Goal: Task Accomplishment & Management: Manage account settings

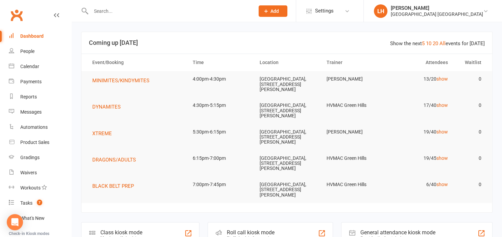
click at [160, 16] on input "text" at bounding box center [169, 10] width 161 height 9
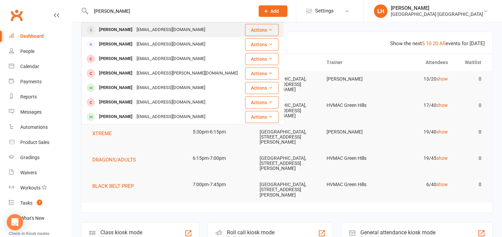
type input "james diaz"
click at [169, 30] on div "jamesdiaz77@gmail.com" at bounding box center [170, 30] width 73 height 10
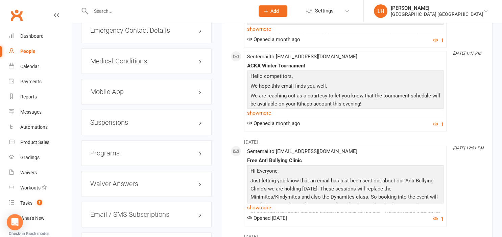
scroll to position [749, 0]
click at [121, 126] on h3 "Suspensions" at bounding box center [146, 122] width 112 height 7
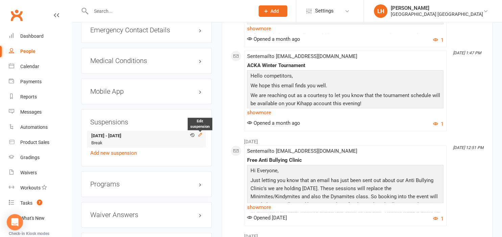
click at [201, 136] on icon at bounding box center [200, 134] width 5 height 5
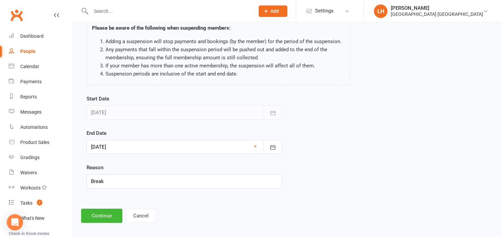
scroll to position [50, 0]
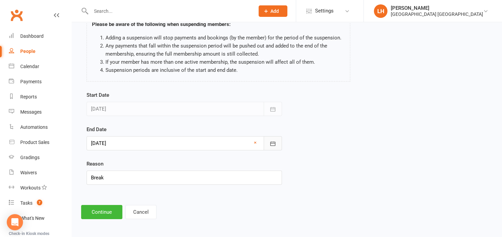
click at [270, 144] on icon "button" at bounding box center [272, 144] width 7 height 7
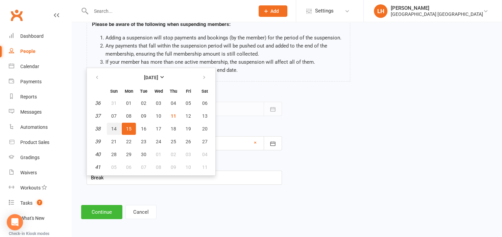
click at [116, 129] on span "14" at bounding box center [113, 128] width 5 height 5
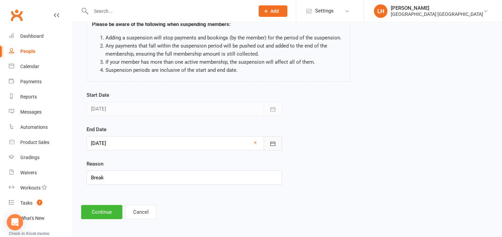
click at [276, 144] on icon "button" at bounding box center [272, 144] width 7 height 7
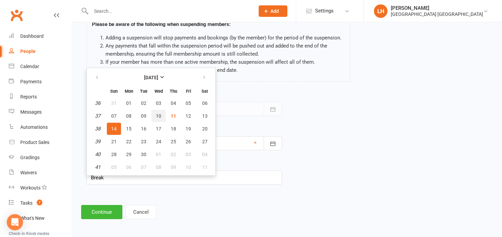
click at [163, 116] on button "10" at bounding box center [158, 116] width 14 height 12
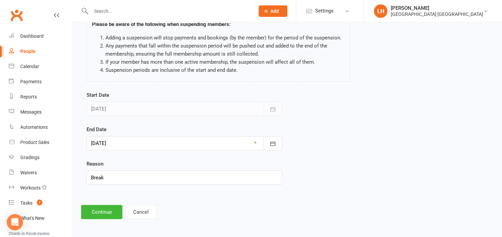
type input "10 Sep 2025"
click at [103, 210] on button "Continue" at bounding box center [101, 212] width 41 height 14
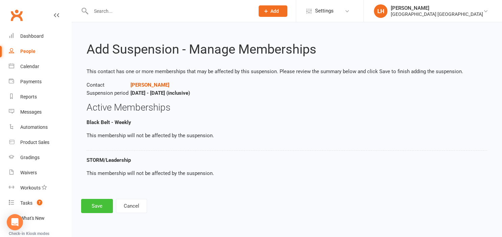
click at [95, 208] on button "Save" at bounding box center [97, 206] width 32 height 14
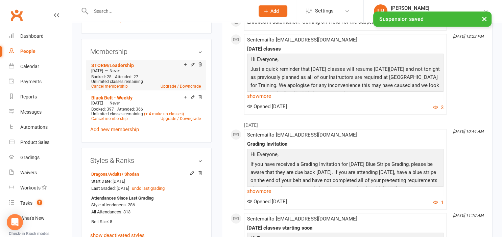
scroll to position [321, 0]
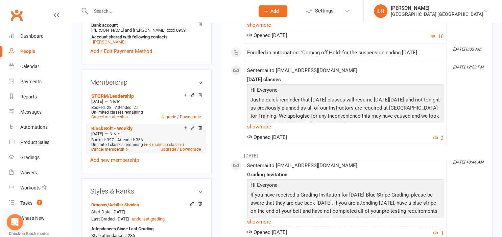
click at [110, 152] on link "Cancel membership" at bounding box center [109, 149] width 36 height 5
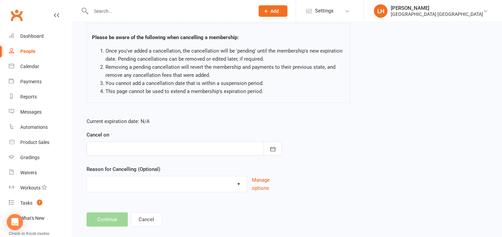
scroll to position [53, 0]
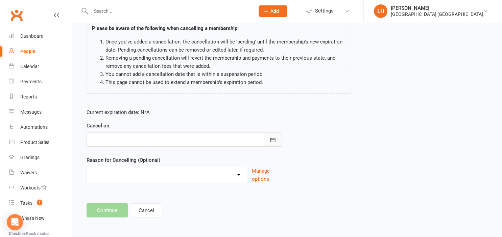
click at [272, 143] on icon "button" at bounding box center [272, 140] width 7 height 7
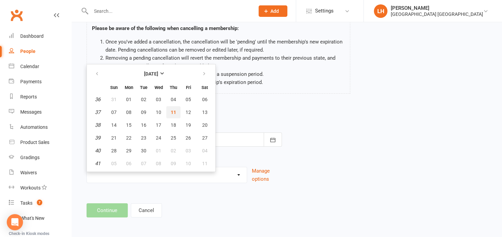
click at [172, 111] on span "11" at bounding box center [173, 112] width 5 height 5
type input "11 Sep 2025"
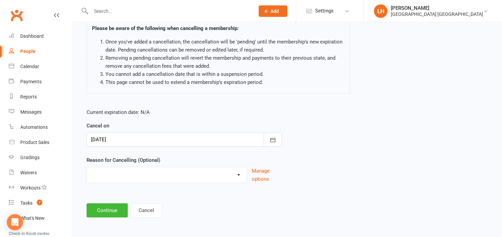
click at [87, 168] on select "Changing Membership plan Failed Payments family/work Holiday Injury Lost Intere…" at bounding box center [167, 175] width 160 height 14
select select "5"
click option "Lost Interest" at bounding box center [0, 0] width 0 height 0
click at [108, 214] on button "Continue" at bounding box center [106, 211] width 41 height 14
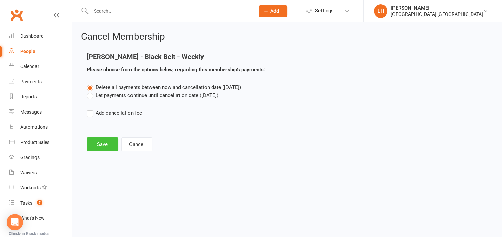
click at [110, 149] on button "Save" at bounding box center [102, 144] width 32 height 14
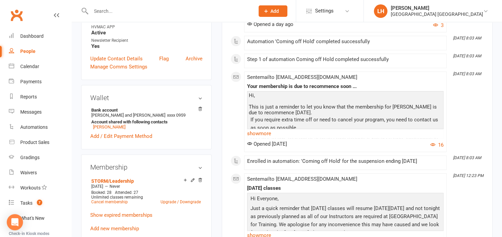
scroll to position [285, 0]
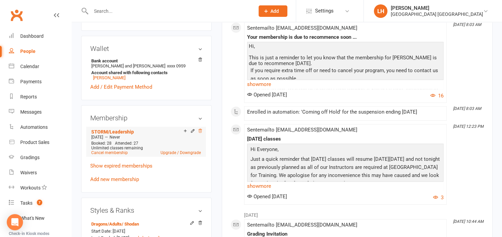
click at [200, 133] on icon at bounding box center [200, 131] width 5 height 5
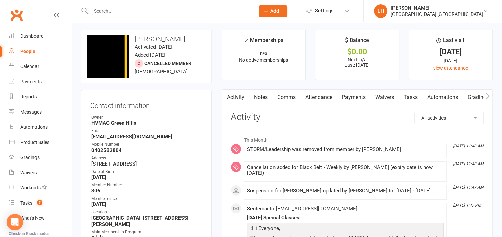
scroll to position [0, 0]
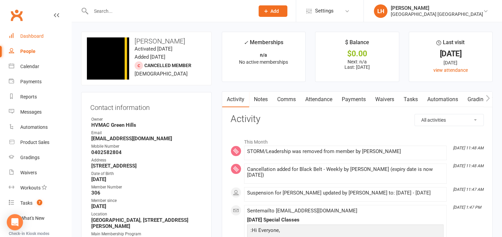
click at [32, 39] on div "Dashboard" at bounding box center [31, 35] width 23 height 5
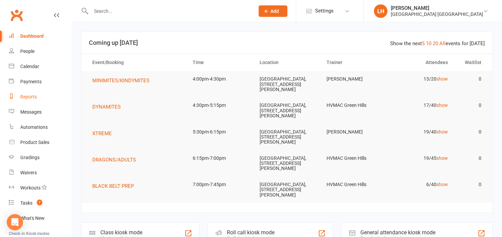
click at [33, 100] on div "Reports" at bounding box center [28, 96] width 17 height 5
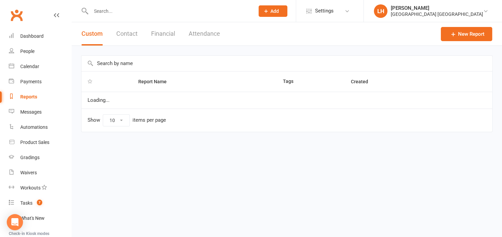
select select "25"
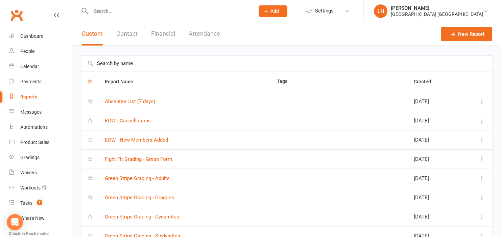
click at [125, 65] on input "text" at bounding box center [286, 64] width 410 height 16
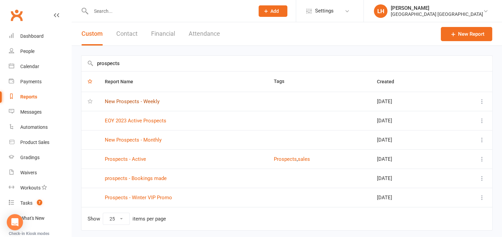
type input "prospects"
click at [131, 101] on link "New Prospects - Weekly" at bounding box center [132, 102] width 55 height 6
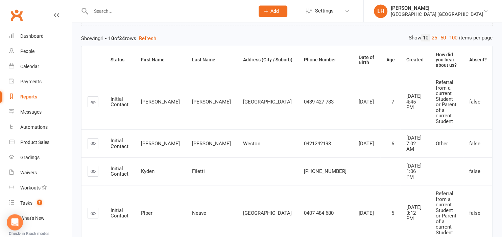
scroll to position [71, 0]
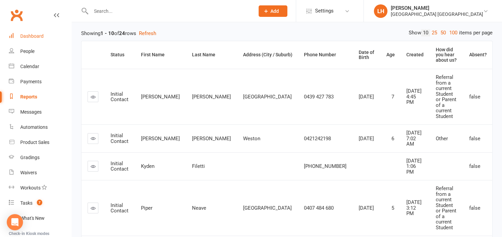
click at [35, 35] on div "Dashboard" at bounding box center [31, 35] width 23 height 5
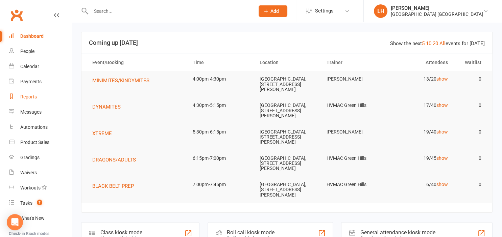
click at [32, 98] on div "Reports" at bounding box center [28, 96] width 17 height 5
select select "25"
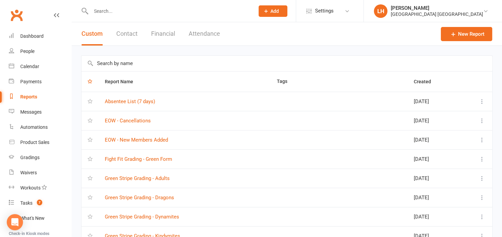
click at [119, 67] on input "text" at bounding box center [286, 64] width 410 height 16
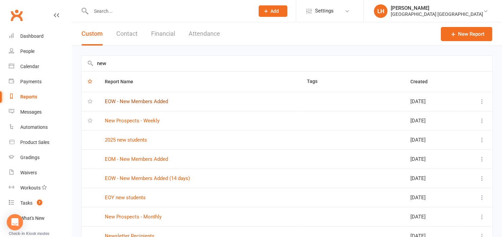
type input "new"
click at [141, 102] on link "EOW - New Members Added" at bounding box center [136, 102] width 63 height 6
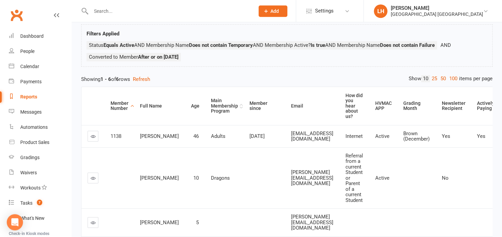
scroll to position [73, 0]
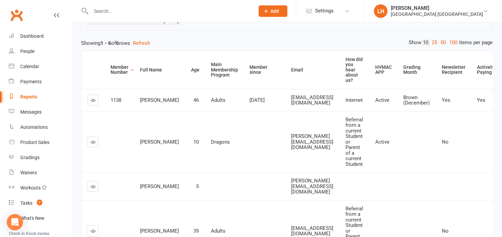
drag, startPoint x: 147, startPoint y: 19, endPoint x: 140, endPoint y: 10, distance: 11.1
click at [140, 10] on div "Contact > Converted to Member After or on 7 days ago" at bounding box center [138, 11] width 90 height 7
click at [140, 12] on input "text" at bounding box center [169, 10] width 161 height 9
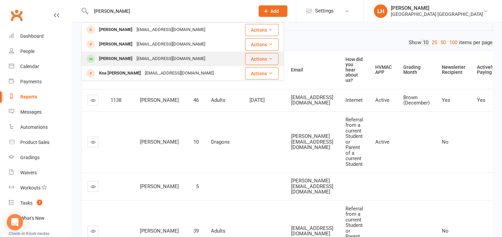
type input "dominic"
click at [158, 60] on div "Thanhthuy28286@gmail.com" at bounding box center [170, 59] width 73 height 10
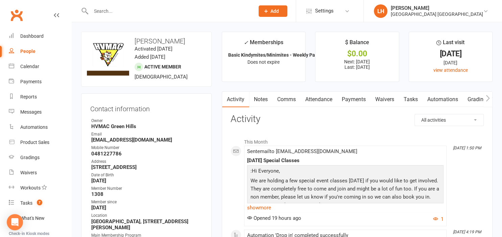
click at [315, 99] on link "Attendance" at bounding box center [318, 100] width 36 height 16
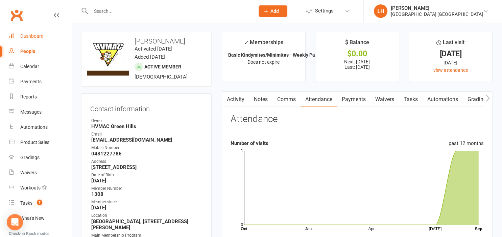
click at [31, 29] on link "Dashboard" at bounding box center [40, 36] width 62 height 15
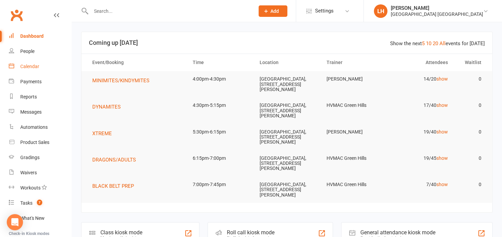
click at [33, 70] on link "Calendar" at bounding box center [40, 66] width 62 height 15
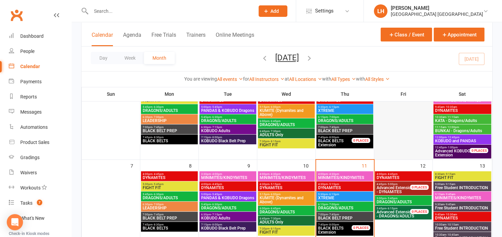
scroll to position [107, 0]
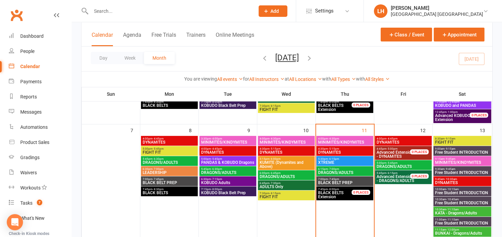
click at [470, 141] on span "FIGHT FIT" at bounding box center [461, 143] width 55 height 4
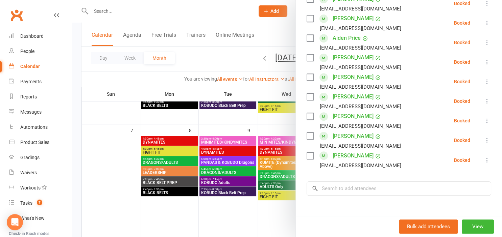
scroll to position [373, 0]
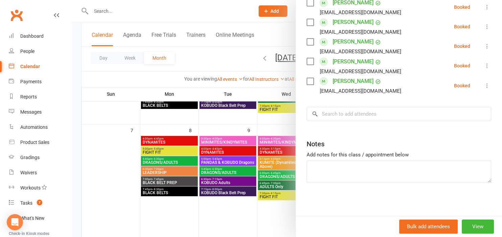
click at [226, 213] on div at bounding box center [287, 118] width 430 height 237
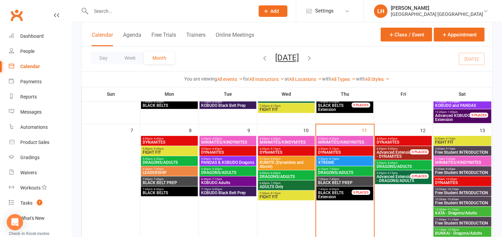
click at [461, 159] on span "9:15am - 9:45am" at bounding box center [461, 159] width 55 height 3
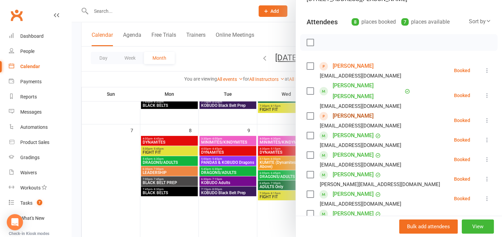
scroll to position [186, 0]
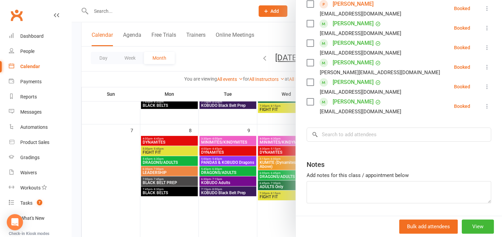
click at [248, 121] on div at bounding box center [287, 118] width 430 height 237
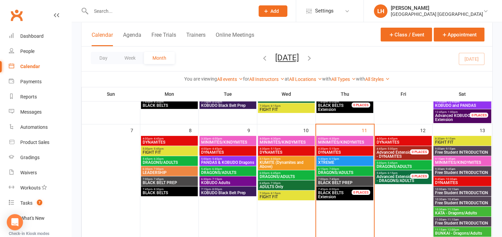
click at [456, 149] on span "9:00am - 9:15am" at bounding box center [461, 149] width 55 height 3
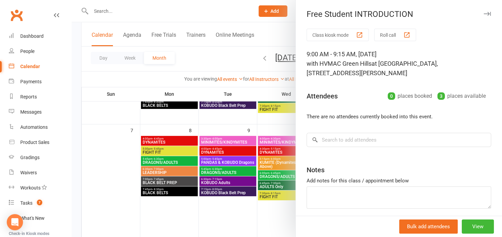
click at [280, 121] on div at bounding box center [287, 118] width 430 height 237
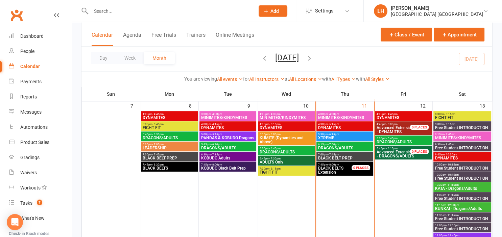
scroll to position [143, 0]
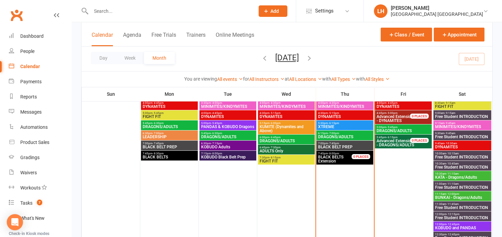
click at [468, 141] on div "9:45am - 10:30am DYNAMITES" at bounding box center [462, 146] width 58 height 10
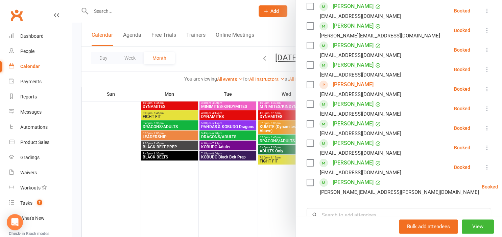
scroll to position [149, 0]
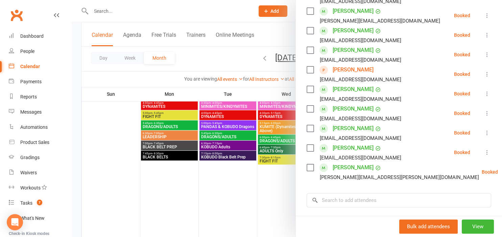
click at [212, 194] on div at bounding box center [287, 118] width 430 height 237
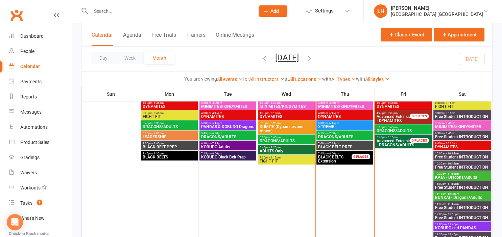
click at [453, 176] on span "KATA - Dragons/Adults" at bounding box center [461, 178] width 55 height 4
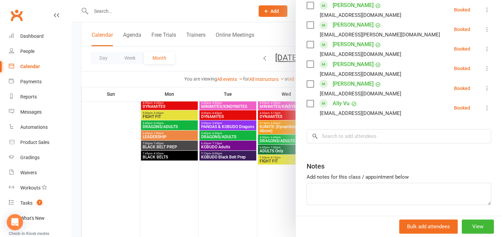
scroll to position [373, 0]
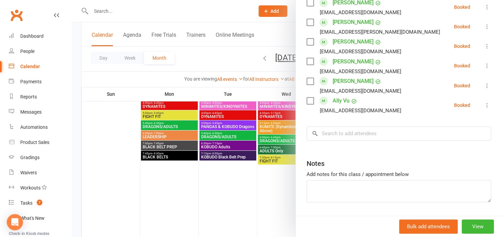
click at [268, 187] on div at bounding box center [287, 118] width 430 height 237
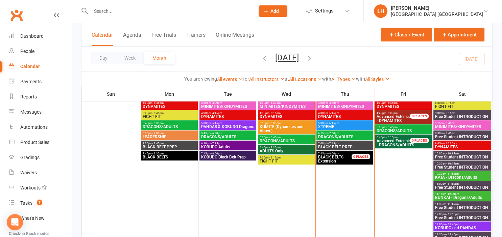
click at [452, 198] on span "BUNKAI - Dragons/Adults" at bounding box center [461, 198] width 55 height 4
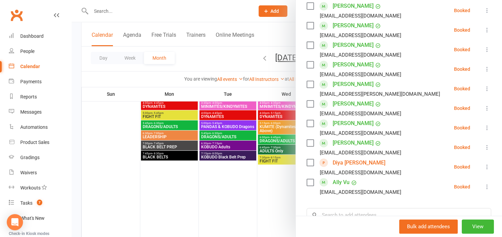
scroll to position [298, 0]
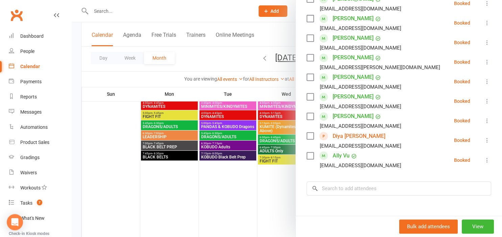
click at [231, 202] on div at bounding box center [287, 118] width 430 height 237
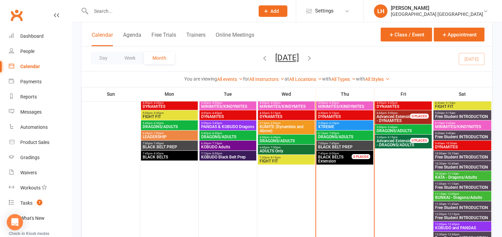
click at [449, 135] on span "Free Student INTRODUCTION" at bounding box center [461, 137] width 55 height 4
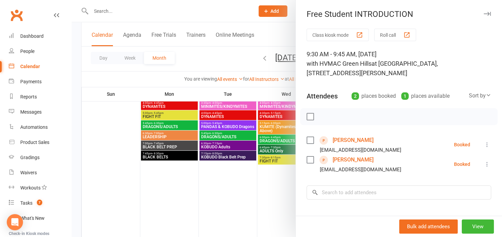
click at [356, 140] on link "Harris Burg" at bounding box center [352, 140] width 41 height 11
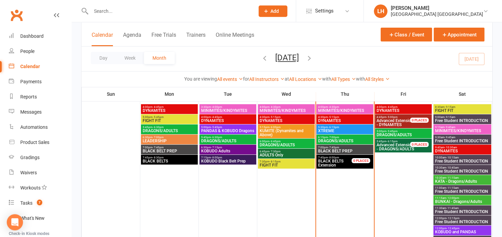
scroll to position [143, 0]
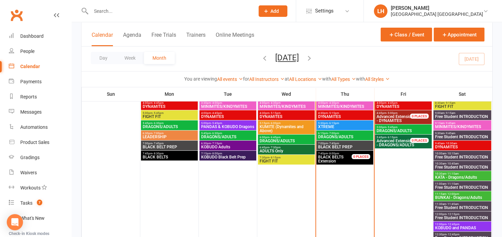
click at [454, 134] on span "- 9:45am" at bounding box center [449, 133] width 11 height 3
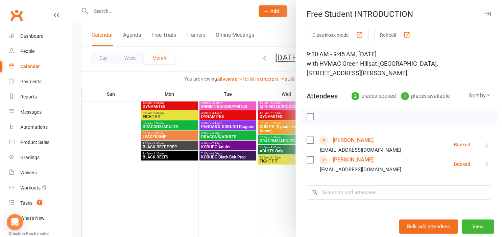
click at [114, 160] on div at bounding box center [287, 118] width 430 height 237
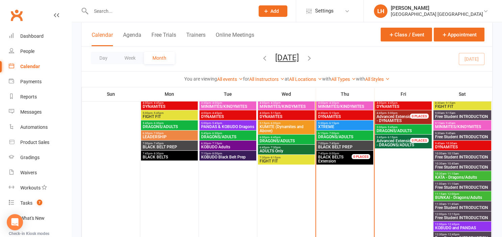
click at [453, 157] on span "Free Student INTRODUCTION" at bounding box center [461, 157] width 55 height 4
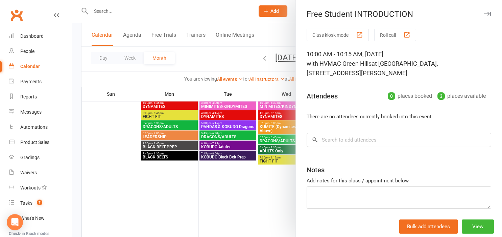
click at [231, 178] on div at bounding box center [287, 118] width 430 height 237
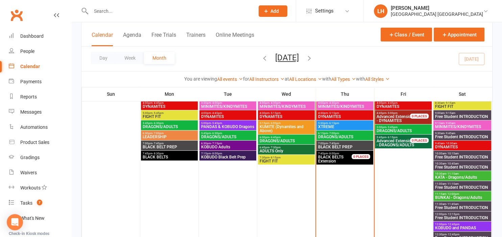
click at [452, 164] on span "- 10:45am" at bounding box center [452, 163] width 12 height 3
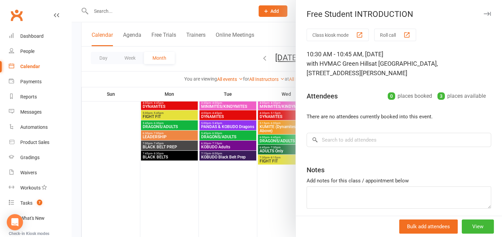
click at [245, 186] on div at bounding box center [287, 118] width 430 height 237
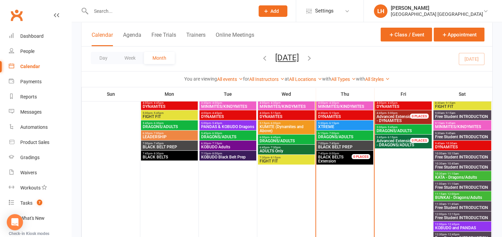
click at [450, 185] on span "- 11:15am" at bounding box center [452, 184] width 12 height 3
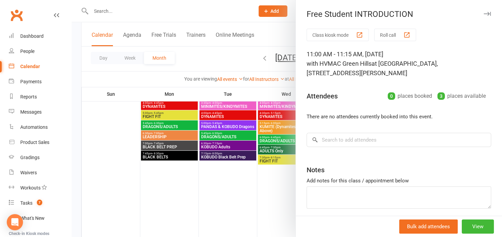
click at [217, 187] on div at bounding box center [287, 118] width 430 height 237
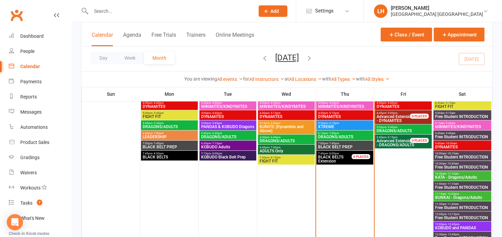
click at [444, 204] on span "11:30am - 11:45am" at bounding box center [461, 204] width 55 height 3
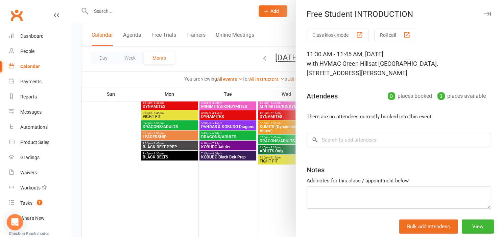
click at [234, 200] on div at bounding box center [287, 118] width 430 height 237
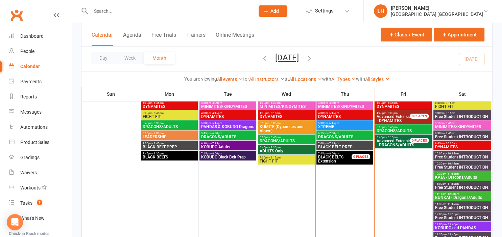
click at [453, 215] on span "- 12:15pm" at bounding box center [452, 214] width 13 height 3
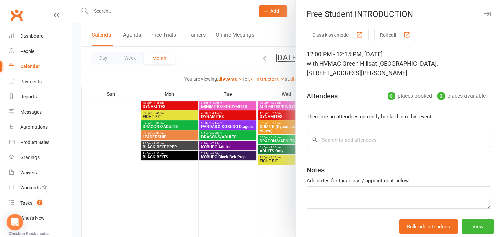
click at [260, 211] on div at bounding box center [287, 118] width 430 height 237
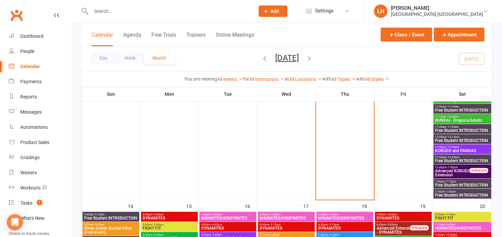
scroll to position [250, 0]
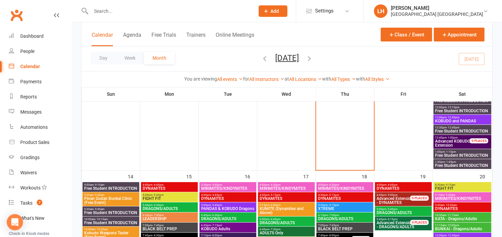
click at [447, 128] on span "- 12:45pm" at bounding box center [452, 127] width 13 height 3
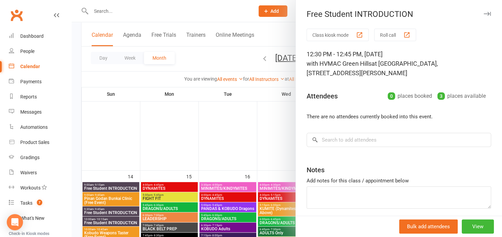
click at [273, 144] on div at bounding box center [287, 118] width 430 height 237
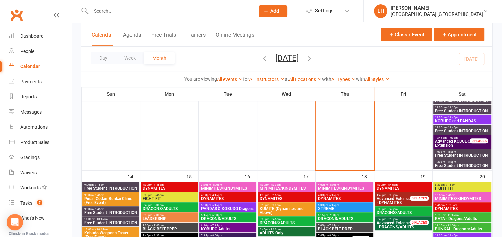
click at [450, 156] on span "Free Student INTRODUCTION" at bounding box center [461, 156] width 55 height 4
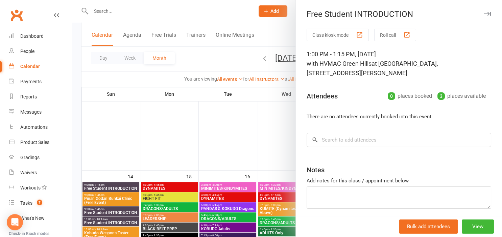
click at [255, 155] on div at bounding box center [287, 118] width 430 height 237
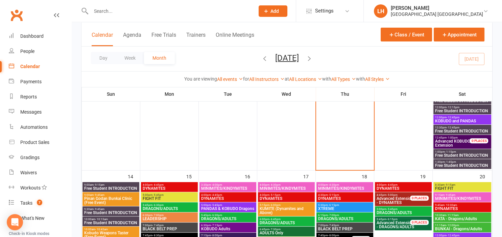
click at [437, 162] on span "1:30pm - 1:45pm" at bounding box center [461, 162] width 55 height 3
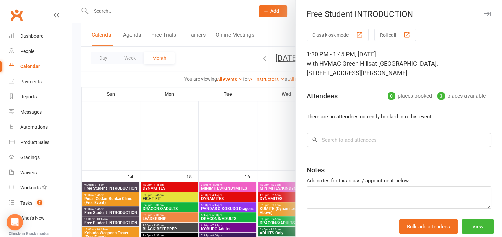
click at [222, 156] on div at bounding box center [287, 118] width 430 height 237
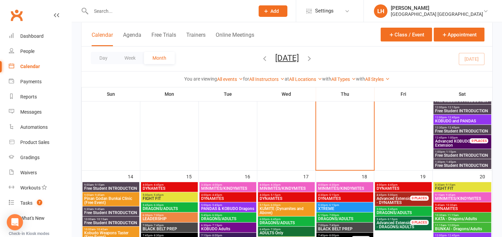
click at [444, 121] on span "KOBUDO and PANDAS" at bounding box center [461, 121] width 55 height 4
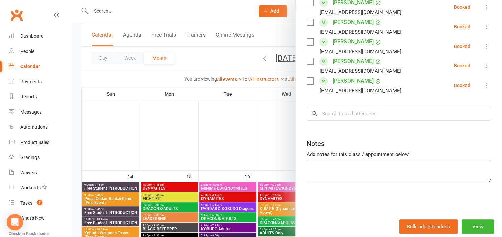
scroll to position [49, 0]
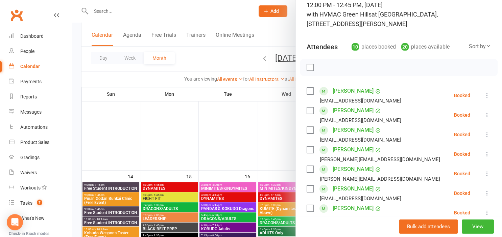
click at [220, 122] on div at bounding box center [287, 118] width 430 height 237
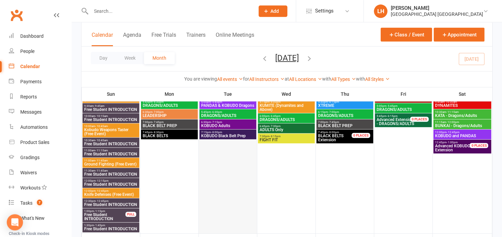
scroll to position [321, 0]
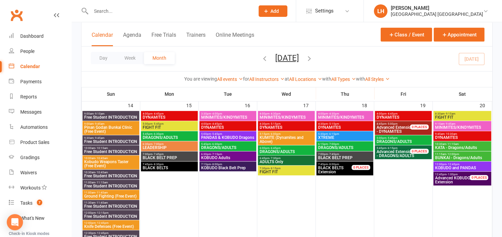
click at [101, 116] on span "Free Student INTRODUCTION" at bounding box center [111, 118] width 54 height 4
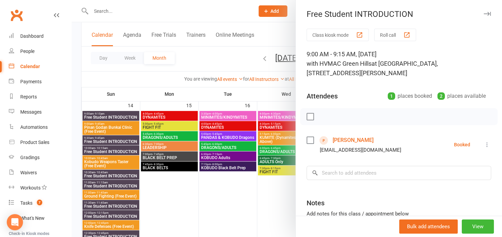
click at [352, 143] on link "Nicolas de la Riva" at bounding box center [352, 140] width 41 height 11
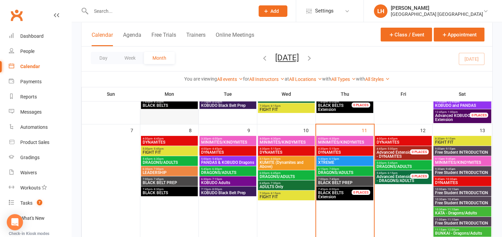
scroll to position [321, 0]
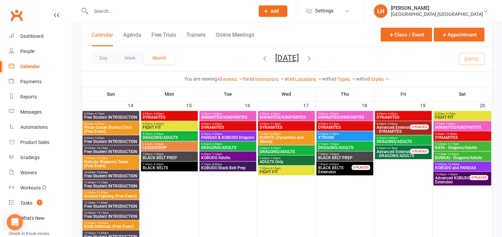
click at [108, 140] on span "Free Student INTRODUCTION" at bounding box center [111, 142] width 54 height 4
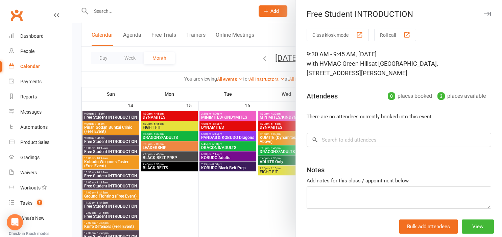
click at [110, 151] on div at bounding box center [287, 118] width 430 height 237
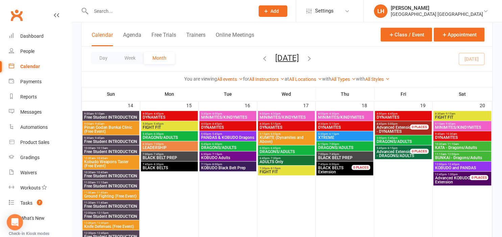
click at [108, 151] on span "Free Student INTRODUCTION" at bounding box center [111, 152] width 54 height 4
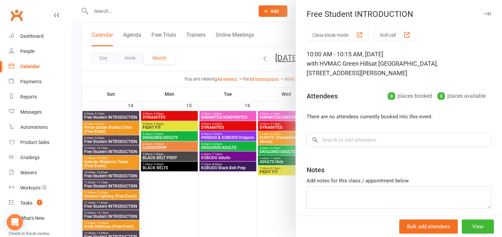
click at [108, 151] on div at bounding box center [287, 118] width 430 height 237
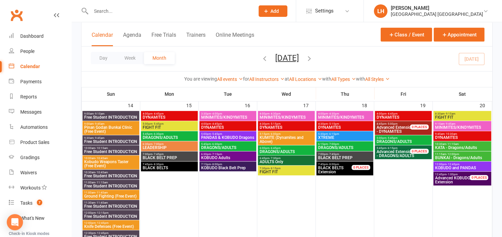
click at [107, 175] on span "Free Student INTRODUCTION" at bounding box center [111, 176] width 54 height 4
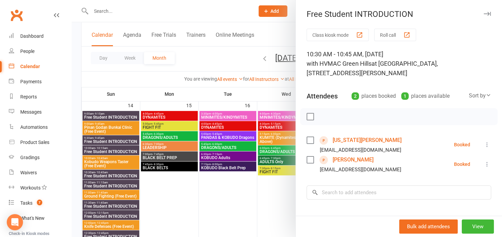
click at [153, 188] on div at bounding box center [287, 118] width 430 height 237
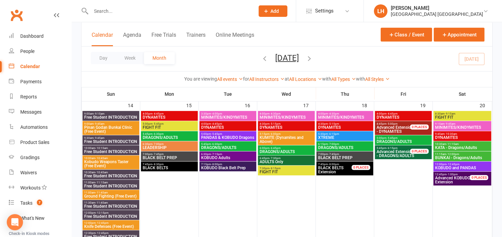
click at [114, 185] on span "Free Student INTRODUCTION" at bounding box center [111, 186] width 54 height 4
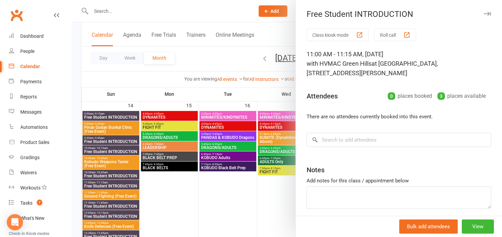
click at [120, 206] on div at bounding box center [287, 118] width 430 height 237
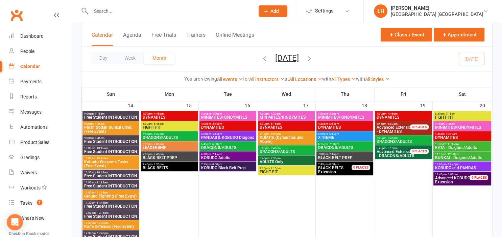
click at [119, 205] on span "Free Student INTRODUCTION" at bounding box center [111, 207] width 54 height 4
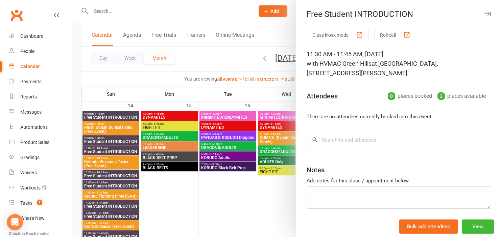
click at [169, 207] on div at bounding box center [287, 118] width 430 height 237
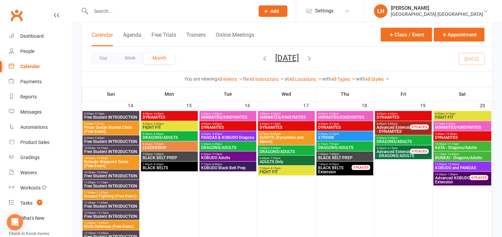
click at [121, 216] on span "Free Student INTRODUCTION" at bounding box center [111, 217] width 54 height 4
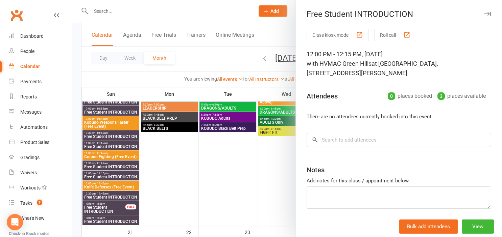
scroll to position [392, 0]
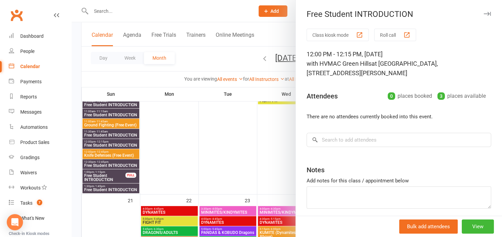
click at [123, 168] on div at bounding box center [287, 118] width 430 height 237
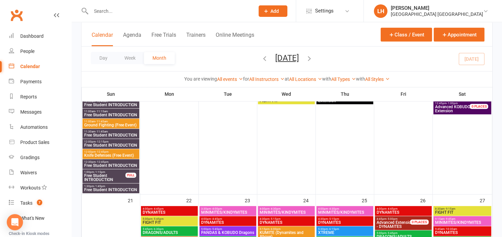
click at [112, 164] on span "Free Student INTRODUCTION" at bounding box center [111, 166] width 54 height 4
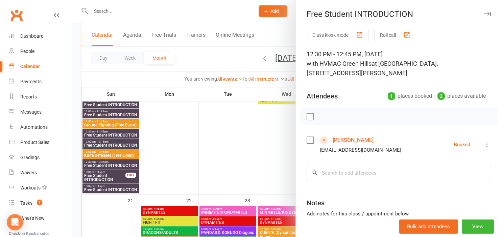
click at [223, 121] on div at bounding box center [287, 118] width 430 height 237
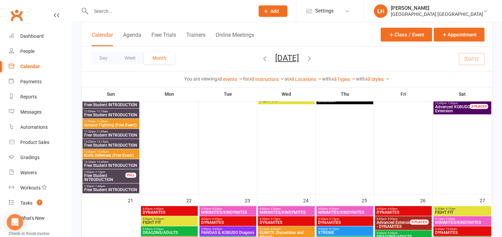
click at [111, 164] on span "Free Student INTRODUCTION" at bounding box center [111, 166] width 54 height 4
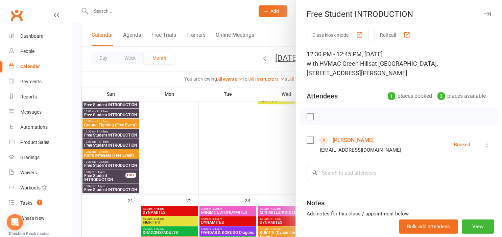
click at [111, 164] on div at bounding box center [287, 118] width 430 height 237
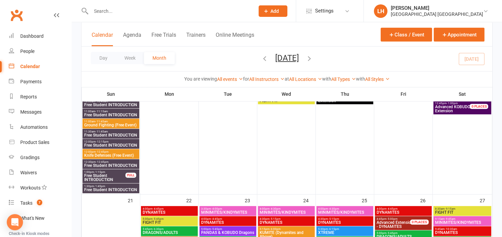
click at [103, 176] on span "Free Student INTRODUCTION" at bounding box center [105, 178] width 42 height 8
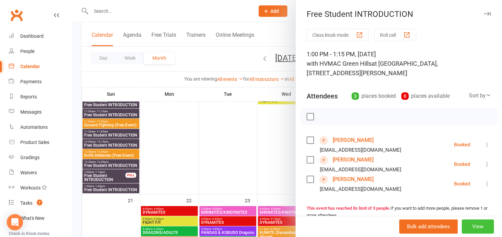
click at [483, 227] on button "View" at bounding box center [477, 227] width 32 height 14
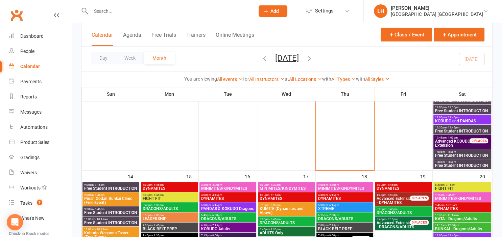
scroll to position [428, 0]
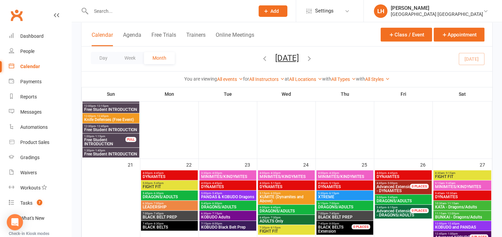
click at [91, 142] on span "Free Student INTRODUCTION" at bounding box center [105, 142] width 42 height 8
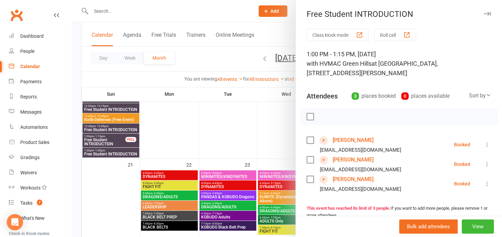
click at [113, 149] on div at bounding box center [287, 118] width 430 height 237
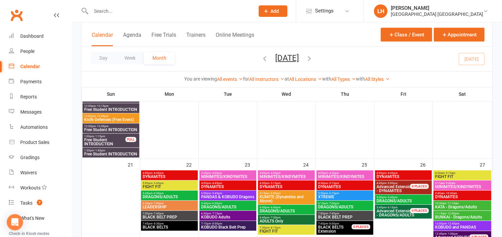
click at [104, 151] on span "- 1:45pm" at bounding box center [99, 150] width 11 height 3
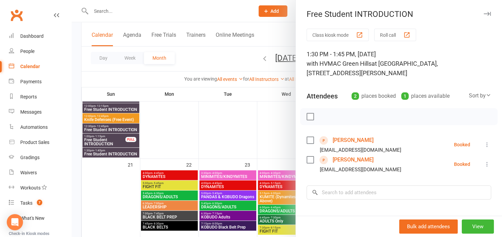
click at [355, 143] on link "Chase Kibble" at bounding box center [352, 140] width 41 height 11
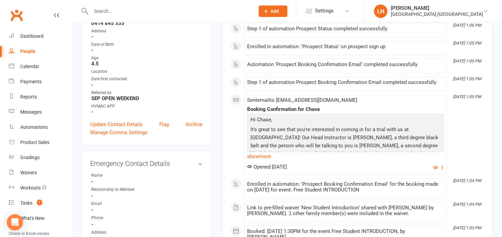
scroll to position [441, 0]
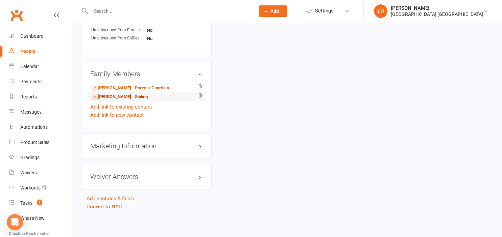
click at [129, 98] on link "Max Kibble - Sibling" at bounding box center [119, 97] width 56 height 7
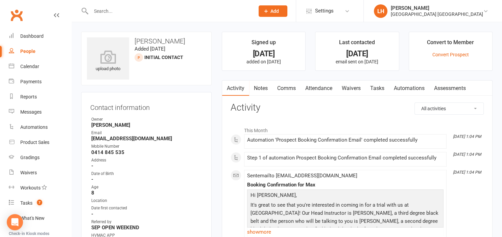
click at [179, 103] on h3 "Contact information" at bounding box center [146, 106] width 112 height 10
click at [34, 67] on div "Calendar" at bounding box center [29, 66] width 19 height 5
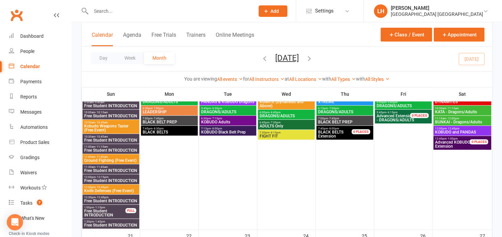
scroll to position [392, 0]
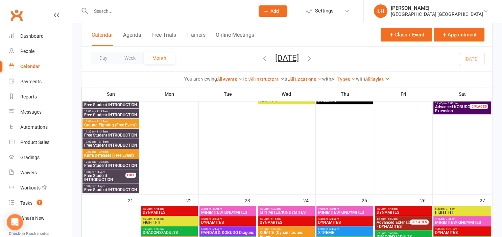
click at [101, 177] on span "Free Student INTRODUCTION" at bounding box center [105, 178] width 42 height 8
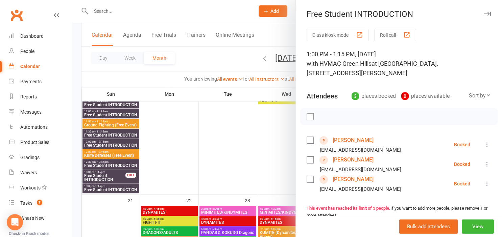
click at [201, 57] on div at bounding box center [287, 118] width 430 height 237
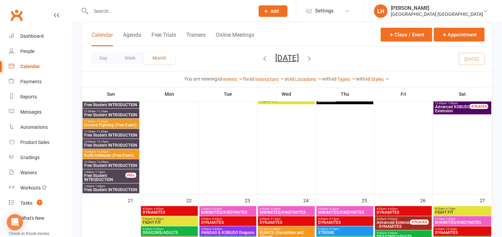
click at [107, 166] on span "Free Student INTRODUCTION" at bounding box center [111, 166] width 54 height 4
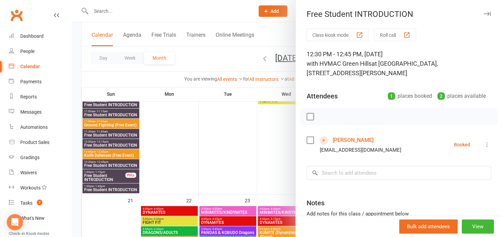
click at [179, 166] on div at bounding box center [287, 118] width 430 height 237
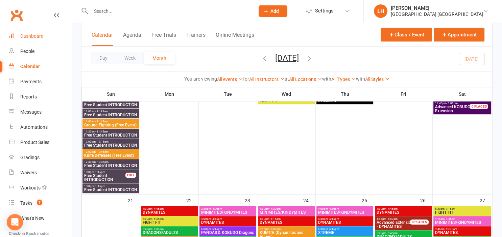
click at [34, 35] on div "Dashboard" at bounding box center [31, 35] width 23 height 5
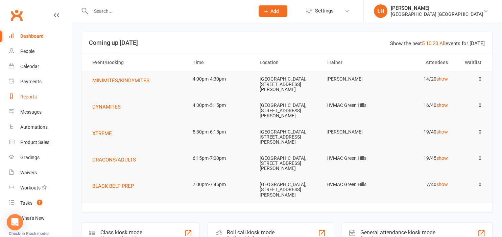
click at [29, 99] on div "Reports" at bounding box center [28, 96] width 17 height 5
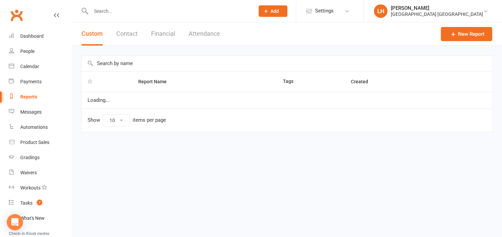
select select "25"
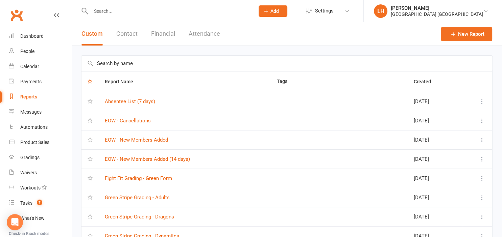
click at [129, 64] on input "text" at bounding box center [286, 64] width 410 height 16
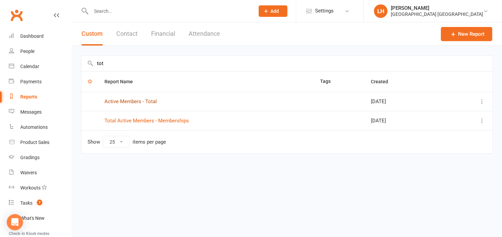
type input "tot"
click at [128, 102] on link "Active Members - Total" at bounding box center [130, 102] width 52 height 6
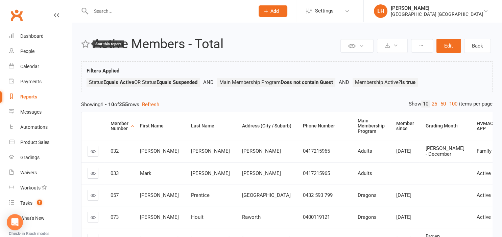
click at [87, 46] on icon at bounding box center [85, 44] width 9 height 9
click at [106, 12] on input "text" at bounding box center [169, 10] width 161 height 9
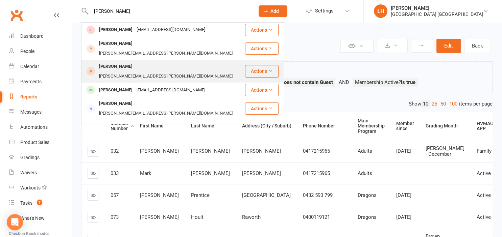
type input "belinda"
click at [141, 72] on div "belinda.meyers@health.nsw.gov.au" at bounding box center [165, 77] width 137 height 10
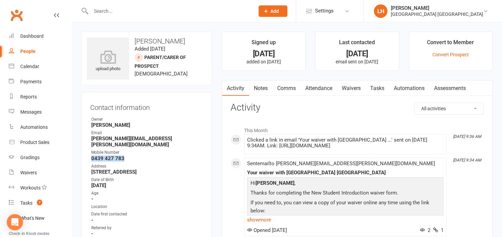
drag, startPoint x: 125, startPoint y: 154, endPoint x: 89, endPoint y: 154, distance: 35.8
click at [89, 154] on div "Contact information Owner Liana Hammersley Email belinda.meyers@health.nsw.gov.…" at bounding box center [146, 186] width 130 height 189
copy strong "0439 427 783"
click at [101, 14] on input "text" at bounding box center [169, 10] width 161 height 9
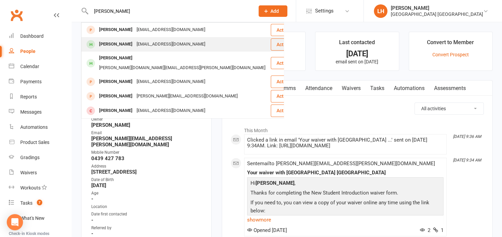
type input "lani"
click at [119, 44] on div "Lindelani Sibanda" at bounding box center [115, 45] width 37 height 10
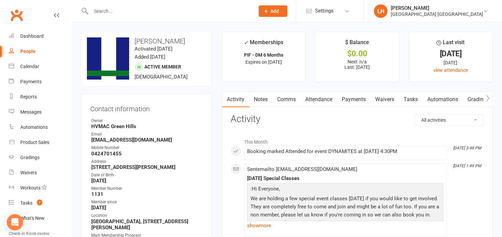
click at [322, 99] on link "Attendance" at bounding box center [318, 100] width 36 height 16
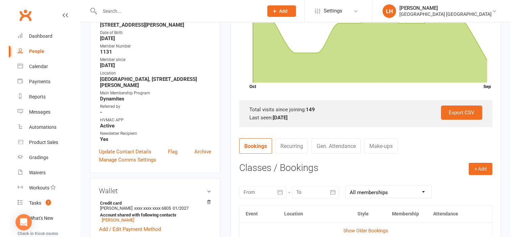
scroll to position [285, 0]
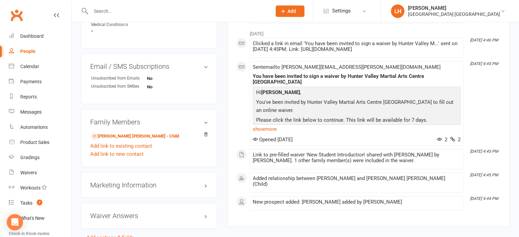
scroll to position [403, 0]
click at [125, 133] on link "Sullivan Meyers - Child" at bounding box center [135, 136] width 88 height 7
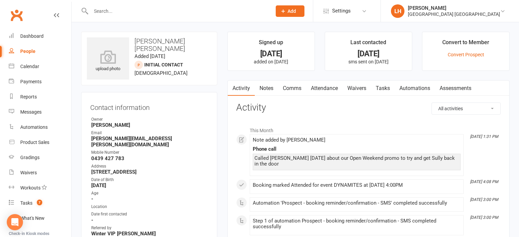
click at [117, 6] on input "text" at bounding box center [178, 10] width 178 height 9
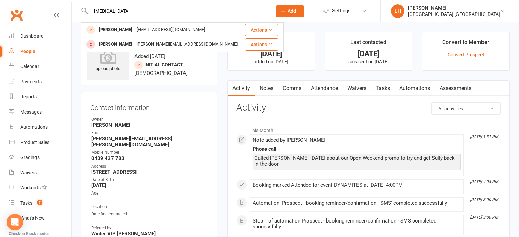
type input "skyla"
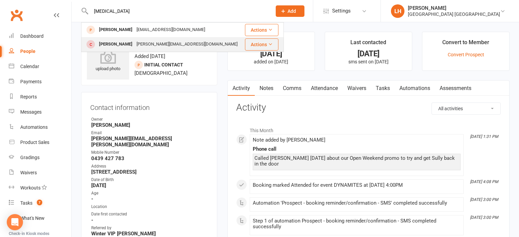
click at [113, 44] on div "Lyla Summers" at bounding box center [115, 45] width 37 height 10
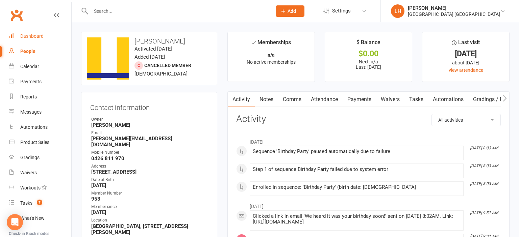
click at [45, 36] on link "Dashboard" at bounding box center [40, 36] width 62 height 15
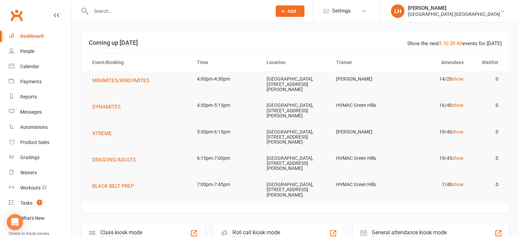
click at [115, 13] on input "text" at bounding box center [178, 10] width 178 height 9
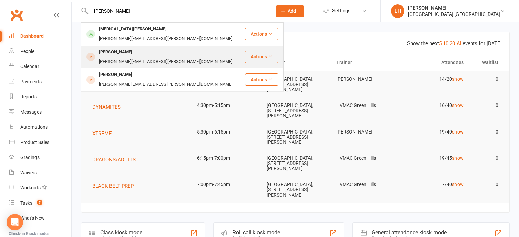
type input "frey"
click at [99, 47] on div "Frankie Frey" at bounding box center [115, 52] width 37 height 10
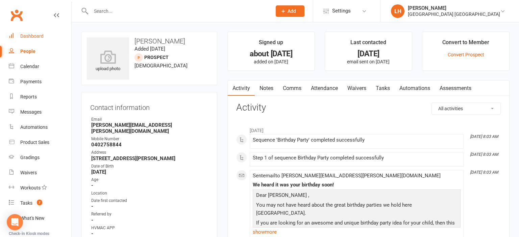
click at [32, 37] on div "Dashboard" at bounding box center [31, 35] width 23 height 5
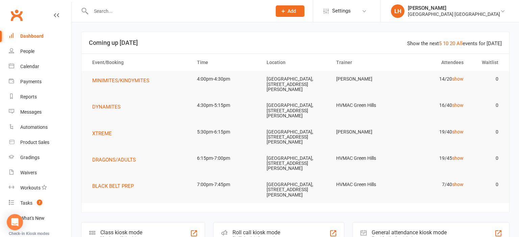
click at [111, 15] on input "text" at bounding box center [178, 10] width 178 height 9
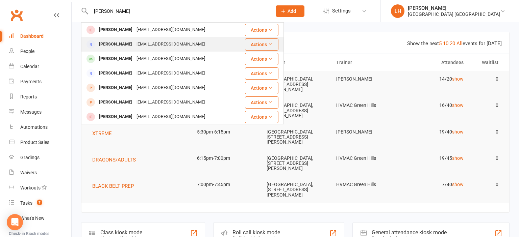
type input "wolfe"
click at [142, 47] on div "catherinepaul83@hotmail.com" at bounding box center [170, 45] width 73 height 10
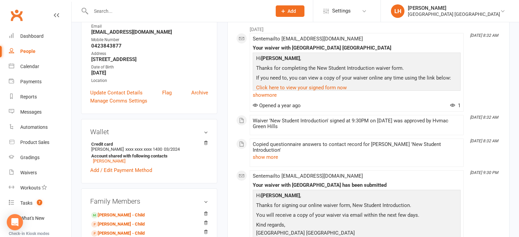
scroll to position [214, 0]
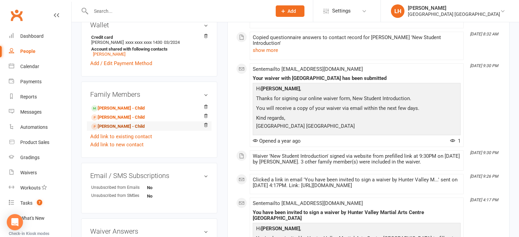
click at [136, 129] on link "Thomas Wolfe - Child" at bounding box center [117, 126] width 53 height 7
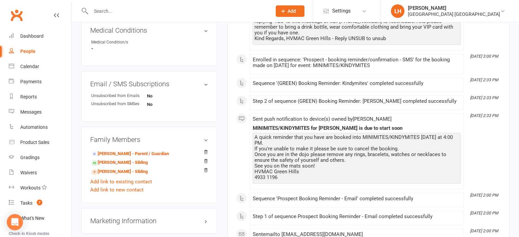
scroll to position [392, 0]
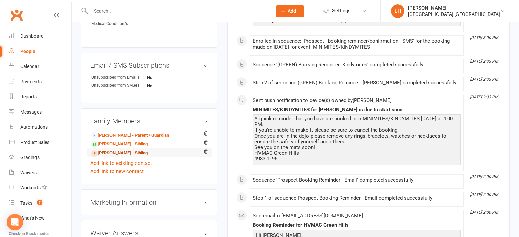
click at [114, 156] on link "Olivia Wolfe - Sibling" at bounding box center [119, 153] width 56 height 7
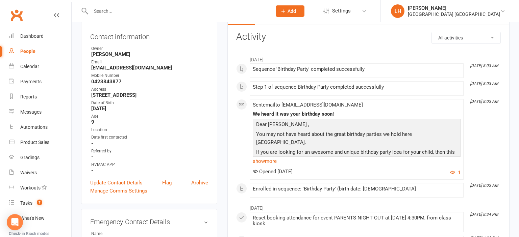
scroll to position [71, 0]
click at [116, 183] on link "Update Contact Details" at bounding box center [116, 183] width 52 height 8
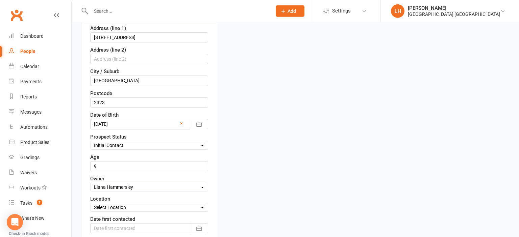
scroll to position [174, 0]
click at [112, 165] on input "string" at bounding box center [149, 166] width 118 height 10
click at [113, 167] on input "string" at bounding box center [149, 166] width 118 height 10
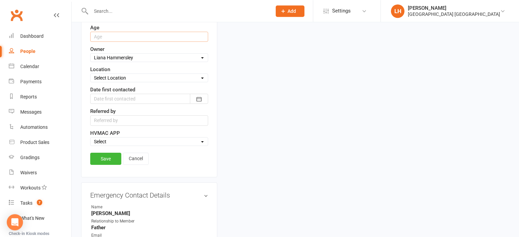
scroll to position [353, 0]
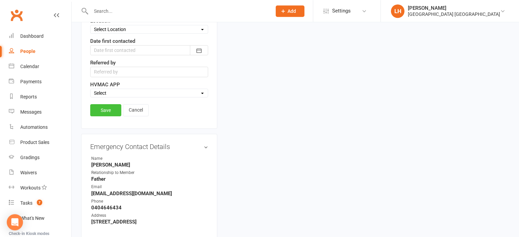
click at [102, 104] on link "Save" at bounding box center [105, 110] width 31 height 12
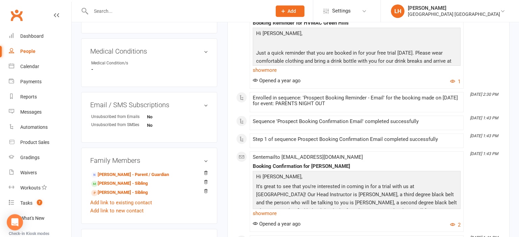
click at [109, 14] on input "text" at bounding box center [178, 10] width 178 height 9
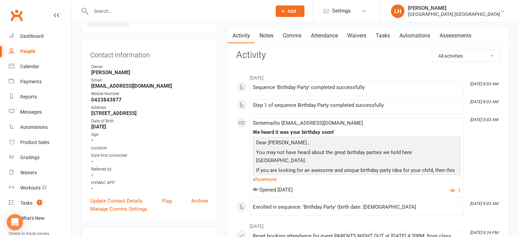
scroll to position [0, 0]
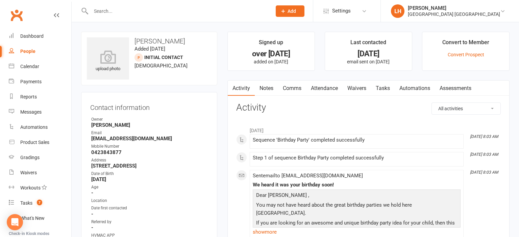
click at [114, 9] on input "text" at bounding box center [178, 10] width 178 height 9
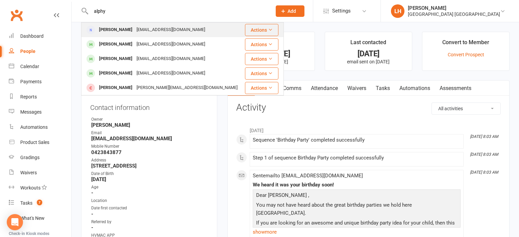
type input "alphy"
click at [111, 33] on div "Alphy Thomas" at bounding box center [115, 30] width 37 height 10
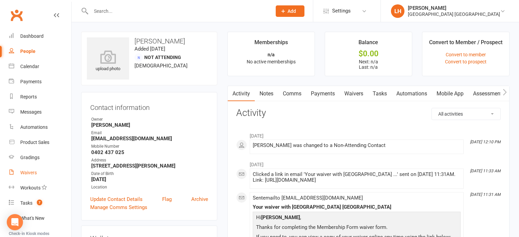
click at [33, 173] on div "Waivers" at bounding box center [28, 172] width 17 height 5
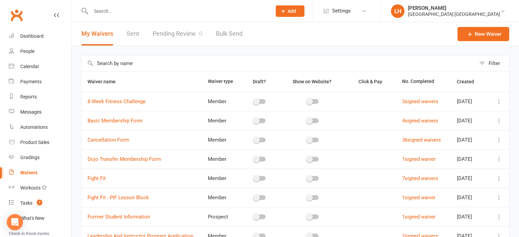
click at [125, 17] on div at bounding box center [174, 11] width 186 height 22
click at [121, 8] on input "text" at bounding box center [178, 10] width 178 height 9
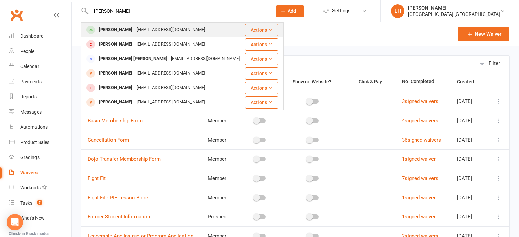
type input "patrick"
click at [123, 33] on div "Patrick Hart" at bounding box center [115, 30] width 37 height 10
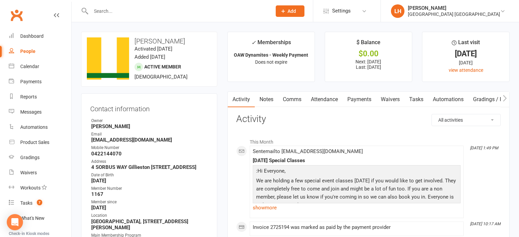
click at [325, 100] on link "Attendance" at bounding box center [324, 100] width 36 height 16
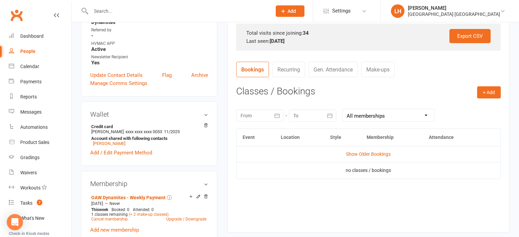
scroll to position [214, 0]
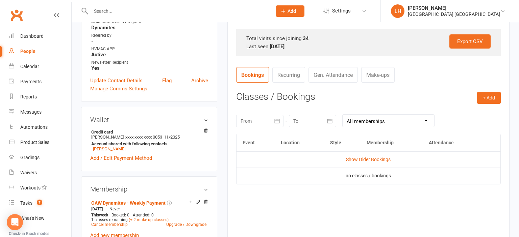
click at [278, 118] on icon "button" at bounding box center [277, 121] width 7 height 7
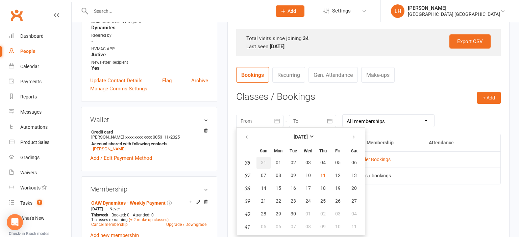
click at [262, 162] on span "31" at bounding box center [263, 162] width 5 height 5
type input "31 Aug 2025"
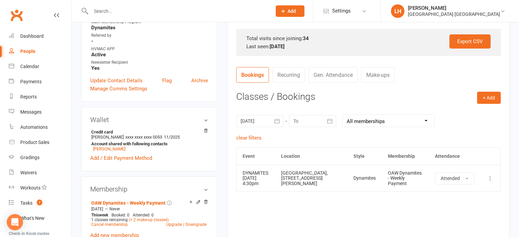
scroll to position [0, 0]
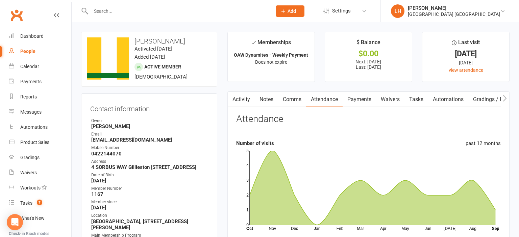
click at [120, 13] on input "text" at bounding box center [178, 10] width 178 height 9
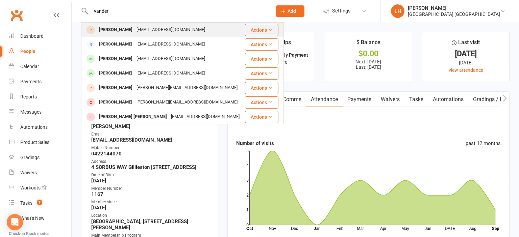
type input "vander"
click at [134, 28] on div "ebony.jade@outlook.com.au" at bounding box center [170, 30] width 73 height 10
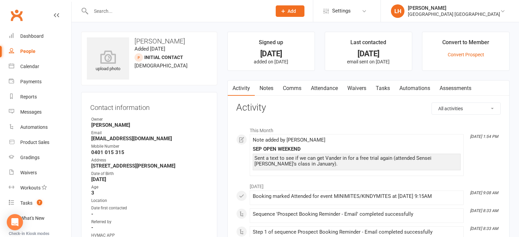
click at [210, 55] on div "upload photo Vander Taylor Added 24 January, 2025 Initial Contact prospect 3 ye…" at bounding box center [149, 59] width 136 height 54
click at [165, 16] on input "text" at bounding box center [178, 10] width 178 height 9
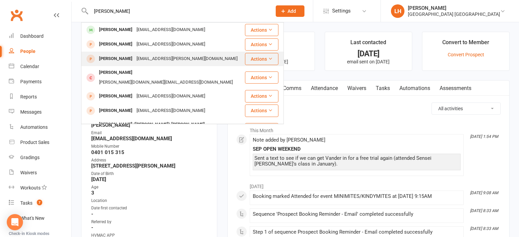
type input "luca"
click at [152, 60] on div "grace.nicoll@hotmail.com" at bounding box center [186, 59] width 105 height 10
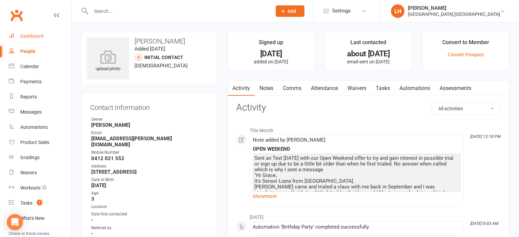
click at [38, 39] on div "Dashboard" at bounding box center [31, 35] width 23 height 5
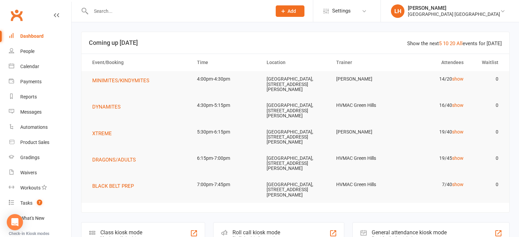
click at [118, 7] on input "text" at bounding box center [178, 10] width 178 height 9
paste input "rachel280584@hotmail.com"
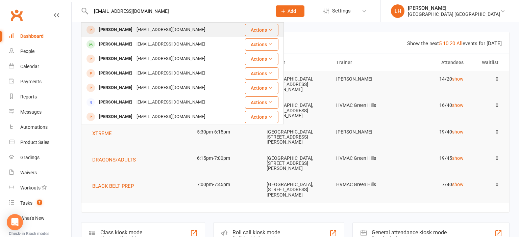
type input "rachel280584@hotmail.com"
click at [136, 34] on div "rachel280584@hotmail.com" at bounding box center [170, 30] width 73 height 10
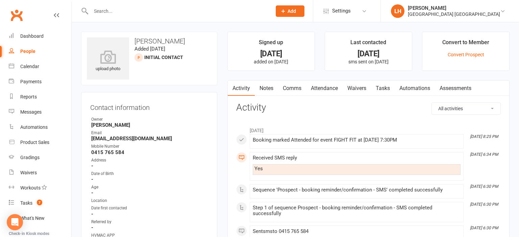
click at [325, 87] on link "Attendance" at bounding box center [324, 89] width 36 height 16
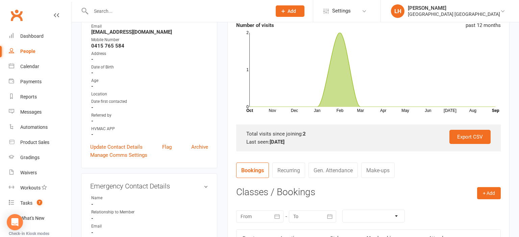
scroll to position [250, 0]
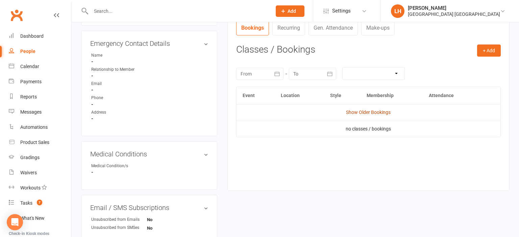
click at [363, 113] on link "Show Older Bookings" at bounding box center [368, 112] width 45 height 5
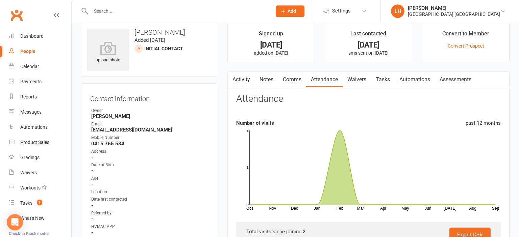
scroll to position [0, 0]
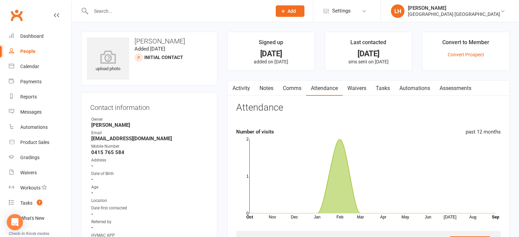
click at [151, 11] on input "text" at bounding box center [178, 10] width 178 height 9
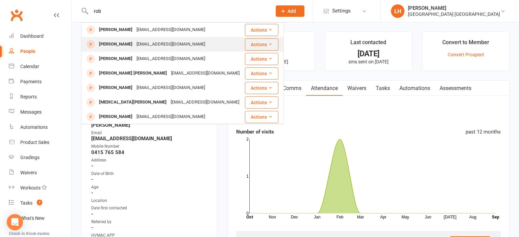
type input "rob"
click at [115, 42] on div "Rob Moore" at bounding box center [115, 45] width 37 height 10
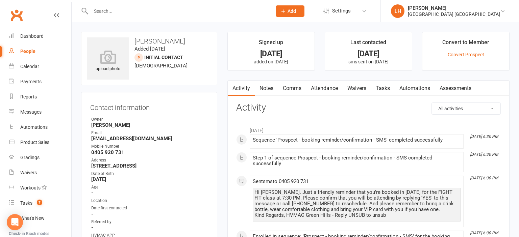
click at [327, 90] on link "Attendance" at bounding box center [324, 89] width 36 height 16
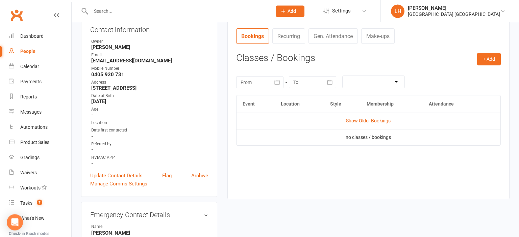
scroll to position [107, 0]
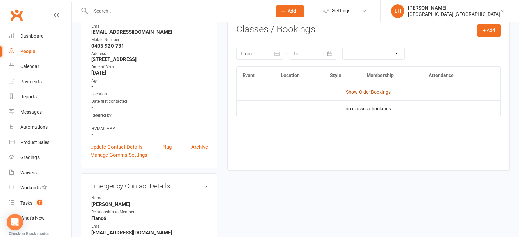
click at [375, 91] on link "Show Older Bookings" at bounding box center [368, 92] width 45 height 5
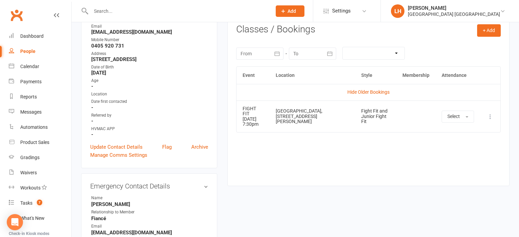
scroll to position [0, 0]
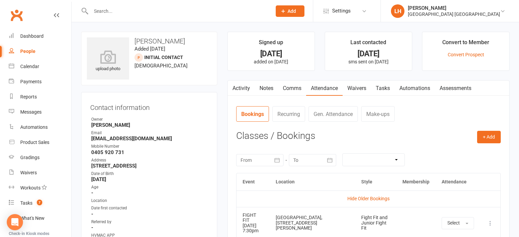
click at [249, 89] on link "Activity" at bounding box center [241, 89] width 27 height 16
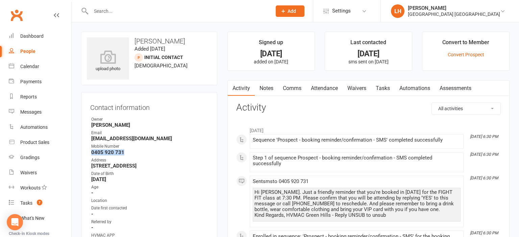
drag, startPoint x: 123, startPoint y: 153, endPoint x: 90, endPoint y: 152, distance: 33.1
click at [90, 152] on div "Contact information Owner Liana Hammersley Email robbiemoore2013@gmail.com Mobi…" at bounding box center [149, 183] width 136 height 183
copy strong "0405 920 731"
click at [167, 12] on input "text" at bounding box center [178, 10] width 178 height 9
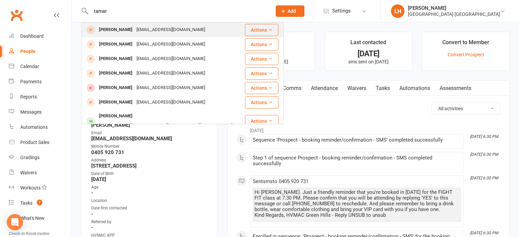
type input "tamar"
click at [160, 29] on div "tamar.pointon@gmail.com" at bounding box center [170, 30] width 73 height 10
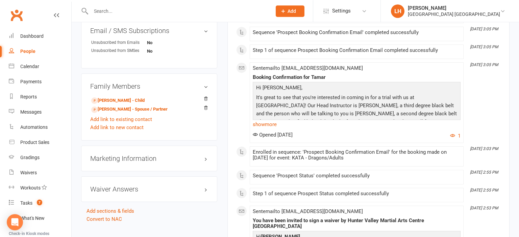
scroll to position [428, 0]
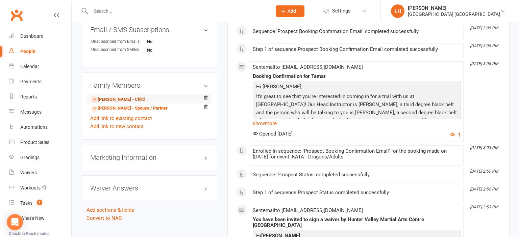
click at [127, 102] on link "Jonah Pointon - Child" at bounding box center [117, 99] width 53 height 7
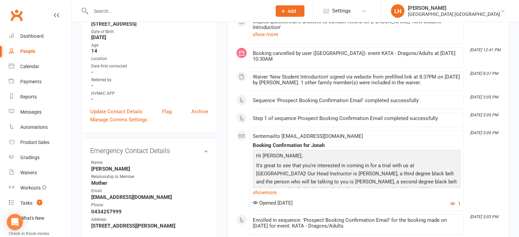
scroll to position [143, 0]
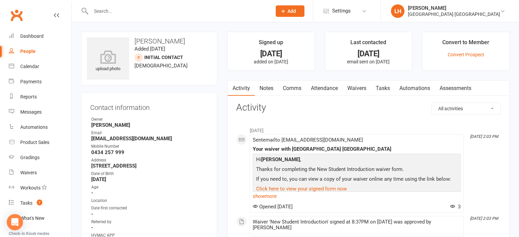
click at [263, 85] on link "Notes" at bounding box center [266, 89] width 23 height 16
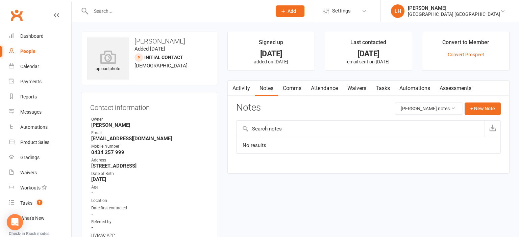
click at [232, 90] on icon "button" at bounding box center [232, 86] width 4 height 7
click at [242, 89] on link "Activity" at bounding box center [241, 89] width 27 height 16
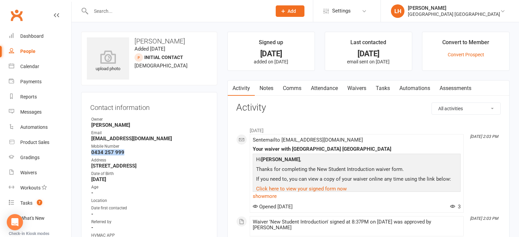
drag, startPoint x: 126, startPoint y: 155, endPoint x: 91, endPoint y: 153, distance: 34.5
click at [91, 153] on li "Mobile Number 0434 257 999" at bounding box center [149, 150] width 118 height 12
copy strong "0434 257 999"
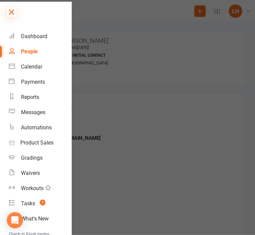
click at [13, 12] on icon at bounding box center [11, 11] width 9 height 9
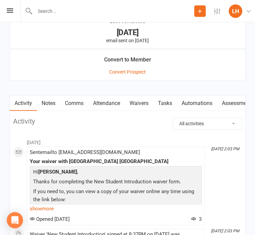
scroll to position [713, 0]
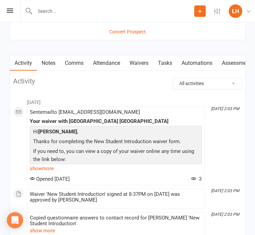
click at [111, 64] on link "Attendance" at bounding box center [106, 63] width 36 height 16
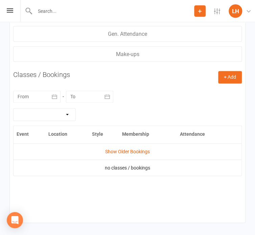
scroll to position [820, 0]
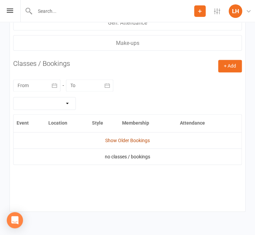
click at [122, 143] on link "Show Older Bookings" at bounding box center [127, 139] width 45 height 5
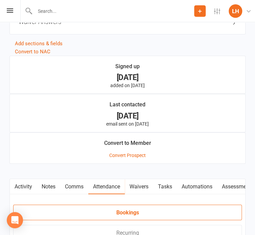
scroll to position [606, 0]
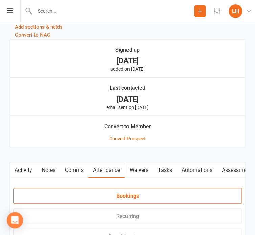
click at [26, 172] on link "Activity" at bounding box center [23, 170] width 27 height 16
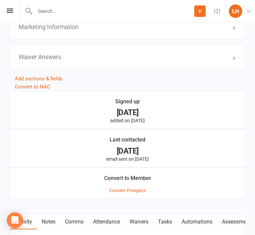
scroll to position [606, 0]
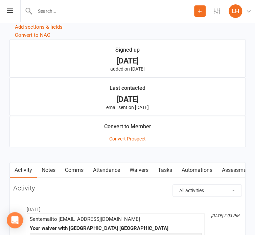
click at [51, 172] on link "Notes" at bounding box center [48, 170] width 23 height 16
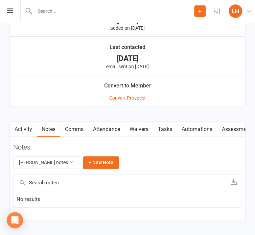
scroll to position [669, 0]
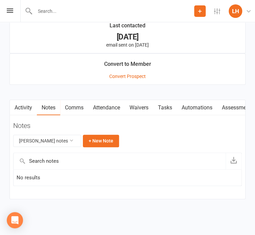
click at [76, 160] on input "text" at bounding box center [120, 161] width 212 height 16
click at [105, 144] on button "+ New Note" at bounding box center [101, 141] width 36 height 12
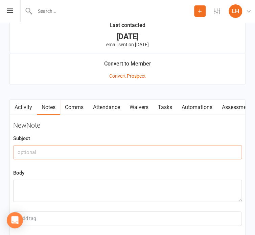
click at [69, 152] on input "text" at bounding box center [127, 152] width 228 height 14
type input "SEP OPEN WEEKEND"
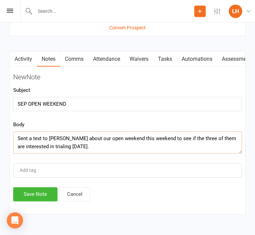
scroll to position [733, 0]
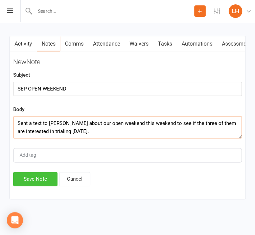
type textarea "Sent a text to Tamar about our open weekend this weekend to see if the three of…"
click at [30, 179] on button "Save Note" at bounding box center [35, 179] width 44 height 14
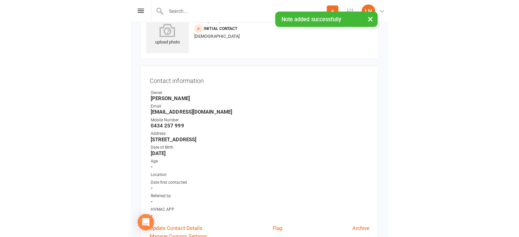
scroll to position [0, 0]
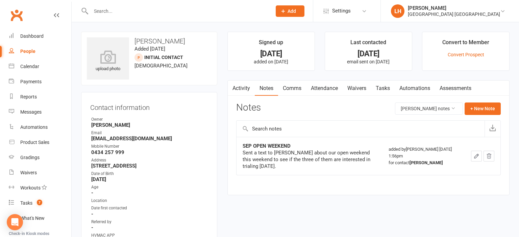
click at [119, 9] on input "text" at bounding box center [178, 10] width 178 height 9
paste input "Cj-1993@live.com.au"
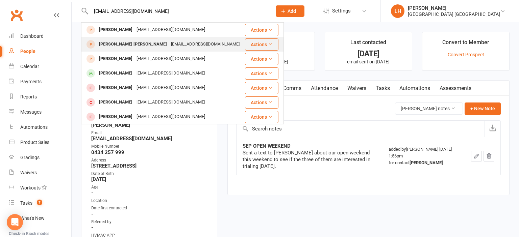
type input "Cj-1993@live.com.au"
click at [169, 47] on div "Cj-1993@live.com.au" at bounding box center [205, 45] width 73 height 10
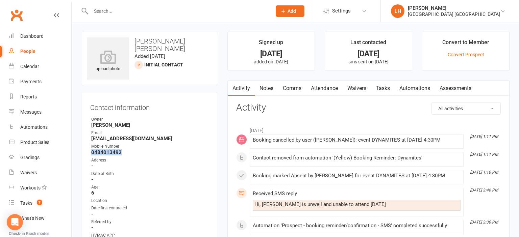
drag, startPoint x: 122, startPoint y: 154, endPoint x: 91, endPoint y: 152, distance: 31.4
click at [91, 152] on li "Mobile Number 0484013492" at bounding box center [149, 150] width 118 height 12
copy strong "0484013492"
click at [145, 7] on input "text" at bounding box center [178, 10] width 178 height 9
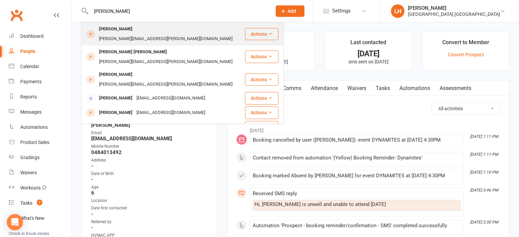
type input "keisha"
click at [153, 34] on div "keisha.odonoghue@gmail.com" at bounding box center [165, 39] width 137 height 10
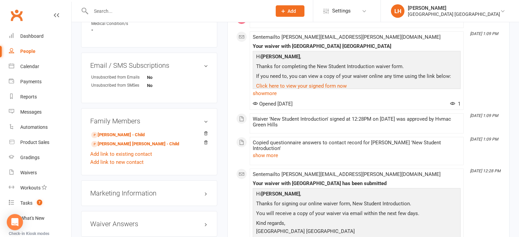
scroll to position [392, 0]
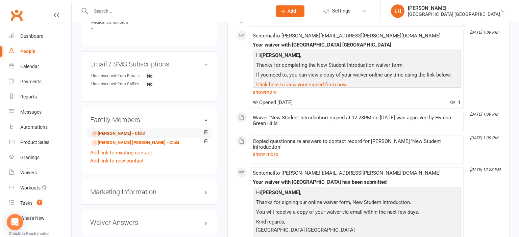
click at [124, 130] on link "Ariah O'Donoghue - Child" at bounding box center [117, 133] width 53 height 7
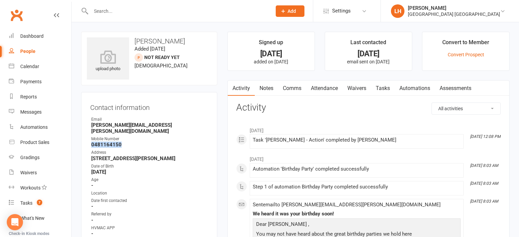
drag, startPoint x: 122, startPoint y: 140, endPoint x: 89, endPoint y: 138, distance: 32.9
click at [89, 138] on div "Contact information Owner Email keisha.odonoghue@gmail.com Mobile Number 048116…" at bounding box center [149, 180] width 136 height 176
copy strong "0481164150"
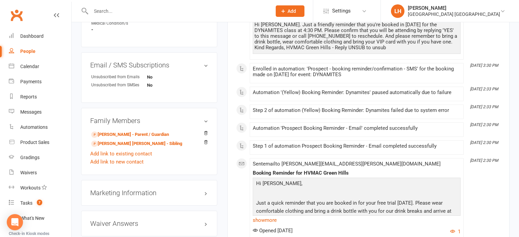
scroll to position [392, 0]
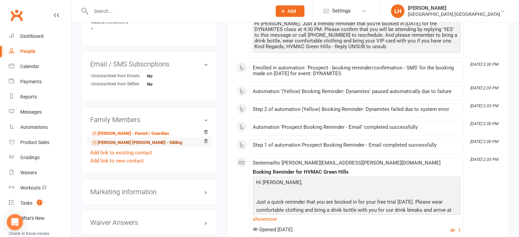
click at [128, 140] on link "Kohen O'Donoghue - Sibling" at bounding box center [136, 143] width 91 height 7
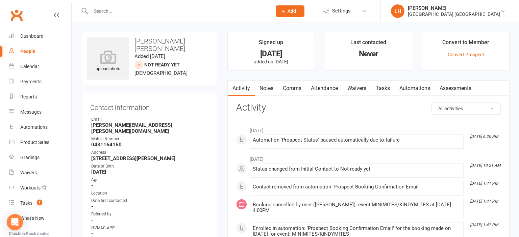
click at [151, 15] on input "text" at bounding box center [178, 10] width 178 height 9
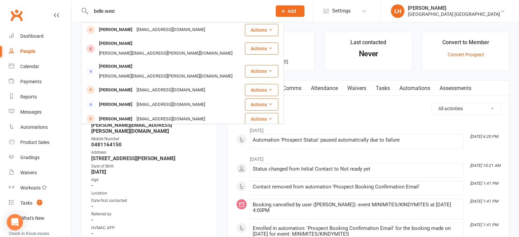
type input "belle.west"
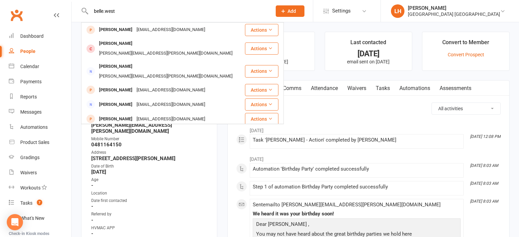
click at [200, 191] on div "Location" at bounding box center [149, 194] width 117 height 6
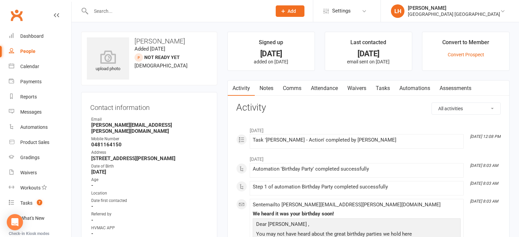
click at [125, 14] on input "text" at bounding box center [178, 10] width 178 height 9
paste input "belle.west@hotmail.com"
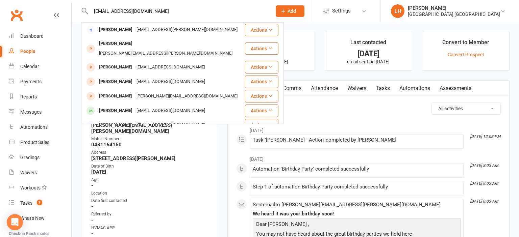
type input "belle.west@hotmail.com"
click at [187, 204] on strong "-" at bounding box center [149, 207] width 117 height 6
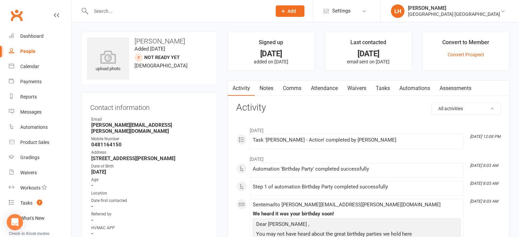
click at [118, 6] on div at bounding box center [174, 11] width 186 height 22
click at [120, 10] on input "text" at bounding box center [178, 10] width 178 height 9
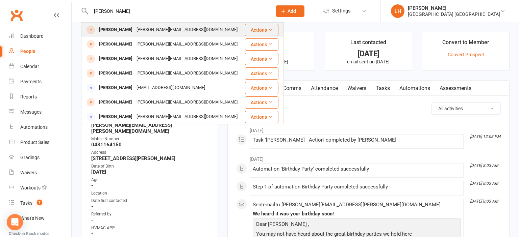
type input "shannon mills"
click at [145, 30] on div "shannon.parker4251@gmail.com" at bounding box center [186, 30] width 105 height 10
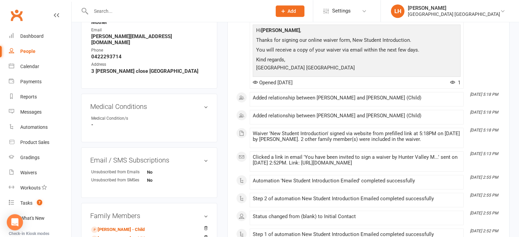
scroll to position [357, 0]
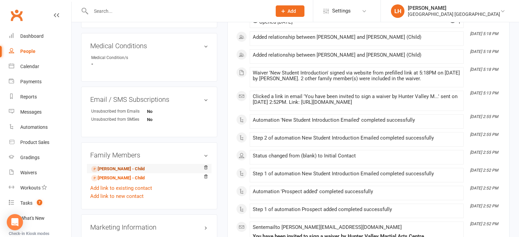
click at [109, 166] on link "Remy Mills - Child" at bounding box center [117, 169] width 53 height 7
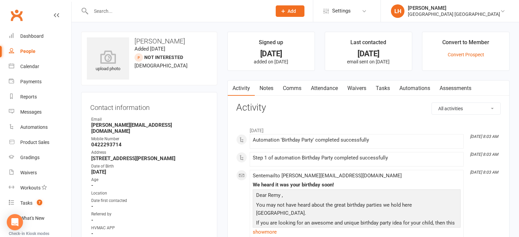
click at [322, 83] on link "Attendance" at bounding box center [324, 89] width 36 height 16
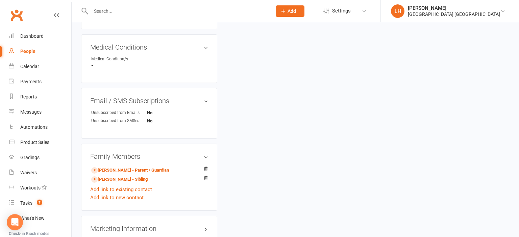
scroll to position [357, 0]
click at [121, 175] on link "Eddie Mills - Sibling" at bounding box center [119, 178] width 56 height 7
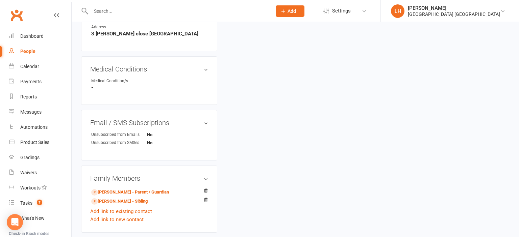
scroll to position [357, 0]
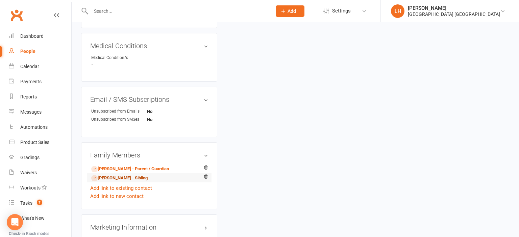
click at [134, 175] on link "Remy Mills - Sibling" at bounding box center [119, 178] width 56 height 7
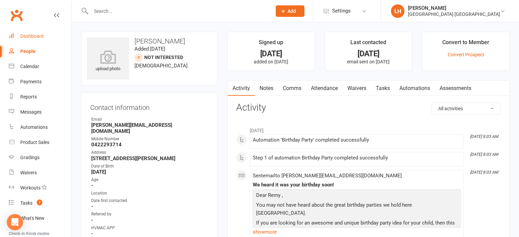
click at [34, 37] on div "Dashboard" at bounding box center [31, 35] width 23 height 5
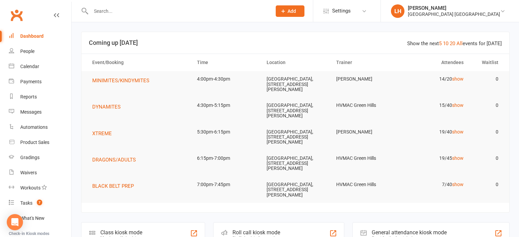
click at [110, 16] on div at bounding box center [174, 11] width 186 height 22
click at [110, 14] on input "text" at bounding box center [178, 10] width 178 height 9
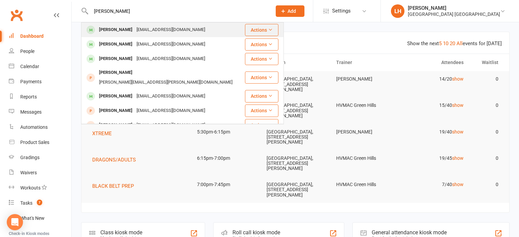
type input "nick"
click at [118, 29] on div "Nick Ellercamp" at bounding box center [115, 30] width 37 height 10
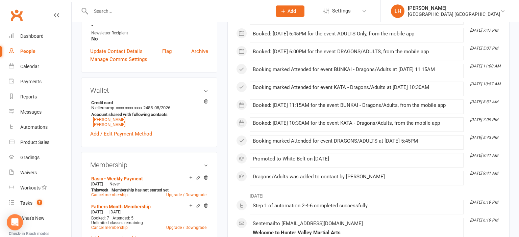
scroll to position [250, 0]
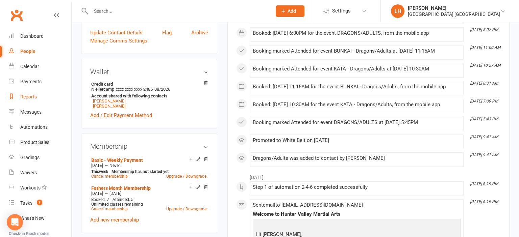
click at [20, 96] on link "Reports" at bounding box center [40, 97] width 62 height 15
select select "25"
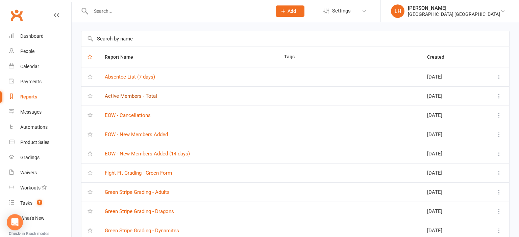
scroll to position [35, 0]
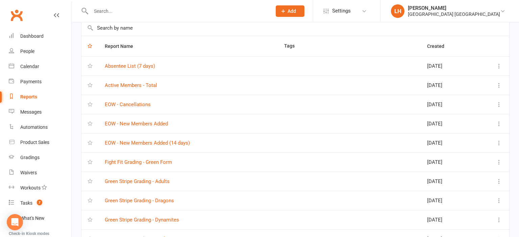
click at [160, 139] on td "EOW - New Members Added (14 days)" at bounding box center [188, 142] width 179 height 19
click at [174, 142] on link "EOW - New Members Added (14 days)" at bounding box center [147, 143] width 85 height 6
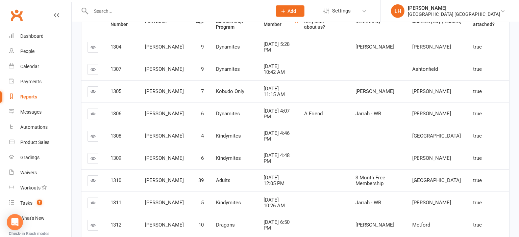
scroll to position [107, 0]
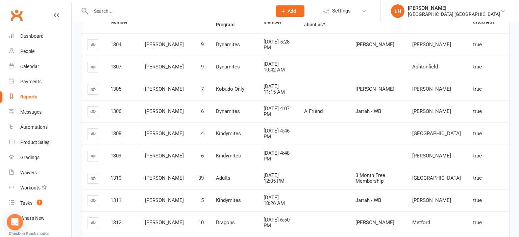
click at [319, 167] on td at bounding box center [317, 178] width 39 height 22
click at [337, 123] on td at bounding box center [317, 134] width 39 height 22
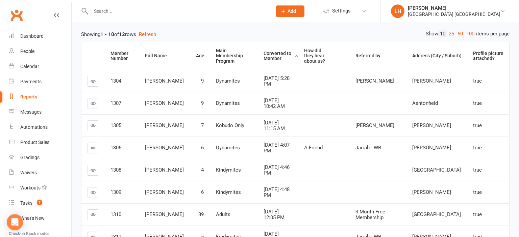
scroll to position [30, 0]
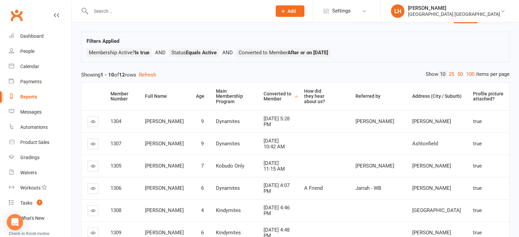
click at [102, 10] on input "text" at bounding box center [178, 10] width 178 height 9
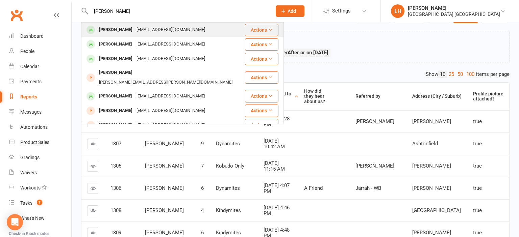
type input "nick"
click at [108, 28] on div "Nick Ellercamp" at bounding box center [115, 30] width 37 height 10
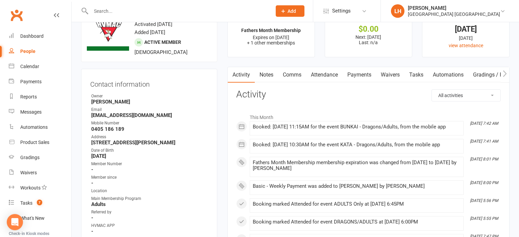
scroll to position [35, 0]
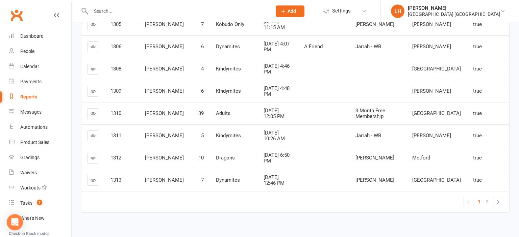
scroll to position [173, 0]
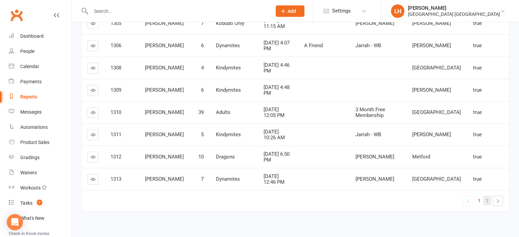
click at [488, 197] on span "2" at bounding box center [487, 200] width 3 height 9
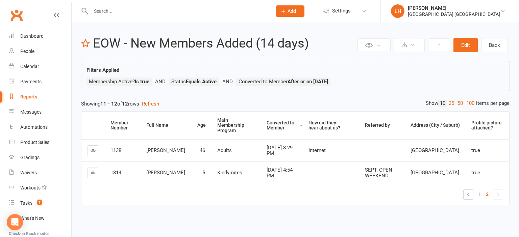
scroll to position [0, 0]
click at [297, 97] on div "Private Report Only visible by me Public Report Visible to everyone Export to C…" at bounding box center [295, 125] width 447 height 206
click at [94, 171] on icon at bounding box center [93, 173] width 5 height 5
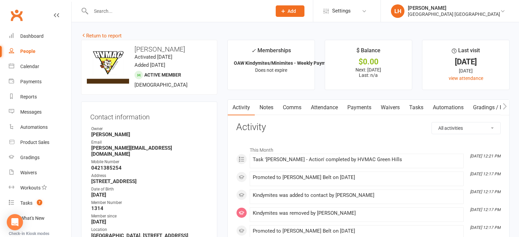
scroll to position [107, 0]
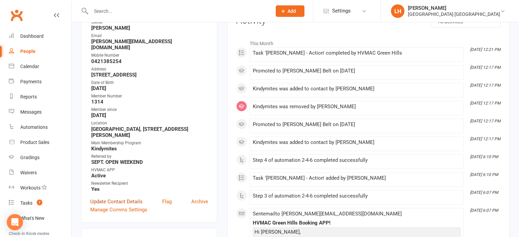
click at [124, 198] on link "Update Contact Details" at bounding box center [116, 202] width 52 height 8
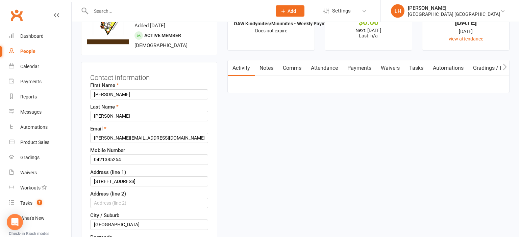
scroll to position [147, 0]
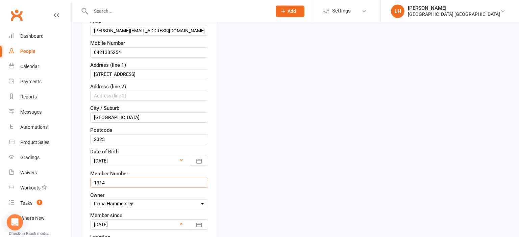
click at [112, 184] on input "1314" at bounding box center [149, 183] width 118 height 10
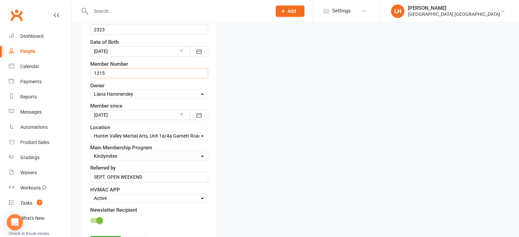
scroll to position [289, 0]
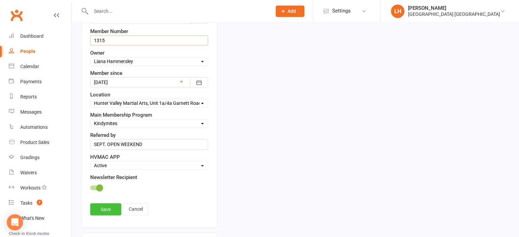
type input "1315"
click at [117, 207] on link "Save" at bounding box center [105, 210] width 31 height 12
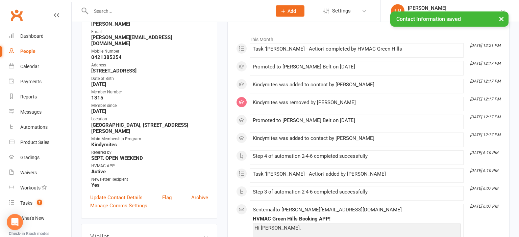
scroll to position [0, 0]
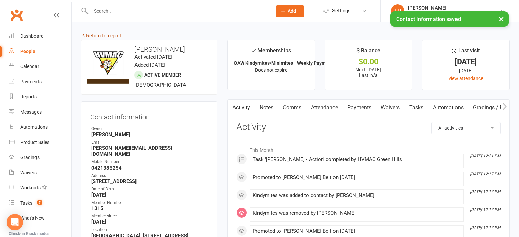
click at [101, 33] on link "Return to report" at bounding box center [101, 36] width 41 height 6
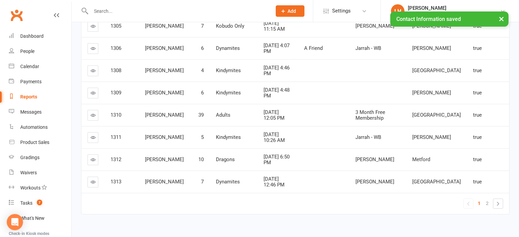
scroll to position [173, 0]
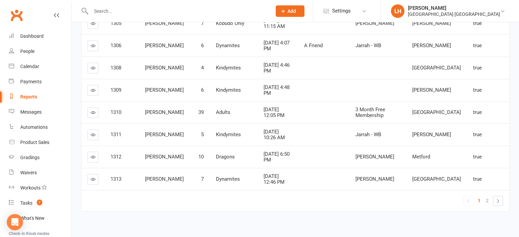
click at [97, 175] on link at bounding box center [92, 179] width 11 height 11
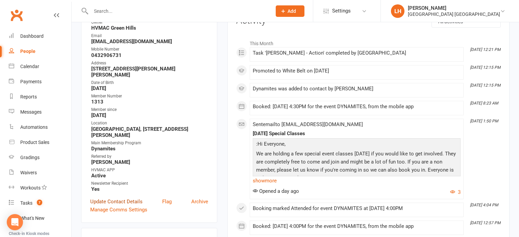
click at [121, 199] on link "Update Contact Details" at bounding box center [116, 202] width 52 height 8
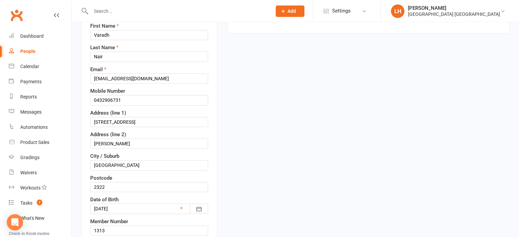
scroll to position [182, 0]
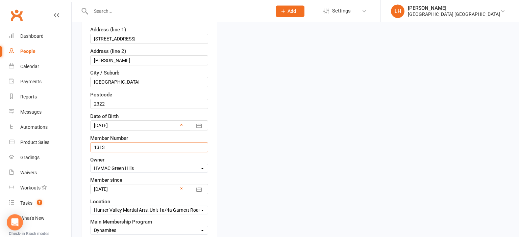
click at [110, 145] on input "1313" at bounding box center [149, 148] width 118 height 10
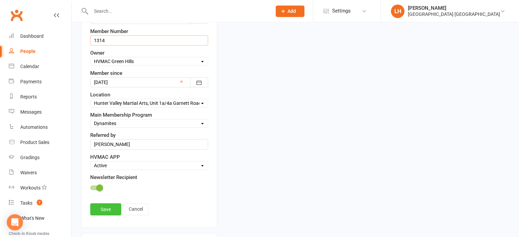
type input "1314"
click at [109, 207] on link "Save" at bounding box center [105, 210] width 31 height 12
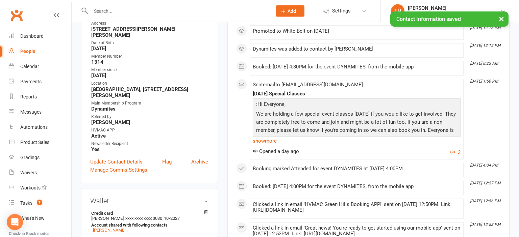
scroll to position [147, 0]
click at [109, 159] on link "Update Contact Details" at bounding box center [116, 162] width 52 height 8
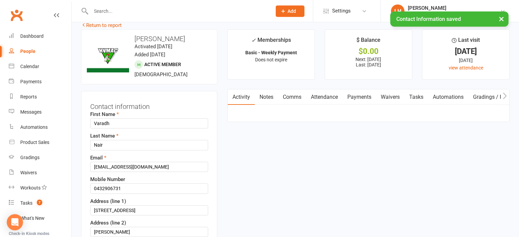
scroll to position [0, 0]
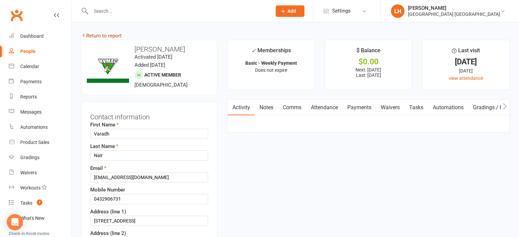
click at [108, 36] on link "Return to report" at bounding box center [101, 36] width 41 height 6
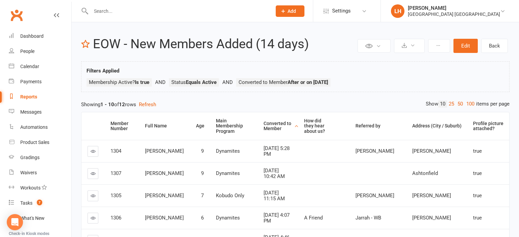
scroll to position [173, 0]
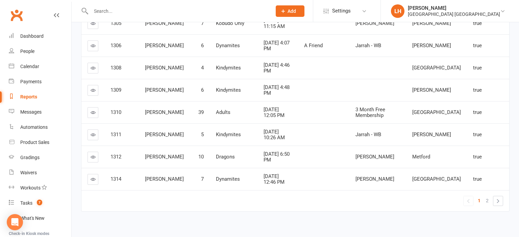
click at [94, 155] on icon at bounding box center [93, 157] width 5 height 5
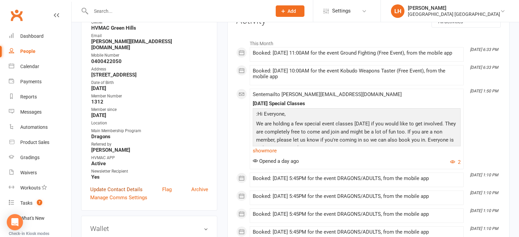
click at [125, 186] on link "Update Contact Details" at bounding box center [116, 190] width 52 height 8
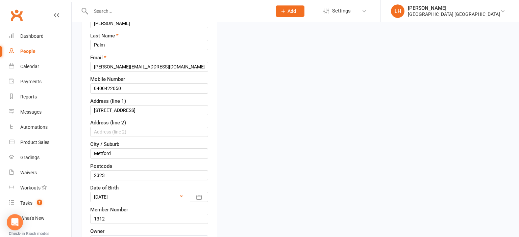
scroll to position [147, 0]
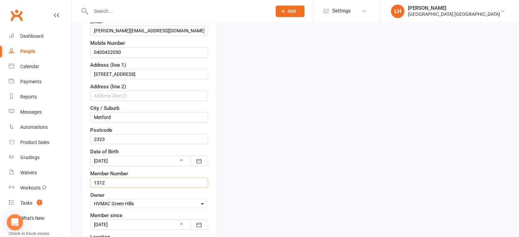
click at [114, 183] on input "1312" at bounding box center [149, 183] width 118 height 10
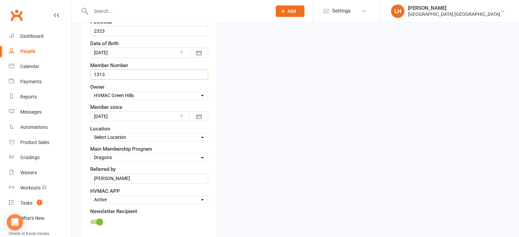
scroll to position [289, 0]
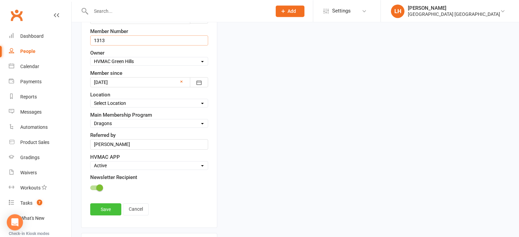
type input "1313"
click at [107, 206] on link "Save" at bounding box center [105, 210] width 31 height 12
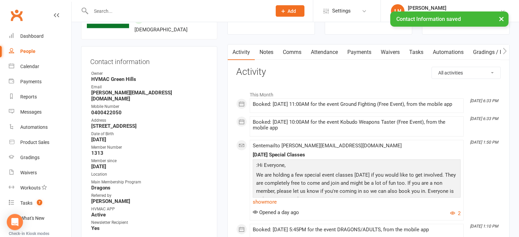
scroll to position [0, 0]
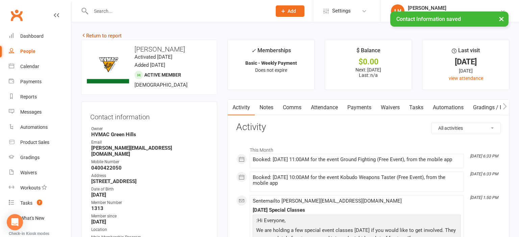
click at [111, 37] on link "Return to report" at bounding box center [101, 36] width 41 height 6
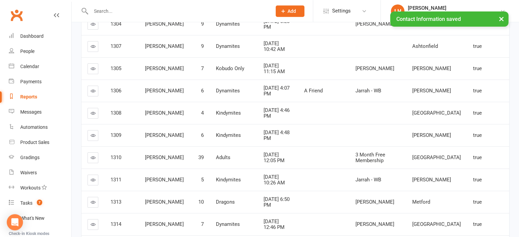
scroll to position [143, 0]
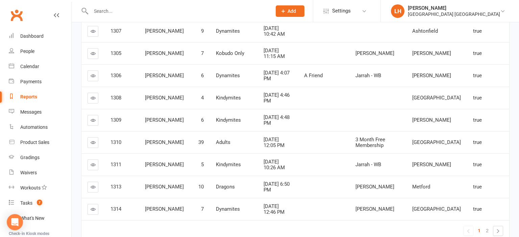
click at [92, 162] on icon at bounding box center [93, 164] width 5 height 5
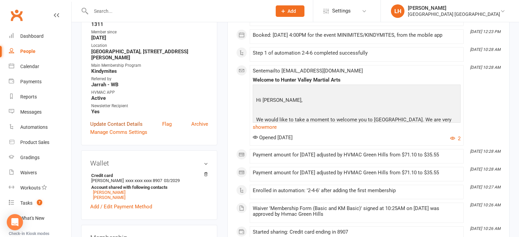
click at [134, 126] on link "Update Contact Details" at bounding box center [116, 124] width 52 height 8
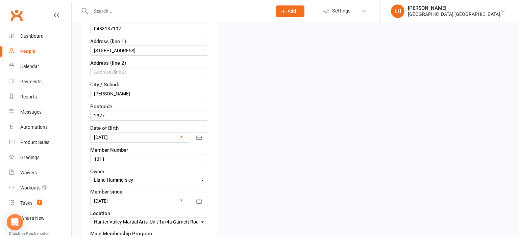
scroll to position [182, 0]
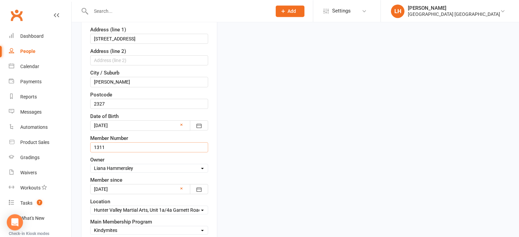
click at [131, 143] on input "1311" at bounding box center [149, 148] width 118 height 10
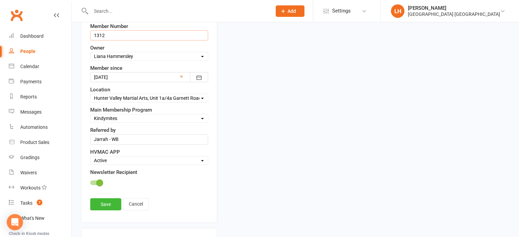
scroll to position [325, 0]
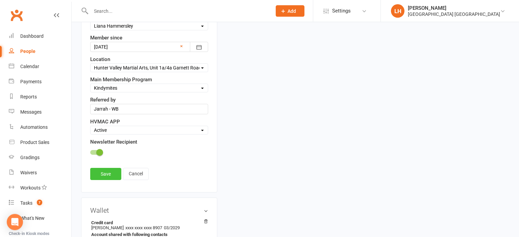
type input "1312"
click at [101, 177] on link "Save" at bounding box center [105, 174] width 31 height 12
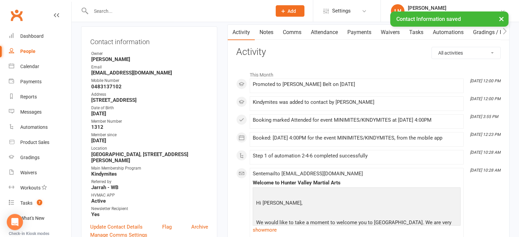
scroll to position [0, 0]
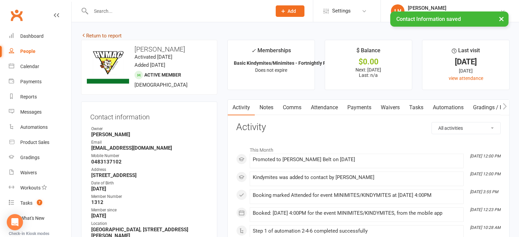
click at [110, 34] on link "Return to report" at bounding box center [101, 36] width 41 height 6
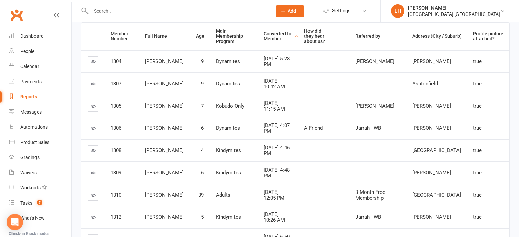
scroll to position [107, 0]
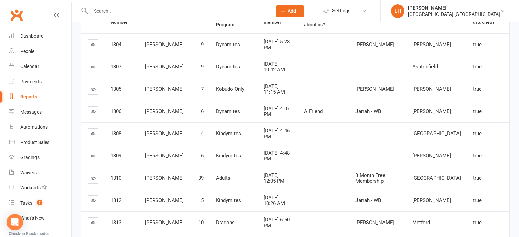
click at [93, 176] on icon at bounding box center [93, 178] width 5 height 5
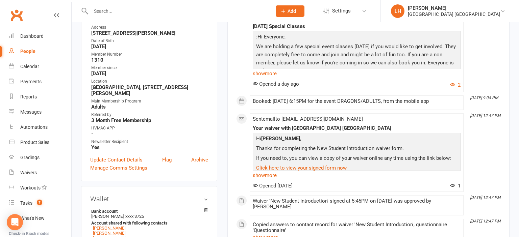
scroll to position [250, 0]
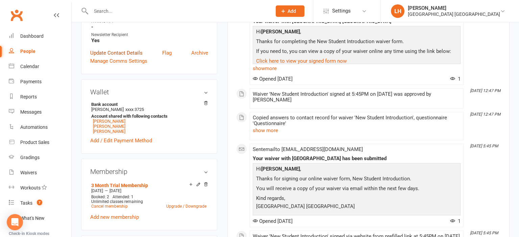
click at [111, 53] on link "Update Contact Details" at bounding box center [116, 53] width 52 height 8
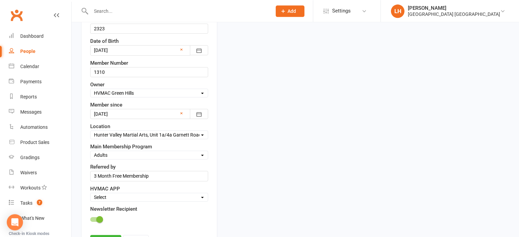
scroll to position [289, 0]
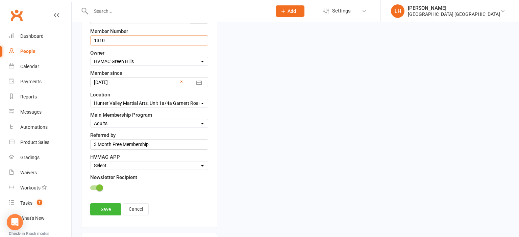
click at [113, 42] on input "1310" at bounding box center [149, 40] width 118 height 10
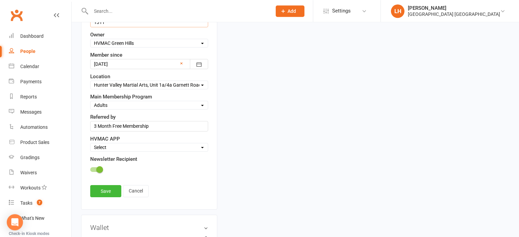
scroll to position [361, 0]
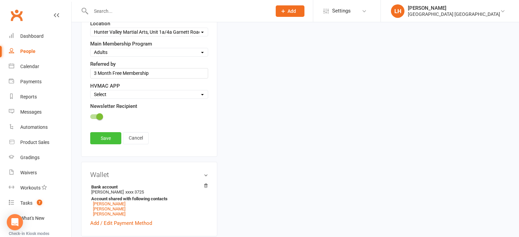
type input "1311"
click at [103, 136] on link "Save" at bounding box center [105, 138] width 31 height 12
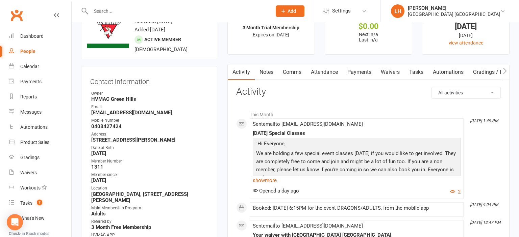
scroll to position [0, 0]
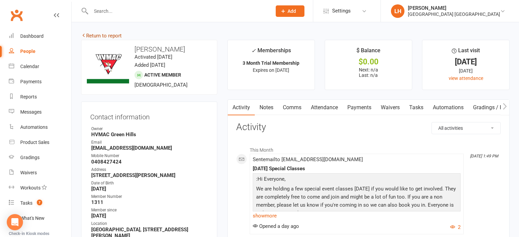
click at [99, 36] on link "Return to report" at bounding box center [101, 36] width 41 height 6
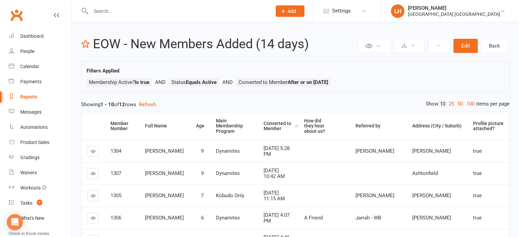
click at [109, 12] on input "text" at bounding box center [178, 10] width 178 height 9
type input "nick"
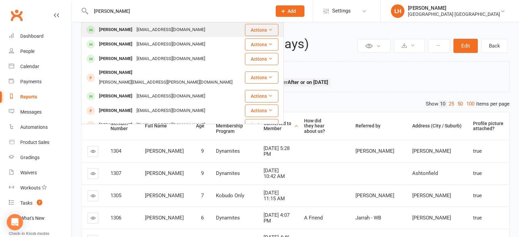
click at [123, 29] on div "Nick Ellercamp" at bounding box center [115, 30] width 37 height 10
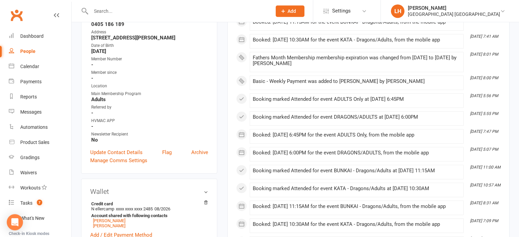
scroll to position [143, 0]
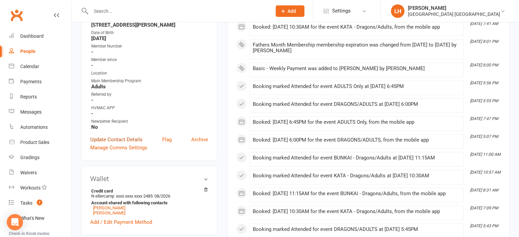
click at [113, 142] on link "Update Contact Details" at bounding box center [116, 140] width 52 height 8
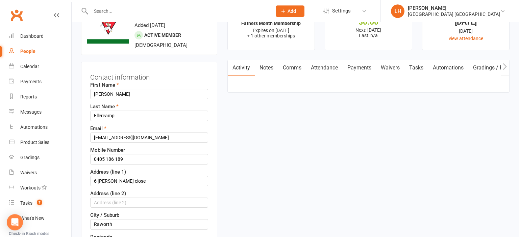
scroll to position [174, 0]
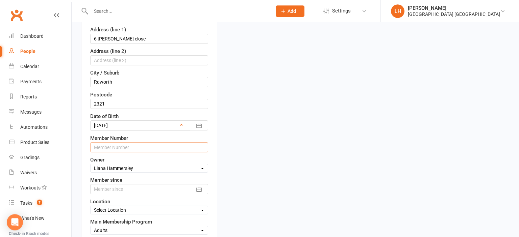
click at [120, 146] on input "text" at bounding box center [149, 148] width 118 height 10
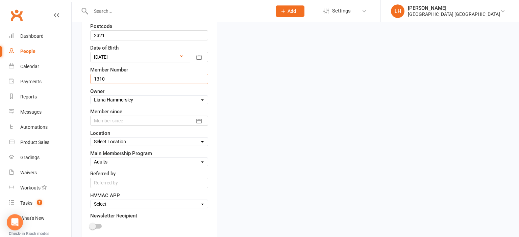
scroll to position [246, 0]
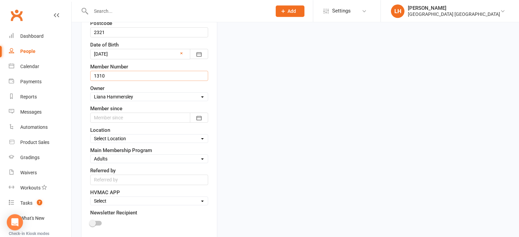
type input "1310"
click at [117, 115] on div at bounding box center [149, 118] width 118 height 10
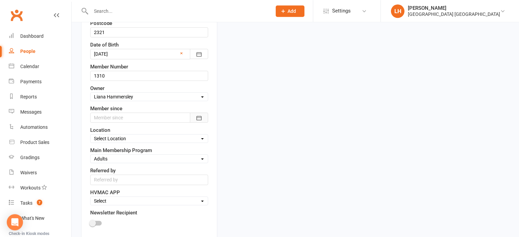
click at [198, 116] on icon "button" at bounding box center [198, 118] width 5 height 4
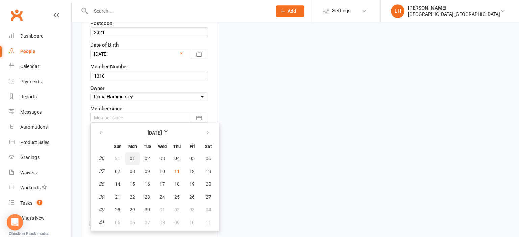
click at [134, 157] on span "01" at bounding box center [132, 158] width 5 height 5
type input "01 Sep 2025"
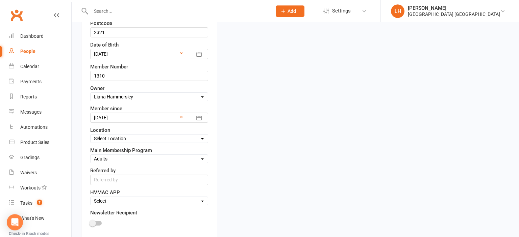
click at [91, 135] on select "Select Location Hunter Valley Martial Arts, Unit 1a/4a Garnett Road, Green Hills" at bounding box center [149, 138] width 117 height 7
select select "0"
click option "[GEOGRAPHIC_DATA], [STREET_ADDRESS][PERSON_NAME]" at bounding box center [0, 0] width 0 height 0
click at [91, 198] on select "Select Active Family Suspended Opt Out" at bounding box center [149, 201] width 117 height 7
select select "Active"
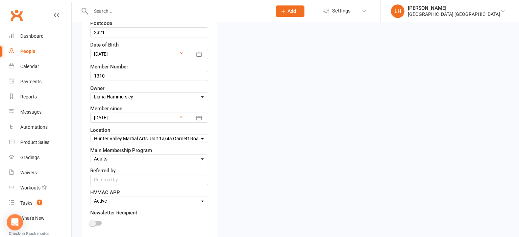
click option "Active" at bounding box center [0, 0] width 0 height 0
click at [92, 223] on span at bounding box center [92, 223] width 7 height 7
click at [90, 223] on input "checkbox" at bounding box center [90, 223] width 0 height 0
click at [104, 179] on input "text" at bounding box center [149, 180] width 118 height 10
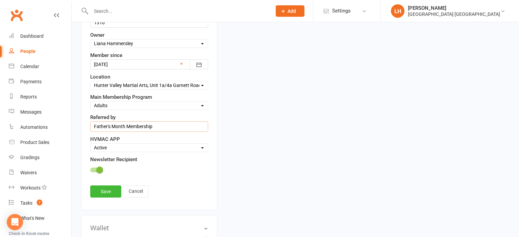
scroll to position [317, 0]
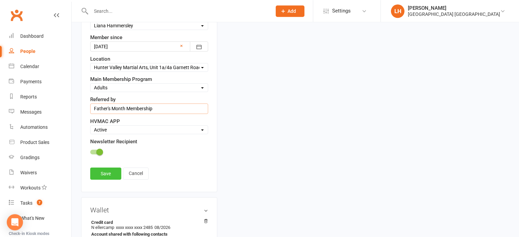
type input "Father's Month Membership"
click at [103, 172] on link "Save" at bounding box center [105, 174] width 31 height 12
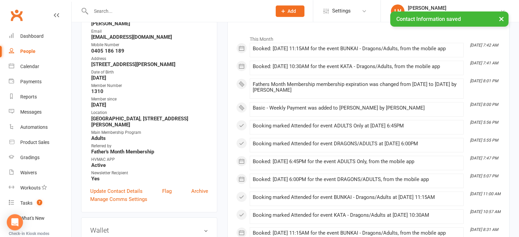
scroll to position [0, 0]
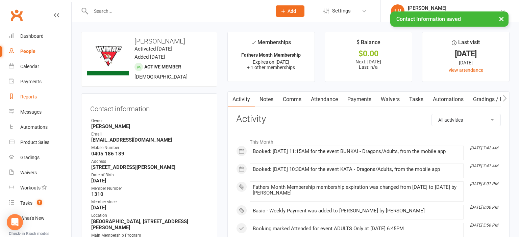
click at [30, 95] on div "Reports" at bounding box center [28, 96] width 17 height 5
select select "25"
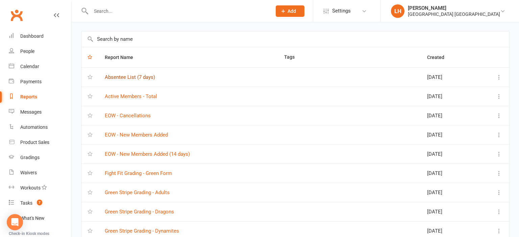
scroll to position [71, 0]
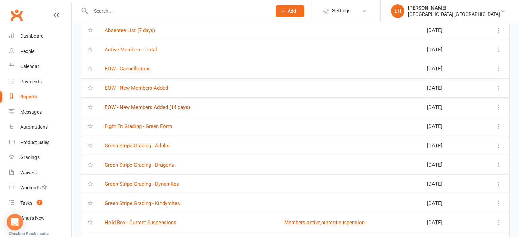
click at [136, 106] on link "EOW - New Members Added (14 days)" at bounding box center [147, 107] width 85 height 6
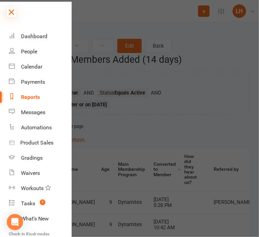
click at [15, 12] on icon at bounding box center [11, 11] width 9 height 9
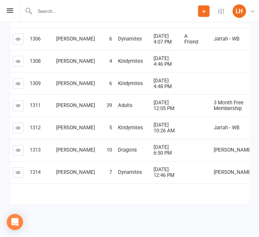
scroll to position [250, 0]
click at [36, 59] on td "1308" at bounding box center [40, 61] width 26 height 22
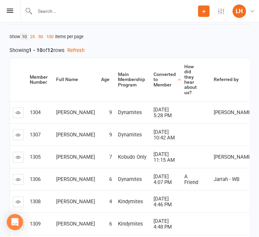
scroll to position [71, 0]
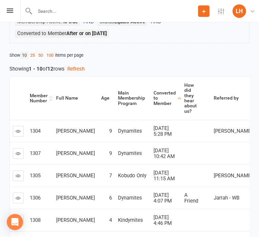
click at [31, 96] on div "Member Number" at bounding box center [39, 98] width 18 height 10
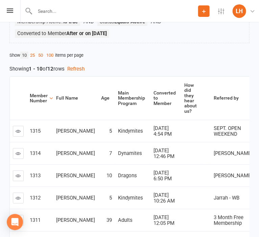
click at [32, 95] on div "Member Number" at bounding box center [39, 98] width 18 height 10
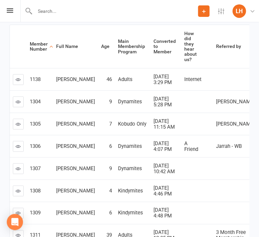
scroll to position [178, 0]
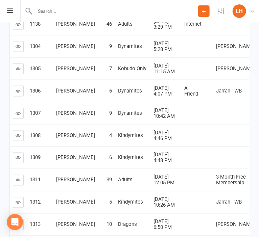
click at [156, 124] on td "Aug 30, 2025 10:42 AM" at bounding box center [165, 113] width 31 height 22
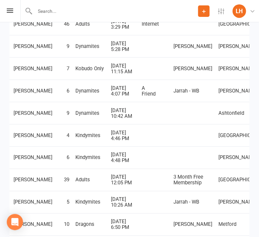
scroll to position [0, 0]
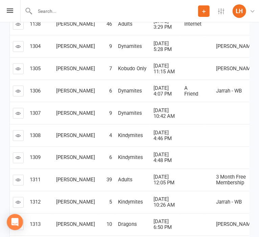
click at [17, 160] on icon at bounding box center [18, 157] width 5 height 5
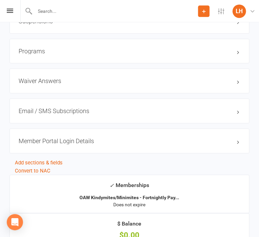
scroll to position [785, 0]
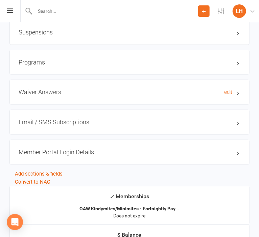
click at [44, 92] on h3 "Waiver Answers edit" at bounding box center [130, 92] width 222 height 7
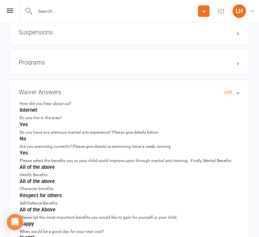
click at [43, 92] on h3 "Waiver Answers edit" at bounding box center [130, 92] width 222 height 7
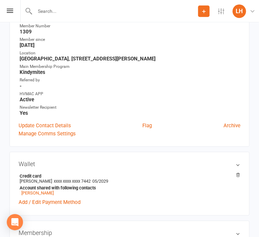
scroll to position [0, 0]
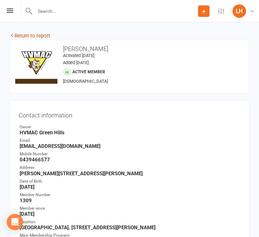
click at [36, 36] on link "Return to report" at bounding box center [29, 36] width 41 height 6
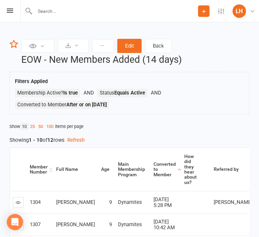
click at [37, 166] on div "Member Number" at bounding box center [39, 170] width 18 height 10
click at [37, 167] on div "Member Number" at bounding box center [39, 170] width 18 height 10
click at [103, 44] on icon at bounding box center [102, 45] width 5 height 5
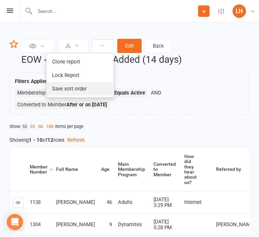
click at [91, 86] on link "Save sort order" at bounding box center [80, 89] width 67 height 14
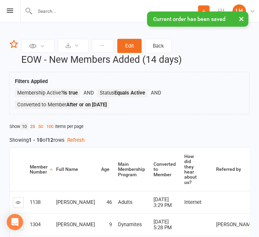
click at [33, 126] on link "25" at bounding box center [32, 126] width 8 height 7
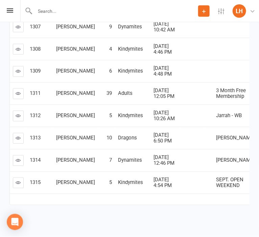
scroll to position [285, 0]
click at [10, 11] on icon at bounding box center [10, 10] width 6 height 4
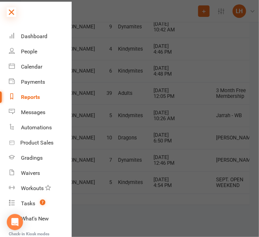
click at [13, 12] on icon at bounding box center [11, 11] width 9 height 9
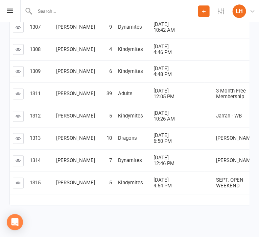
scroll to position [250, 0]
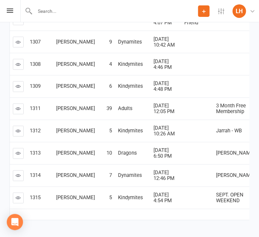
click at [150, 98] on td "Sep 3, 2025 4:48 PM" at bounding box center [165, 86] width 31 height 22
click at [15, 92] on link at bounding box center [18, 86] width 11 height 11
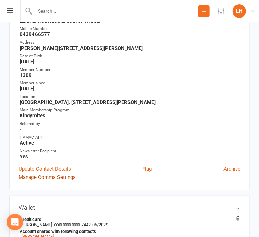
scroll to position [143, 0]
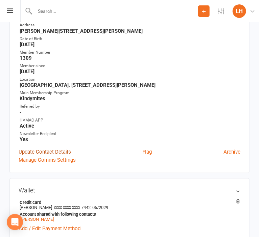
click at [41, 151] on link "Update Contact Details" at bounding box center [45, 152] width 52 height 8
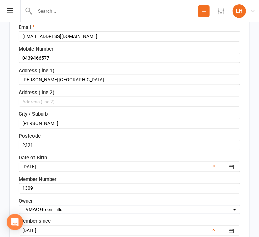
scroll to position [182, 0]
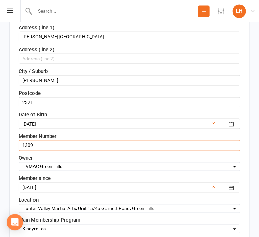
click at [51, 145] on input "1309" at bounding box center [130, 145] width 222 height 10
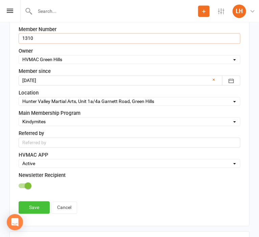
type input "1310"
drag, startPoint x: 28, startPoint y: 207, endPoint x: 32, endPoint y: 207, distance: 3.7
click at [28, 207] on link "Save" at bounding box center [34, 207] width 31 height 12
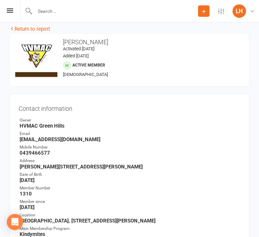
scroll to position [0, 0]
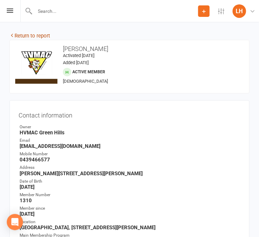
click at [41, 36] on link "Return to report" at bounding box center [29, 36] width 41 height 6
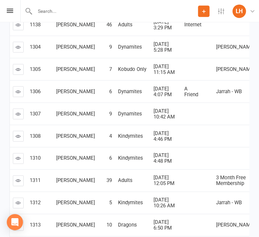
scroll to position [178, 0]
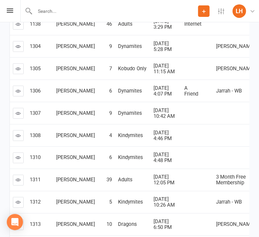
click at [17, 138] on icon at bounding box center [18, 135] width 5 height 5
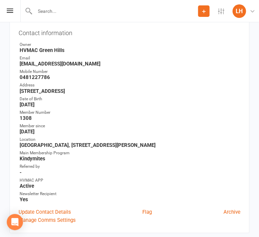
scroll to position [107, 0]
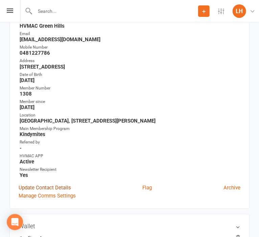
click at [66, 188] on link "Update Contact Details" at bounding box center [45, 188] width 52 height 8
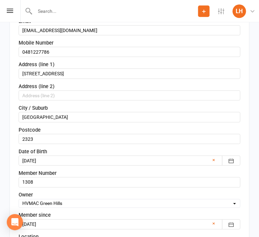
scroll to position [147, 0]
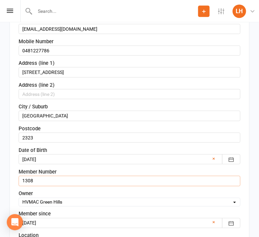
click at [60, 182] on input "1308" at bounding box center [130, 181] width 222 height 10
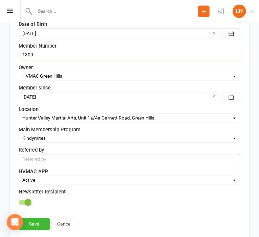
scroll to position [289, 0]
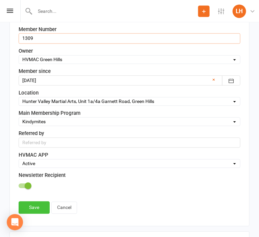
type input "1309"
click at [39, 205] on link "Save" at bounding box center [34, 207] width 31 height 12
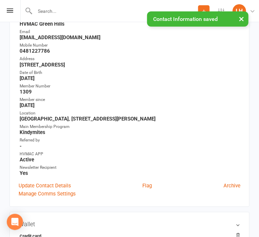
scroll to position [0, 0]
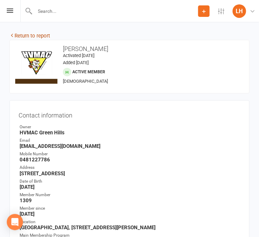
click at [26, 37] on link "Return to report" at bounding box center [29, 36] width 41 height 6
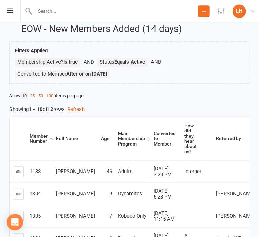
scroll to position [71, 0]
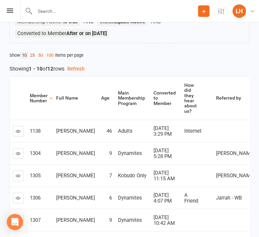
click at [36, 55] on link "25" at bounding box center [32, 55] width 8 height 7
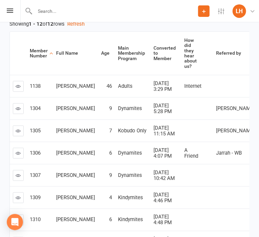
scroll to position [0, 0]
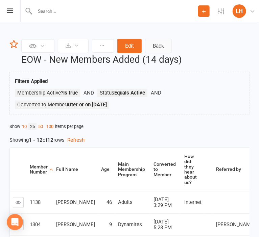
click at [164, 44] on link "Back" at bounding box center [158, 46] width 27 height 14
select select "25"
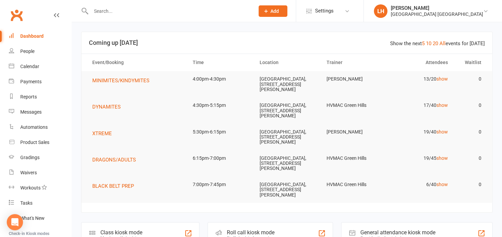
scroll to position [35, 0]
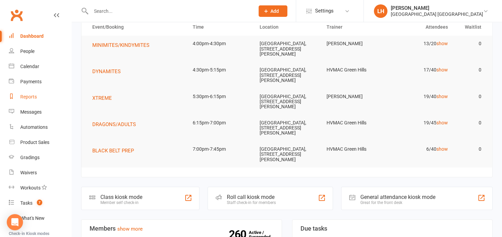
click at [30, 97] on div "Reports" at bounding box center [28, 96] width 17 height 5
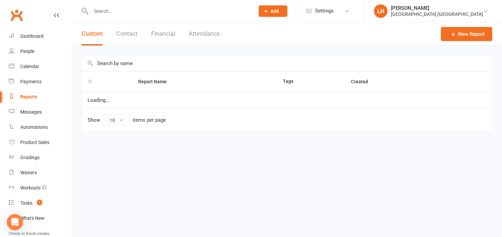
select select "25"
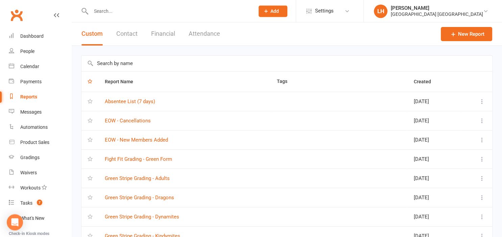
scroll to position [35, 0]
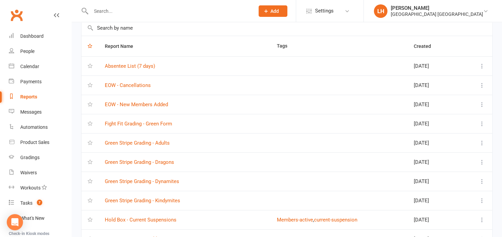
click at [127, 31] on input "text" at bounding box center [286, 28] width 410 height 16
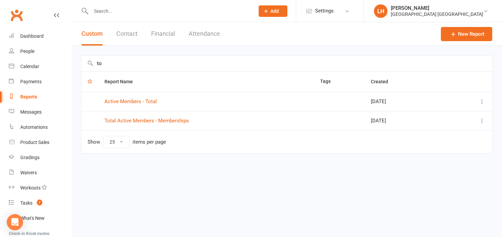
scroll to position [0, 0]
type input "total"
click at [130, 100] on link "Active Members - Total" at bounding box center [130, 102] width 52 height 6
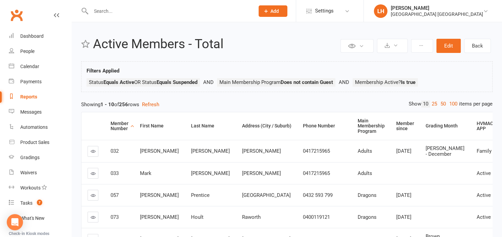
click at [31, 98] on div "Reports" at bounding box center [28, 96] width 17 height 5
select select "25"
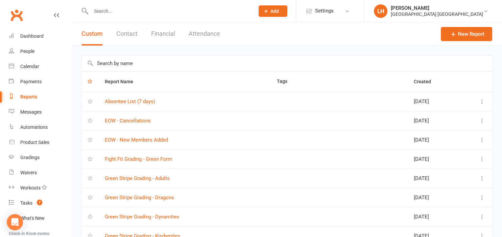
click at [116, 62] on input "text" at bounding box center [286, 64] width 410 height 16
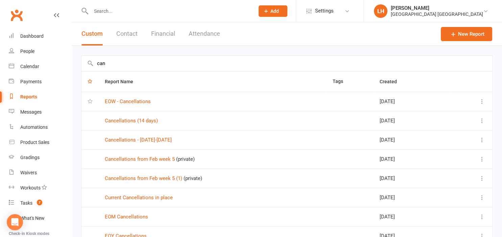
scroll to position [35, 0]
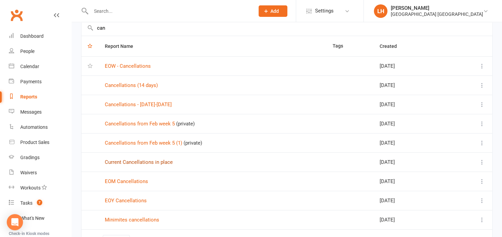
type input "can"
click at [159, 162] on link "Current Cancellations in place" at bounding box center [139, 162] width 68 height 6
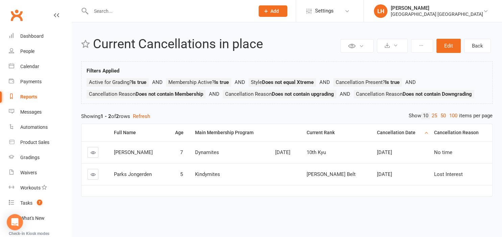
click at [136, 32] on div "Private Report Only visible by me Public Report Visible to everyone Export to C…" at bounding box center [287, 120] width 430 height 197
click at [29, 206] on div "Tasks" at bounding box center [26, 203] width 12 height 5
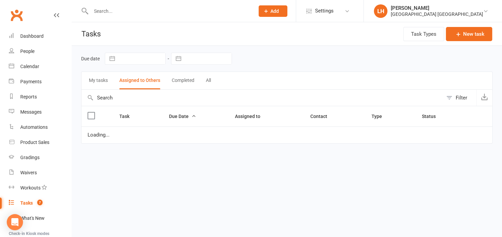
select select "waiting"
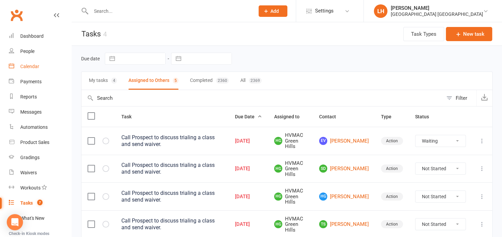
click at [32, 67] on div "Calendar" at bounding box center [29, 66] width 19 height 5
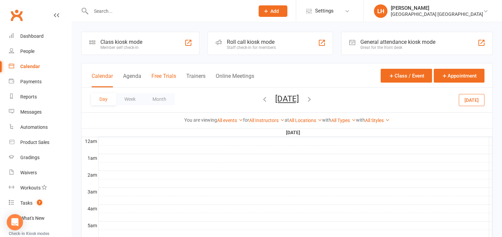
click at [161, 77] on button "Free Trials" at bounding box center [163, 80] width 25 height 15
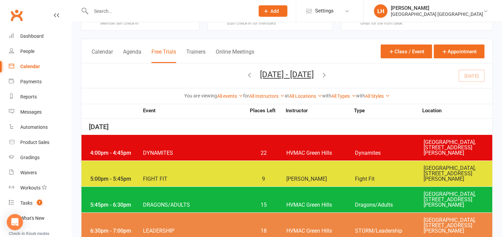
scroll to position [35, 0]
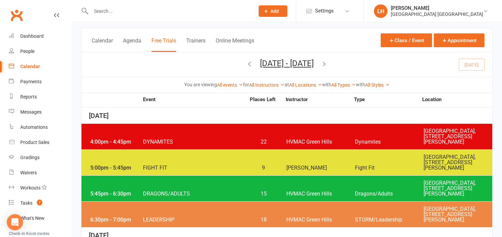
click at [267, 144] on span "22" at bounding box center [263, 142] width 35 height 5
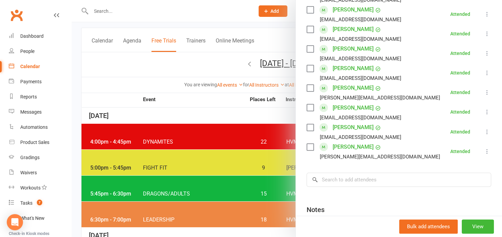
scroll to position [335, 0]
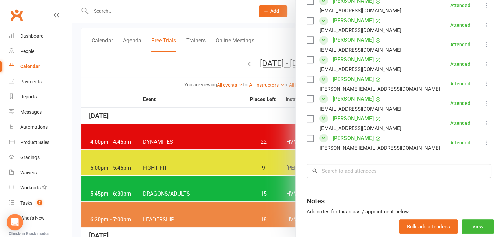
click at [227, 112] on div at bounding box center [287, 118] width 430 height 237
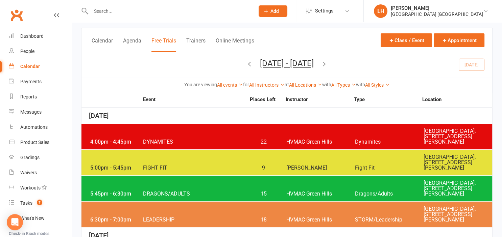
click at [314, 140] on span "HVMAC Green Hills" at bounding box center [320, 142] width 69 height 5
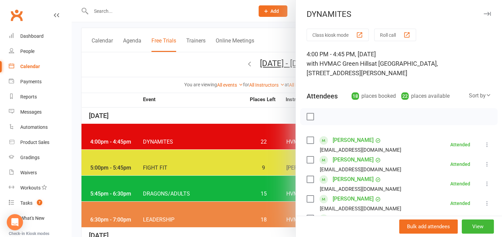
click at [191, 105] on div at bounding box center [287, 118] width 430 height 237
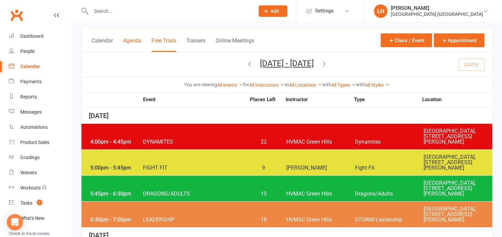
click at [130, 40] on button "Agenda" at bounding box center [132, 44] width 18 height 15
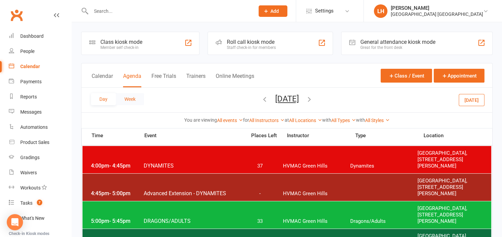
click at [129, 103] on button "Week" at bounding box center [130, 99] width 28 height 12
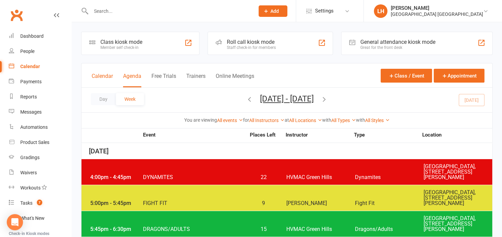
click at [104, 77] on button "Calendar" at bounding box center [102, 80] width 21 height 15
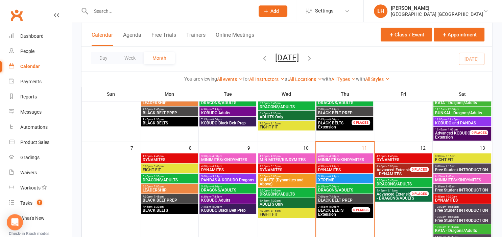
scroll to position [107, 0]
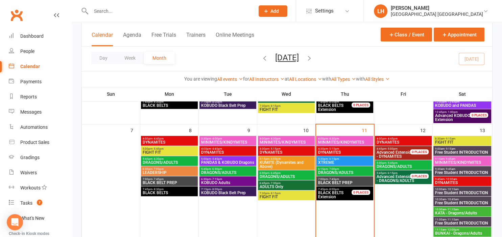
click at [165, 141] on span "DYNAMITES" at bounding box center [169, 143] width 54 height 4
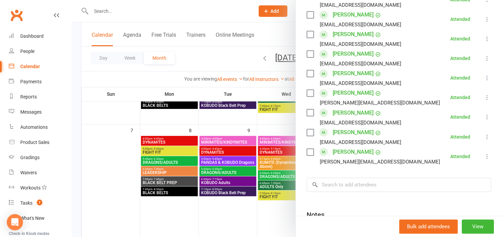
scroll to position [335, 0]
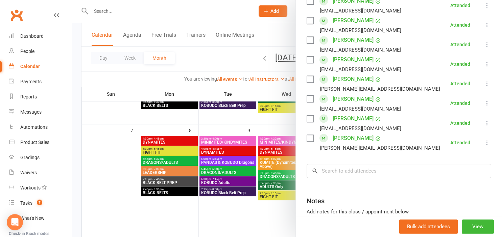
click at [119, 147] on div at bounding box center [287, 118] width 430 height 237
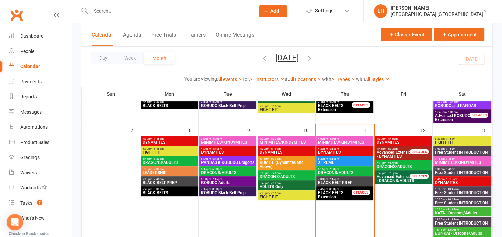
click at [153, 151] on span "FIGHT FIT" at bounding box center [169, 153] width 54 height 4
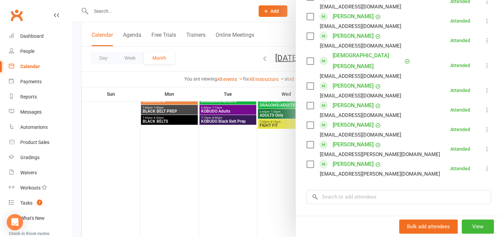
scroll to position [597, 0]
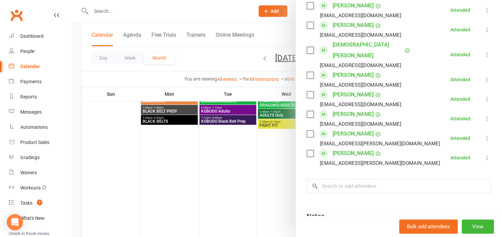
click at [197, 177] on div at bounding box center [287, 118] width 430 height 237
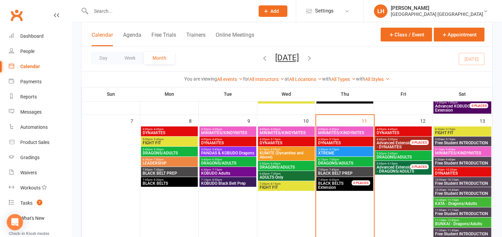
scroll to position [107, 0]
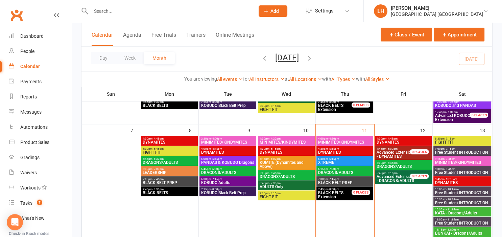
click at [174, 161] on span "DRAGONS/ADULTS" at bounding box center [169, 163] width 54 height 4
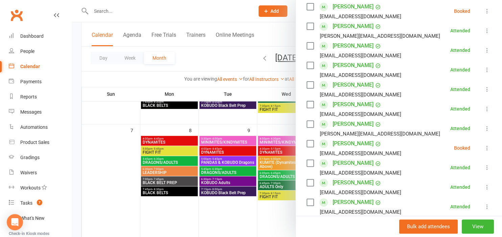
scroll to position [224, 0]
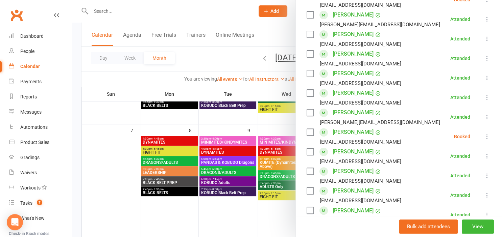
click at [178, 13] on div at bounding box center [287, 118] width 430 height 237
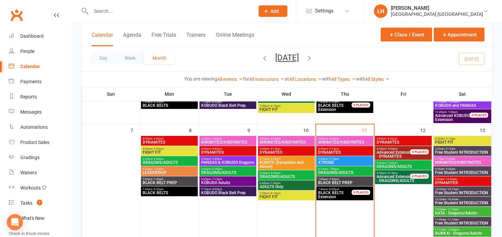
click at [111, 13] on input "text" at bounding box center [169, 10] width 161 height 9
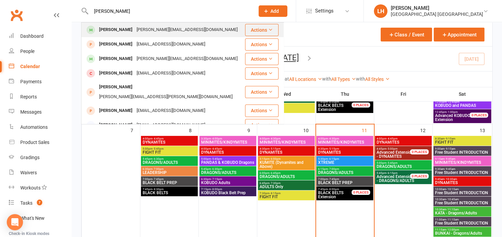
type input "elias"
click at [134, 29] on div "[PERSON_NAME][EMAIL_ADDRESS][DOMAIN_NAME]" at bounding box center [186, 30] width 105 height 10
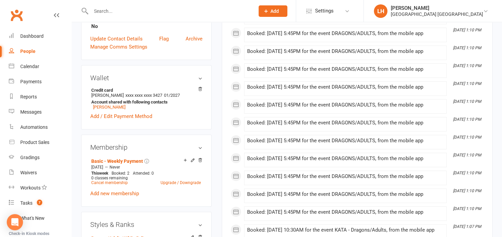
scroll to position [285, 0]
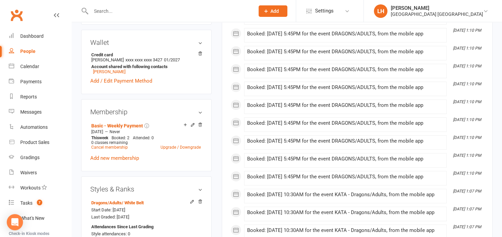
click at [218, 100] on main "✓ Memberships Basic - Weekly Payment Does not expire $ Balance $0.00 Next: [DAT…" at bounding box center [357, 76] width 281 height 659
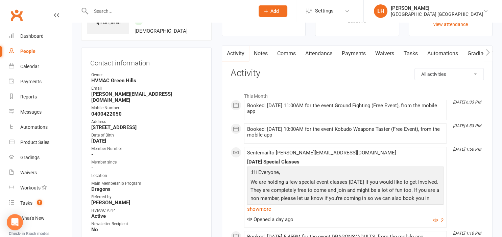
scroll to position [0, 0]
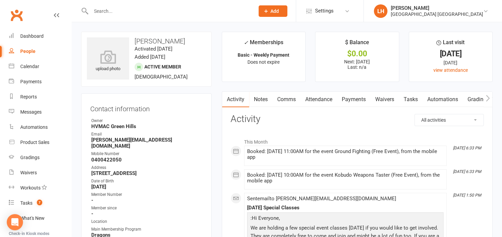
click at [103, 9] on input "text" at bounding box center [169, 10] width 161 height 9
click at [26, 96] on div "Reports" at bounding box center [28, 96] width 17 height 5
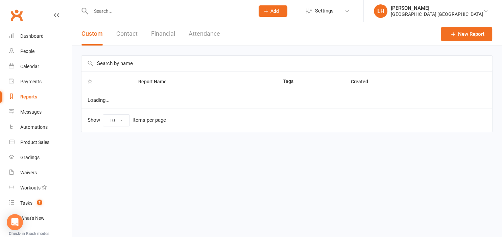
select select "25"
click at [117, 63] on input "text" at bounding box center [286, 64] width 410 height 16
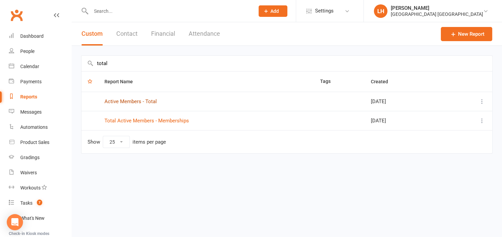
type input "total"
click at [130, 103] on link "Active Members - Total" at bounding box center [130, 102] width 52 height 6
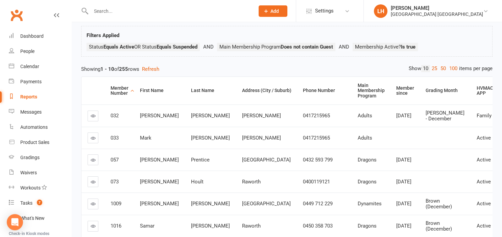
scroll to position [195, 0]
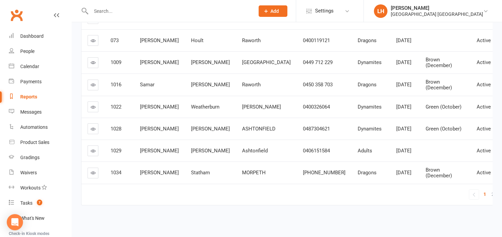
click at [30, 96] on div "Reports" at bounding box center [28, 96] width 17 height 5
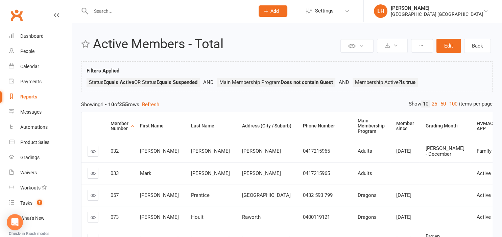
select select "25"
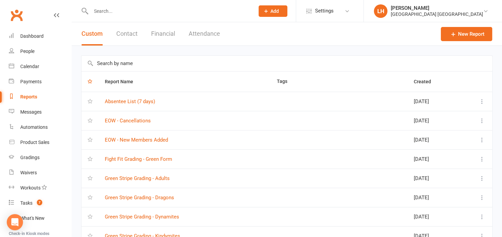
click at [141, 62] on input "text" at bounding box center [286, 64] width 410 height 16
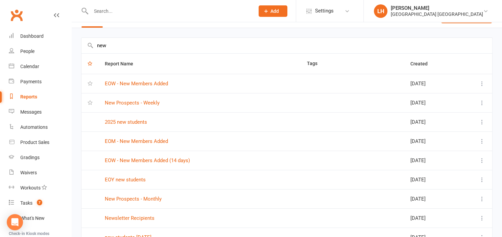
scroll to position [35, 0]
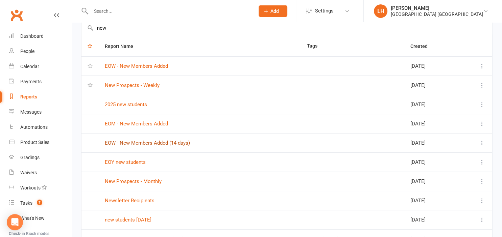
type input "new"
click at [138, 144] on link "EOW - New Members Added (14 days)" at bounding box center [147, 143] width 85 height 6
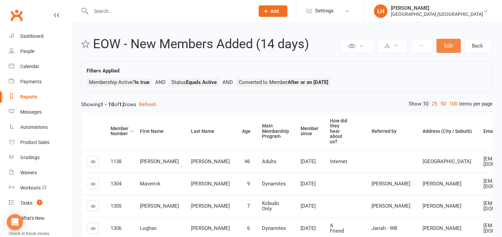
click at [448, 48] on button "Edit" at bounding box center [448, 46] width 24 height 14
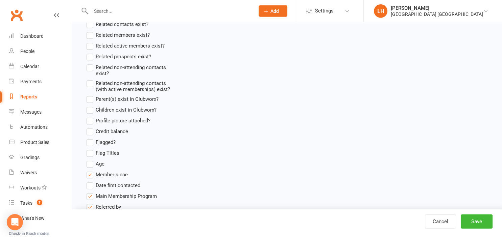
scroll to position [642, 0]
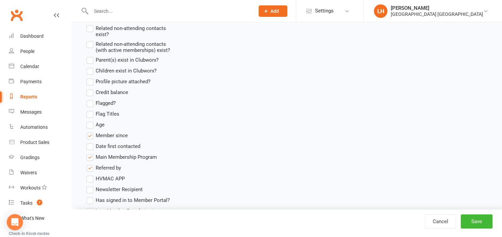
click at [91, 137] on label "Member since" at bounding box center [106, 136] width 41 height 8
click at [91, 132] on input "Member since" at bounding box center [88, 132] width 4 height 0
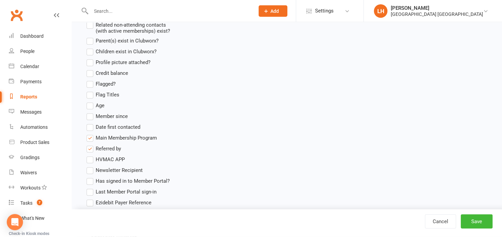
scroll to position [678, 0]
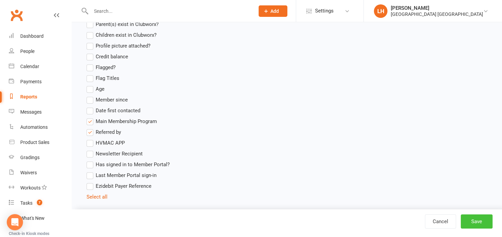
click at [476, 222] on button "Save" at bounding box center [476, 222] width 32 height 14
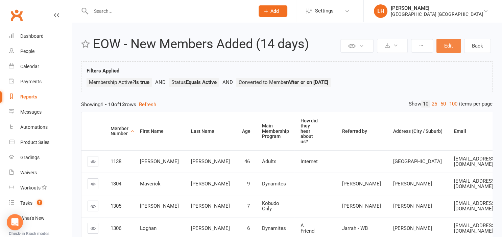
click at [449, 45] on button "Edit" at bounding box center [448, 46] width 24 height 14
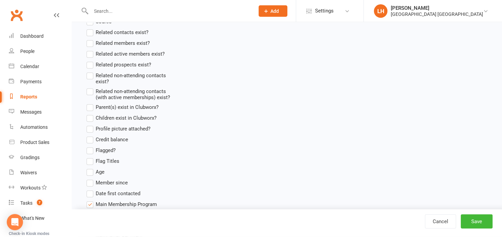
scroll to position [606, 0]
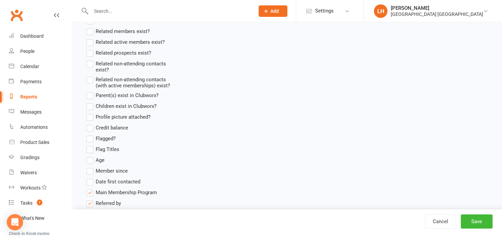
click at [91, 171] on label "Member since" at bounding box center [106, 171] width 41 height 8
click at [91, 167] on input "Member since" at bounding box center [88, 167] width 4 height 0
click at [464, 219] on button "Save" at bounding box center [476, 222] width 32 height 14
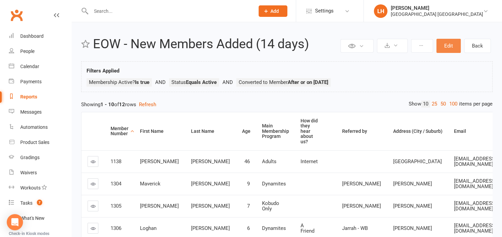
click at [453, 46] on button "Edit" at bounding box center [448, 46] width 24 height 14
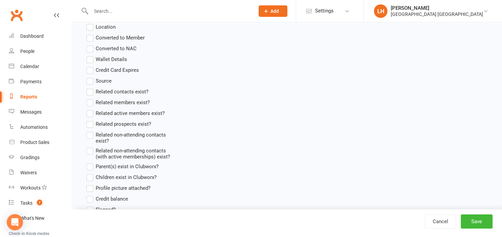
scroll to position [678, 0]
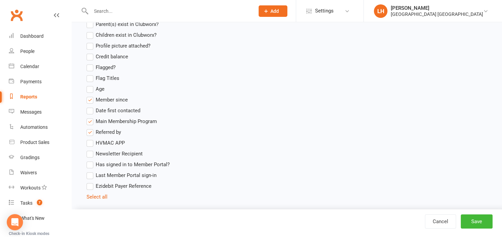
click at [90, 100] on label "Member since" at bounding box center [106, 100] width 41 height 8
click at [90, 96] on input "Member since" at bounding box center [88, 96] width 4 height 0
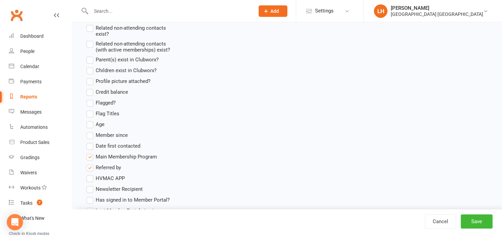
scroll to position [642, 0]
click at [90, 81] on label "Profile picture attached?" at bounding box center [118, 82] width 64 height 8
click at [90, 78] on input "Profile picture attached?" at bounding box center [88, 78] width 4 height 0
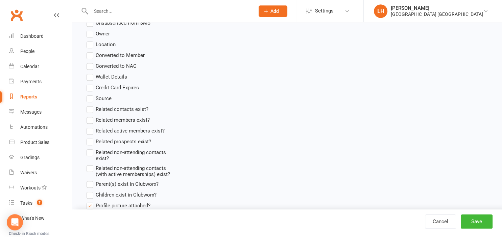
scroll to position [499, 0]
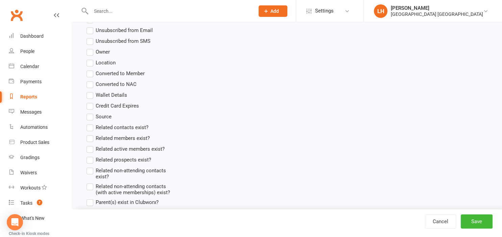
click at [91, 73] on label "Converted to Member" at bounding box center [115, 74] width 58 height 8
click at [91, 70] on input "Converted to Member" at bounding box center [88, 70] width 4 height 0
click at [474, 224] on button "Save" at bounding box center [476, 222] width 32 height 14
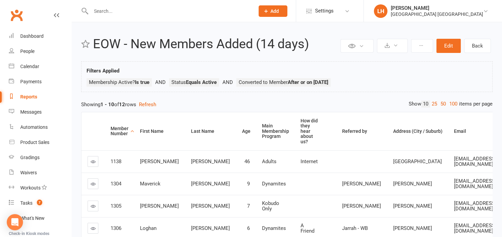
click at [447, 32] on div "Private Report Only visible by me Public Report Visible to everyone Export to C…" at bounding box center [287, 222] width 430 height 401
click at [450, 44] on button "Edit" at bounding box center [448, 46] width 24 height 14
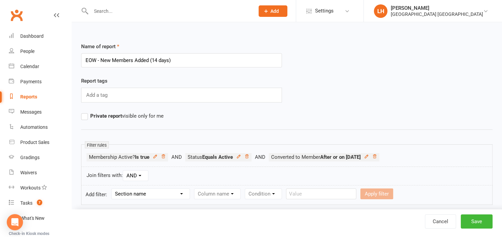
scroll to position [178, 0]
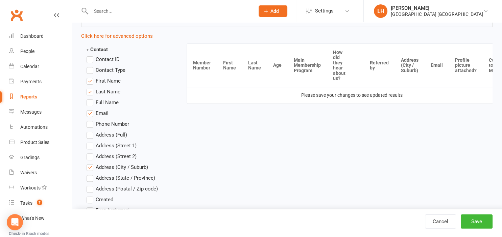
click at [90, 81] on label "First Name" at bounding box center [103, 81] width 34 height 8
click at [90, 77] on input "First Name" at bounding box center [88, 77] width 4 height 0
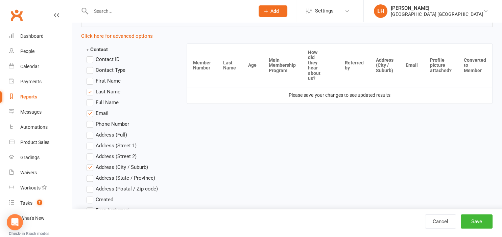
click at [90, 93] on label "Last Name" at bounding box center [103, 92] width 34 height 8
click at [90, 88] on input "Last Name" at bounding box center [88, 88] width 4 height 0
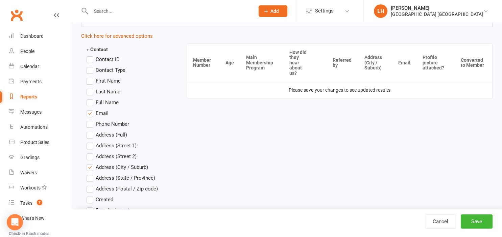
click at [91, 102] on label "Full Name" at bounding box center [102, 103] width 32 height 8
click at [91, 99] on input "Full Name" at bounding box center [88, 99] width 4 height 0
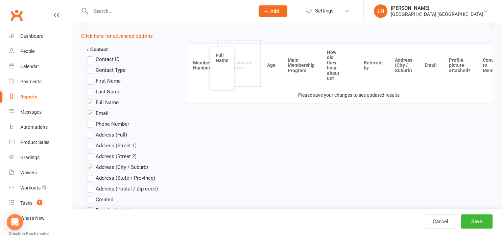
drag, startPoint x: 479, startPoint y: 65, endPoint x: 222, endPoint y: 68, distance: 257.8
click at [222, 68] on th "Full Name" at bounding box center [221, 68] width 25 height 43
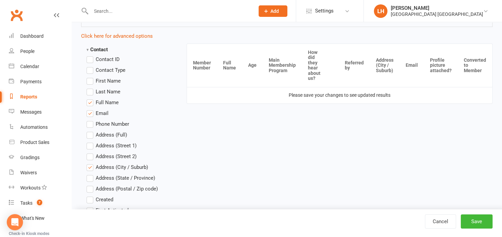
click at [89, 111] on label "Email" at bounding box center [97, 113] width 22 height 8
click at [89, 109] on input "Email" at bounding box center [88, 109] width 4 height 0
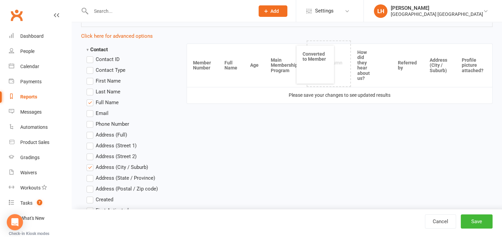
drag, startPoint x: 477, startPoint y: 63, endPoint x: 320, endPoint y: 65, distance: 157.4
click at [320, 65] on th "Converted to Member" at bounding box center [314, 65] width 37 height 38
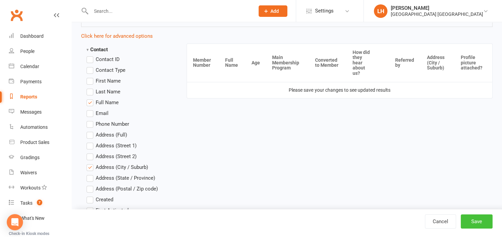
click at [478, 225] on button "Save" at bounding box center [476, 222] width 32 height 14
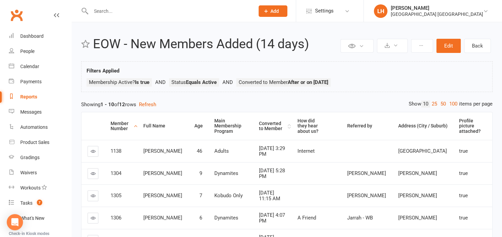
click at [269, 121] on div "Converted to Member" at bounding box center [272, 126] width 27 height 10
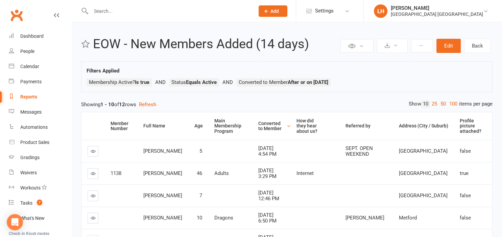
click at [269, 121] on div "Converted to Member" at bounding box center [271, 126] width 27 height 10
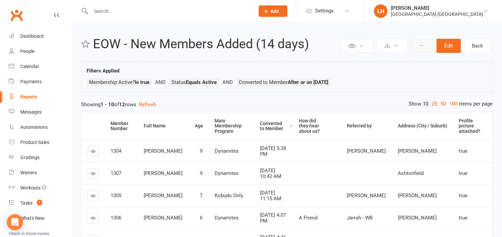
click at [420, 44] on icon at bounding box center [421, 45] width 5 height 5
click at [395, 92] on link "Save sort order" at bounding box center [399, 89] width 67 height 14
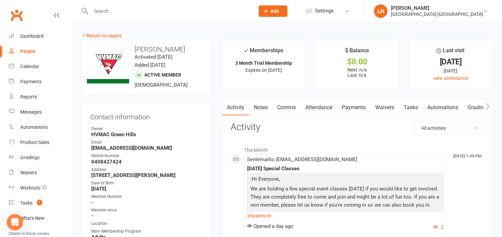
click at [101, 13] on input "text" at bounding box center [169, 10] width 161 height 9
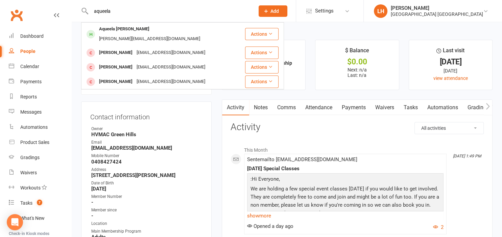
type input "aqueela"
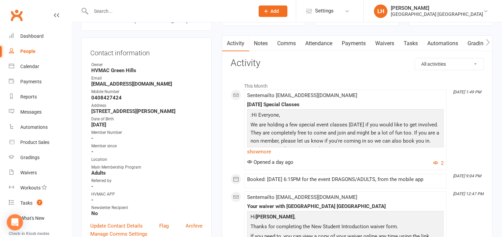
scroll to position [71, 0]
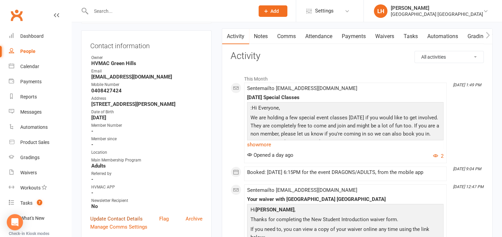
click at [124, 222] on link "Update Contact Details" at bounding box center [116, 219] width 52 height 8
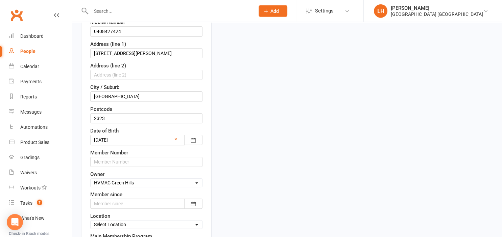
scroll to position [182, 0]
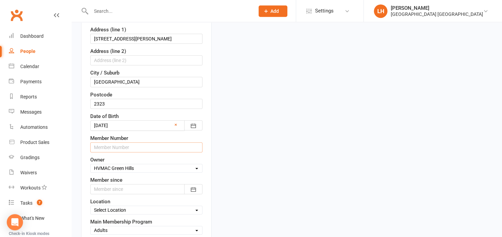
click at [132, 146] on input "text" at bounding box center [146, 148] width 112 height 10
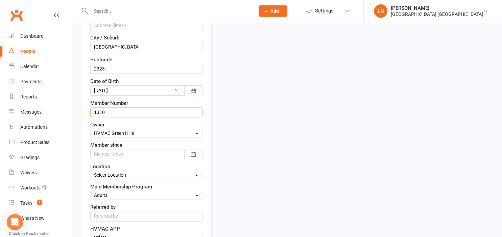
scroll to position [218, 0]
type input "1310"
click at [193, 152] on icon "button" at bounding box center [193, 154] width 7 height 7
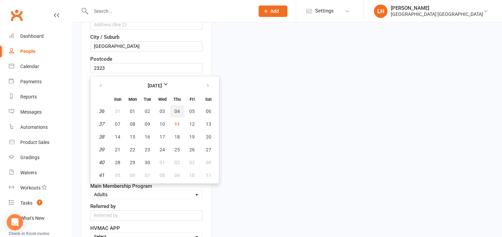
click at [180, 108] on button "04" at bounding box center [177, 111] width 14 height 12
type input "04 Sep 2025"
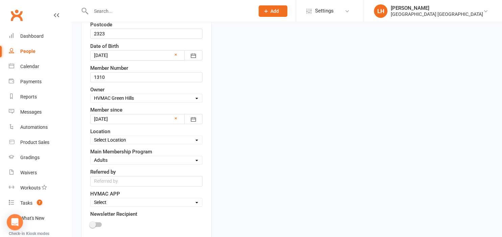
scroll to position [254, 0]
click at [91, 135] on select "Select Location Hunter Valley Martial Arts, Unit 1a/4a Garnett Road, Green Hills" at bounding box center [146, 138] width 111 height 7
select select "0"
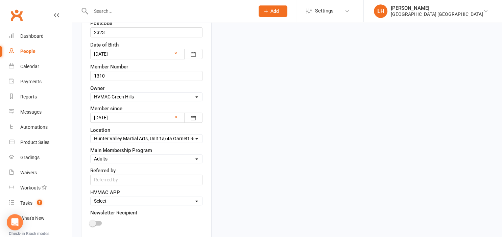
click option "Hunter Valley Martial Arts, Unit 1a/4a Garnett Road, Green Hills" at bounding box center [0, 0] width 0 height 0
click at [91, 155] on select "Select Minimites Kindymites Dynamites Dragons Adults Kobudo Only Guest Fight Fi…" at bounding box center [146, 158] width 111 height 7
click at [160, 160] on select "Select Minimites Kindymites Dynamites Dragons Adults Kobudo Only Guest Fight Fi…" at bounding box center [146, 158] width 111 height 7
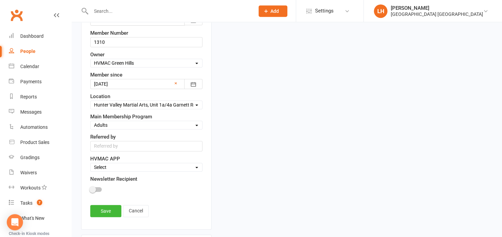
scroll to position [289, 0]
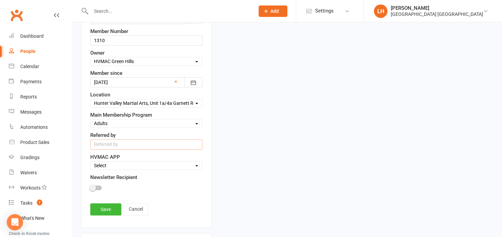
click at [147, 142] on input "text" at bounding box center [146, 145] width 112 height 10
type input "3 Month Free Membership"
click at [94, 185] on span at bounding box center [92, 188] width 7 height 7
click at [90, 187] on input "checkbox" at bounding box center [90, 187] width 0 height 0
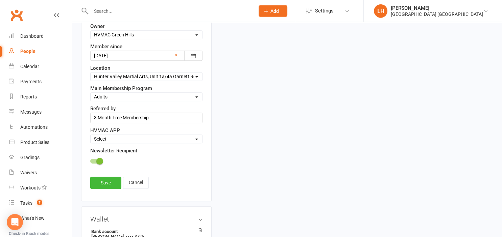
scroll to position [325, 0]
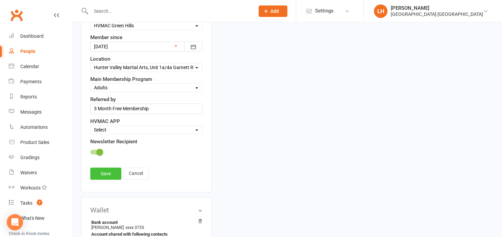
click at [113, 172] on link "Save" at bounding box center [105, 174] width 31 height 12
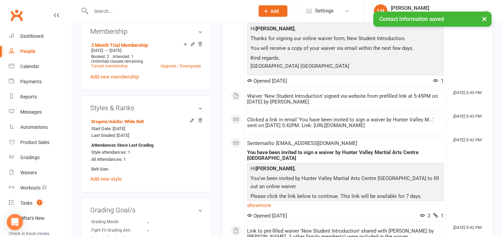
scroll to position [468, 0]
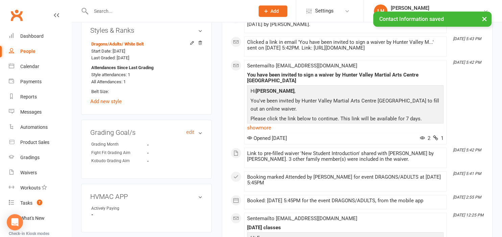
click at [190, 134] on link "edit" at bounding box center [190, 133] width 8 height 6
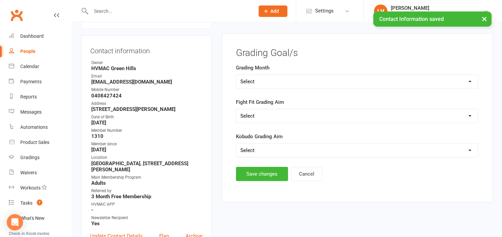
scroll to position [66, 0]
click at [236, 75] on select "Select Silver (February) Yellow (April) White (June) Blue (August) Green (Octob…" at bounding box center [357, 82] width 242 height 14
select select "Green (October)"
click option "Green (October)" at bounding box center [0, 0] width 0 height 0
click at [261, 176] on button "Save changes" at bounding box center [262, 175] width 52 height 14
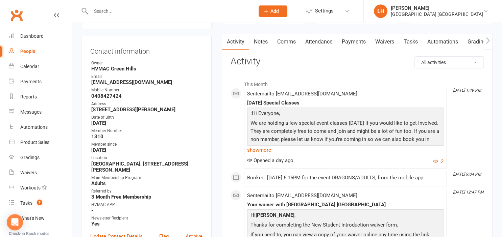
scroll to position [0, 0]
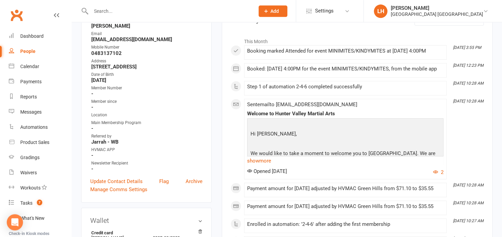
scroll to position [143, 0]
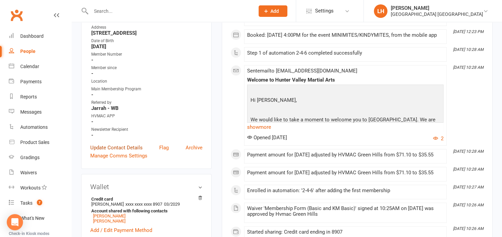
click at [114, 147] on link "Update Contact Details" at bounding box center [116, 148] width 52 height 8
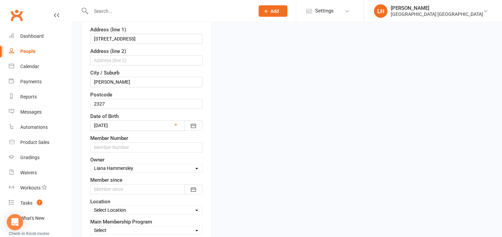
scroll to position [182, 0]
click at [131, 144] on input "text" at bounding box center [146, 148] width 112 height 10
type input "1311"
click at [197, 188] on button "button" at bounding box center [193, 189] width 18 height 10
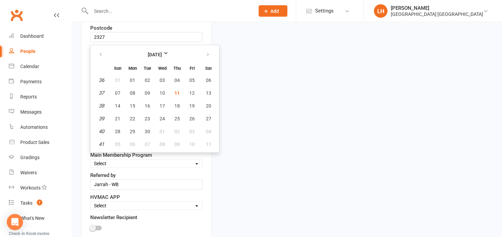
scroll to position [218, 0]
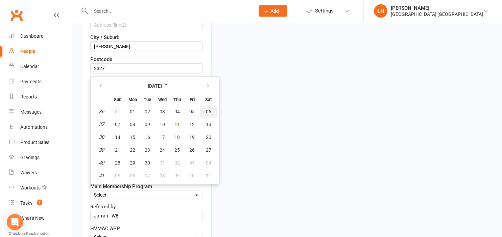
click at [210, 110] on button "06" at bounding box center [208, 112] width 17 height 12
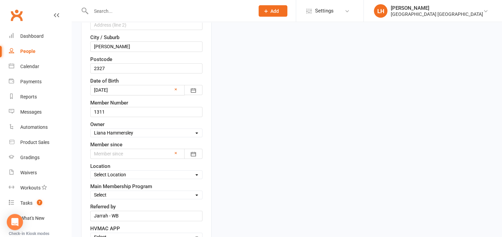
type input "[DATE]"
select select "0"
click option "[GEOGRAPHIC_DATA], [STREET_ADDRESS][PERSON_NAME]" at bounding box center [0, 0] width 0 height 0
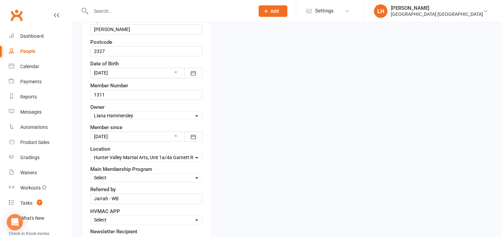
scroll to position [254, 0]
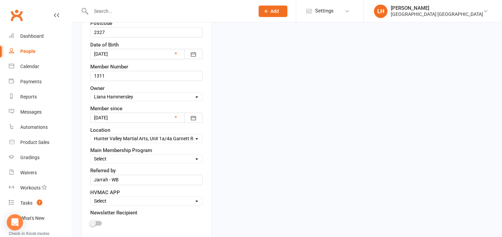
select select "Kindymites"
click option "Kindymites" at bounding box center [0, 0] width 0 height 0
click at [91, 198] on select "Select Active Family Suspended Opt Out" at bounding box center [146, 201] width 111 height 7
select select "Active"
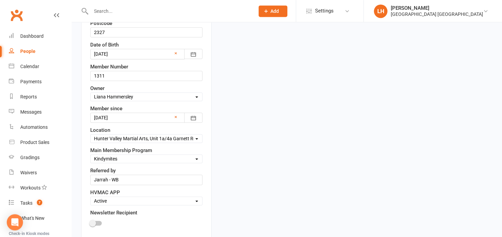
click option "Active" at bounding box center [0, 0] width 0 height 0
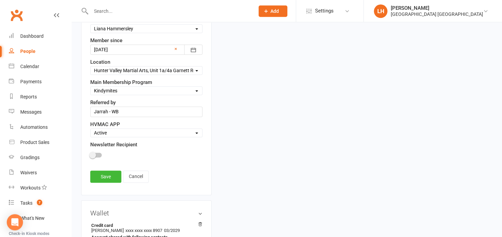
scroll to position [325, 0]
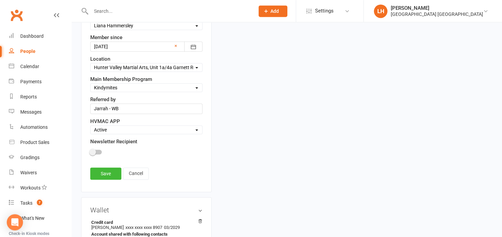
click at [96, 151] on div at bounding box center [95, 152] width 11 height 5
click at [90, 151] on input "checkbox" at bounding box center [90, 151] width 0 height 0
click at [105, 173] on link "Save" at bounding box center [105, 174] width 31 height 12
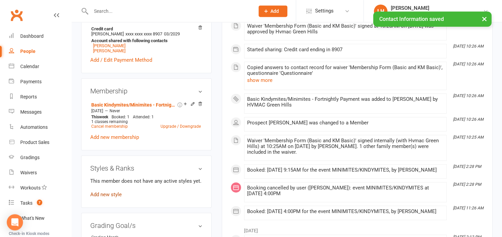
click at [114, 197] on link "Add new style" at bounding box center [105, 195] width 31 height 6
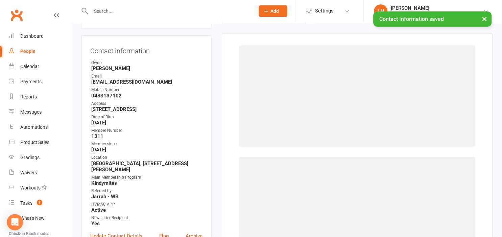
scroll to position [66, 0]
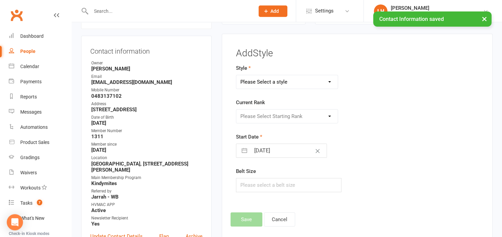
click at [236, 75] on select "Please Select a style Dragons/Adults Dynamites Fight Fit Junior Fight Fit Junio…" at bounding box center [286, 82] width 101 height 14
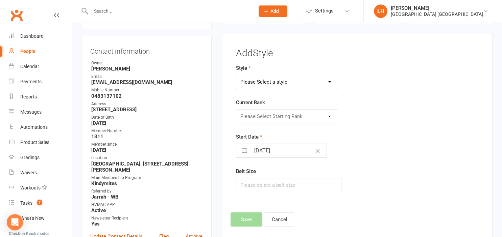
select select "1774"
click option "Kindymites" at bounding box center [0, 0] width 0 height 0
click at [236, 110] on select "Please Select Starting Rank [PERSON_NAME] Belt MM Yellow Belt MM Red Belt [PERS…" at bounding box center [286, 117] width 101 height 14
click option "[PERSON_NAME] Belt" at bounding box center [0, 0] width 0 height 0
click at [236, 110] on select "Please Select Starting Rank [PERSON_NAME] Belt MM Yellow Belt MM Red Belt [PERS…" at bounding box center [286, 117] width 101 height 14
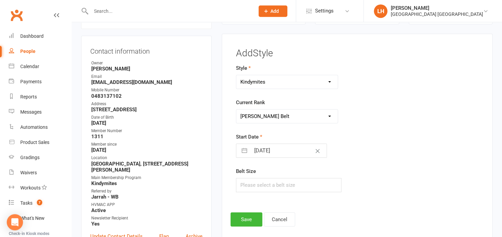
select select "17747"
click option "[PERSON_NAME] Belt" at bounding box center [0, 0] width 0 height 0
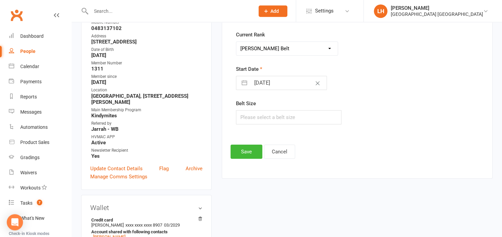
scroll to position [101, 0]
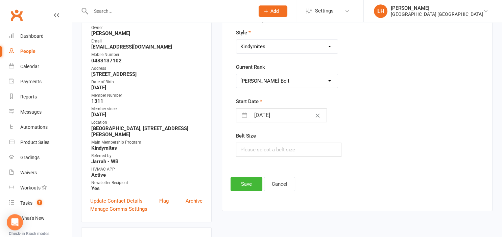
click at [268, 117] on input "[DATE]" at bounding box center [288, 116] width 76 height 14
select select "7"
select select "2025"
select select "8"
select select "2025"
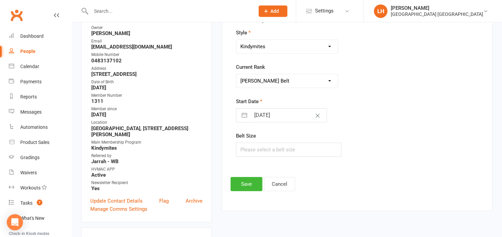
select select "9"
select select "2025"
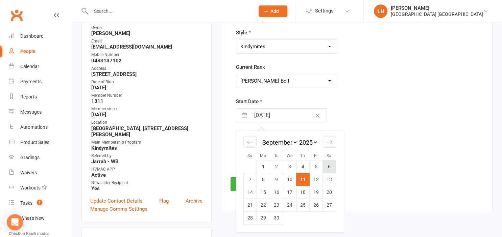
click at [328, 168] on td "6" at bounding box center [328, 166] width 13 height 13
type input "[DATE]"
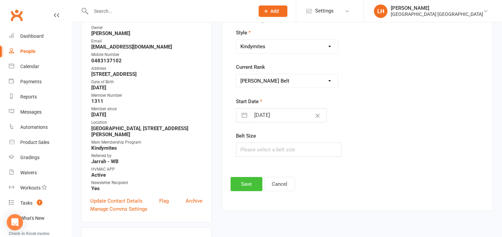
click at [247, 181] on button "Save" at bounding box center [246, 184] width 32 height 14
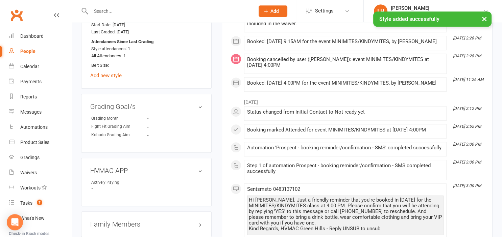
scroll to position [530, 0]
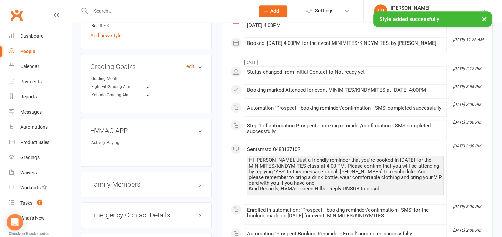
click at [193, 69] on link "edit" at bounding box center [190, 67] width 8 height 6
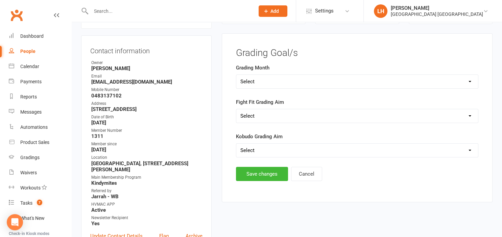
scroll to position [66, 0]
click at [236, 75] on select "Select Silver (February) Yellow (April) White (June) Blue (August) Green (Octob…" at bounding box center [357, 82] width 242 height 14
click option "Brown (December)" at bounding box center [0, 0] width 0 height 0
drag, startPoint x: 279, startPoint y: 75, endPoint x: 278, endPoint y: 81, distance: 7.0
click at [279, 76] on div "Select Silver (February) Yellow (April) White (June) Blue (August) Green (Octob…" at bounding box center [357, 82] width 242 height 14
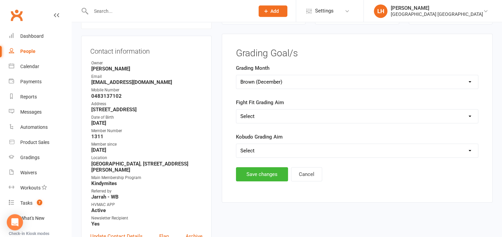
click at [236, 75] on select "Select Silver (February) Yellow (April) White (June) Blue (August) Green (Octob…" at bounding box center [357, 82] width 242 height 14
select select "Green (October)"
click option "Green (October)" at bounding box center [0, 0] width 0 height 0
click at [236, 75] on select "Select Silver (February) Yellow (April) White (June) Blue (August) Green (Octob…" at bounding box center [357, 82] width 242 height 14
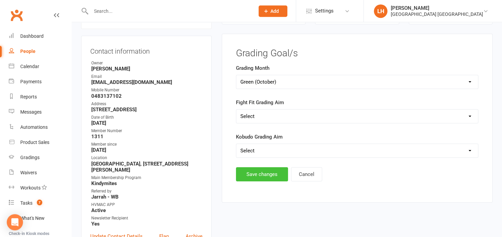
click at [255, 175] on button "Save changes" at bounding box center [262, 175] width 52 height 14
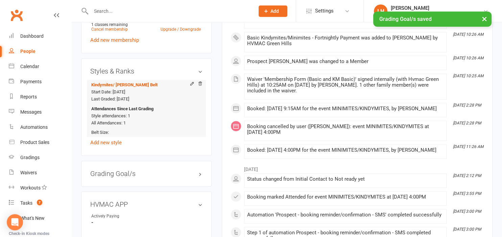
scroll to position [458, 0]
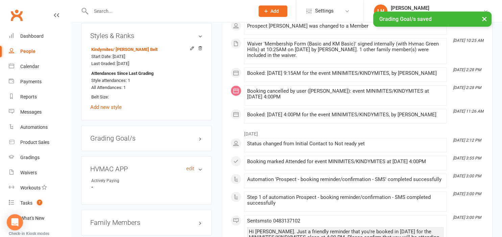
click at [188, 171] on link "edit" at bounding box center [190, 169] width 8 height 6
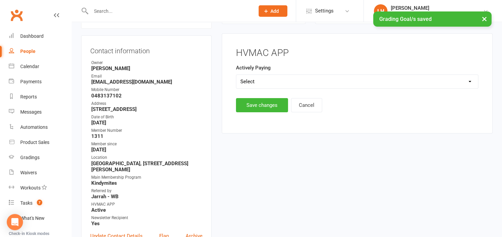
scroll to position [66, 0]
click at [236, 75] on select "Select Yes No" at bounding box center [357, 82] width 242 height 14
select select "Yes"
click option "Yes" at bounding box center [0, 0] width 0 height 0
click at [255, 108] on button "Save changes" at bounding box center [262, 106] width 52 height 14
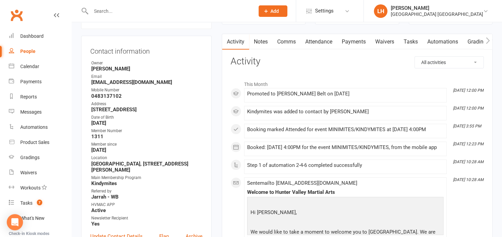
scroll to position [0, 0]
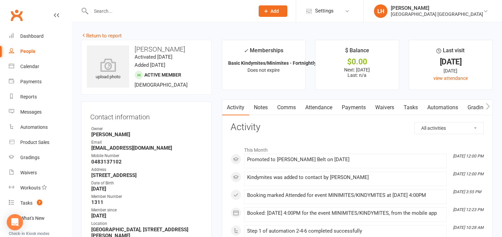
click at [115, 146] on strong "[EMAIL_ADDRESS][DOMAIN_NAME]" at bounding box center [146, 148] width 111 height 6
click at [115, 147] on strong "[EMAIL_ADDRESS][DOMAIN_NAME]" at bounding box center [146, 148] width 111 height 6
click at [112, 69] on icon at bounding box center [108, 65] width 47 height 15
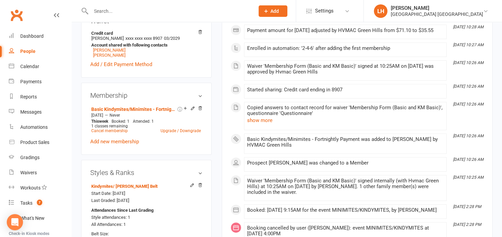
scroll to position [143, 0]
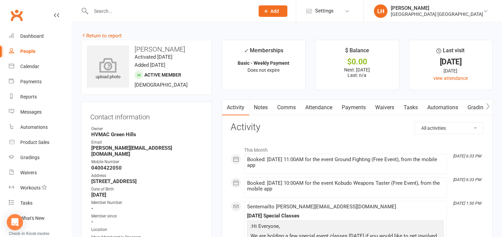
click at [118, 68] on icon at bounding box center [108, 65] width 47 height 15
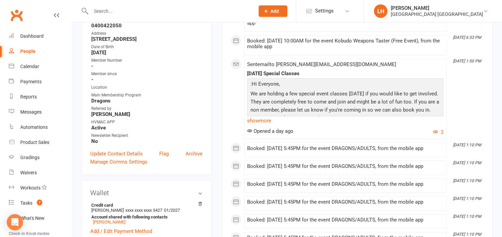
scroll to position [107, 0]
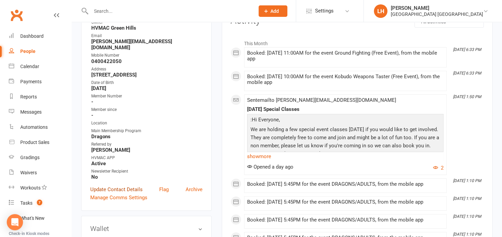
click at [122, 186] on link "Update Contact Details" at bounding box center [116, 190] width 52 height 8
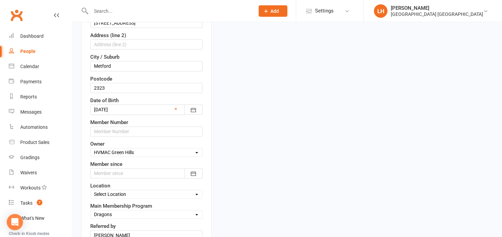
scroll to position [218, 0]
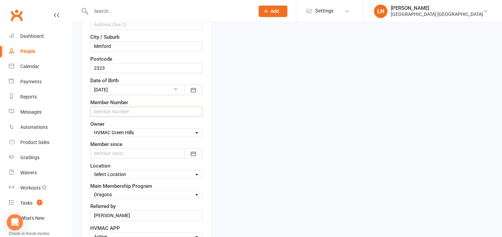
click at [128, 112] on input "text" at bounding box center [146, 112] width 112 height 10
type input "1312"
click at [196, 151] on icon "button" at bounding box center [193, 154] width 7 height 7
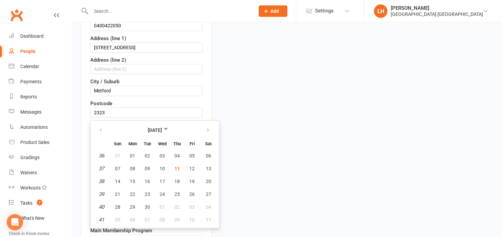
scroll to position [147, 0]
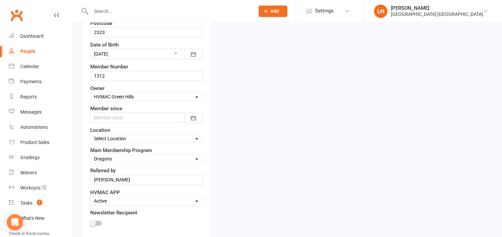
scroll to position [361, 0]
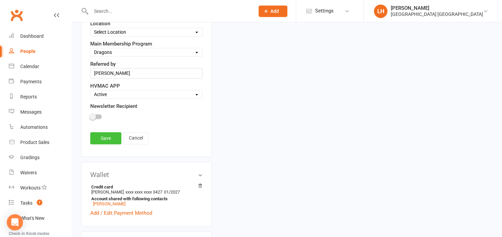
click at [96, 136] on link "Save" at bounding box center [105, 138] width 31 height 12
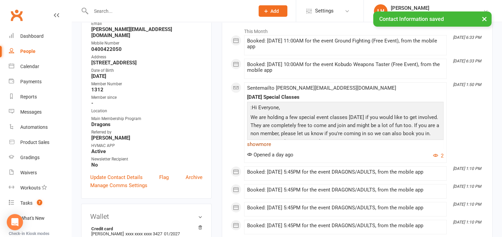
scroll to position [75, 0]
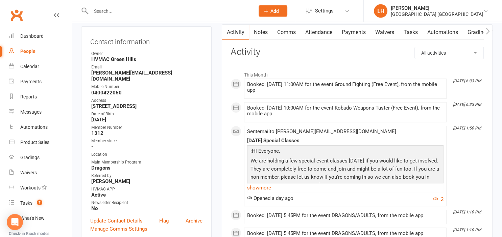
click at [317, 30] on link "Attendance" at bounding box center [318, 33] width 36 height 16
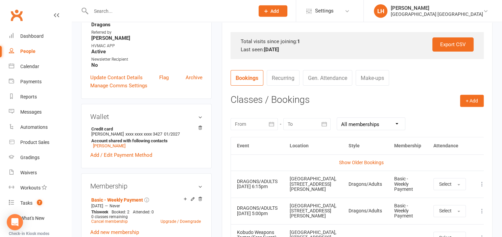
scroll to position [254, 0]
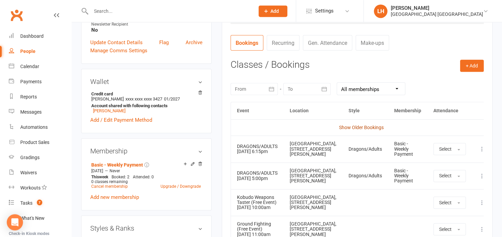
click at [359, 126] on link "Show Older Bookings" at bounding box center [361, 127] width 45 height 5
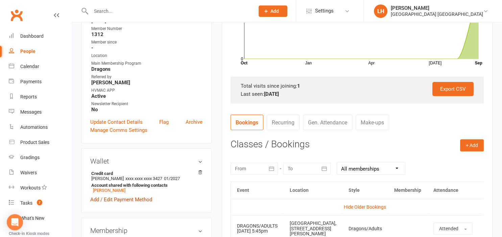
scroll to position [182, 0]
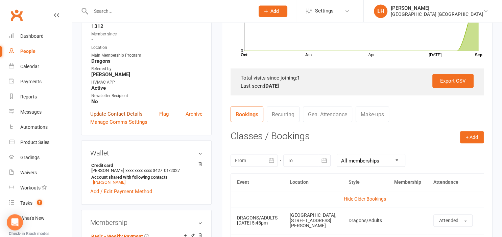
click at [119, 110] on link "Update Contact Details" at bounding box center [116, 114] width 52 height 8
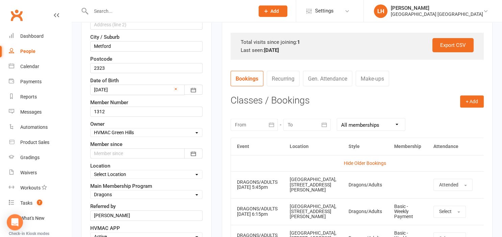
scroll to position [254, 0]
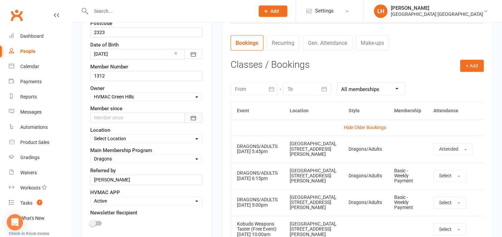
click at [197, 117] on button "button" at bounding box center [193, 118] width 18 height 10
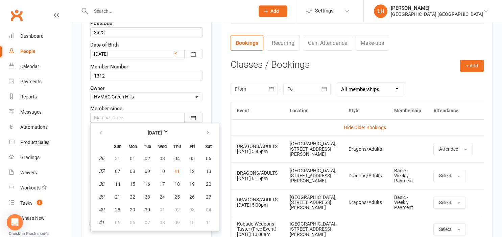
click at [192, 117] on icon "button" at bounding box center [193, 118] width 7 height 7
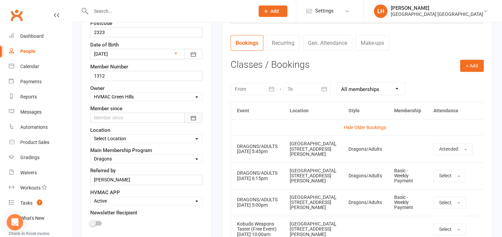
click at [191, 117] on icon "button" at bounding box center [193, 118] width 7 height 7
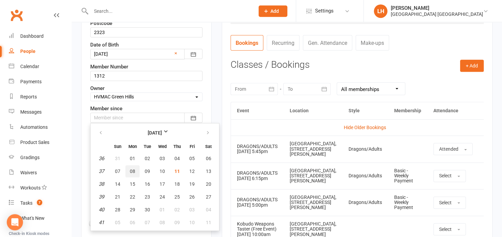
click at [132, 169] on span "08" at bounding box center [132, 171] width 5 height 5
type input "[DATE]"
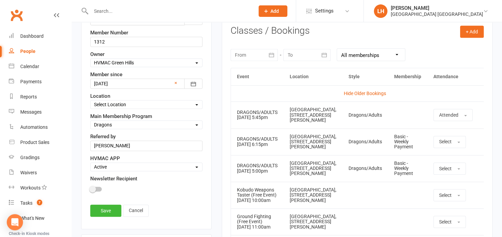
scroll to position [289, 0]
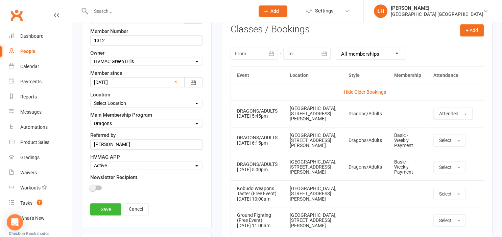
click at [93, 186] on span at bounding box center [92, 188] width 7 height 7
click at [90, 187] on input "checkbox" at bounding box center [90, 187] width 0 height 0
click at [103, 210] on link "Save" at bounding box center [105, 210] width 31 height 12
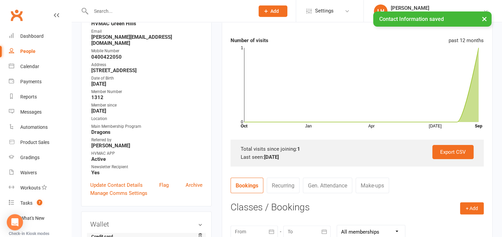
scroll to position [40, 0]
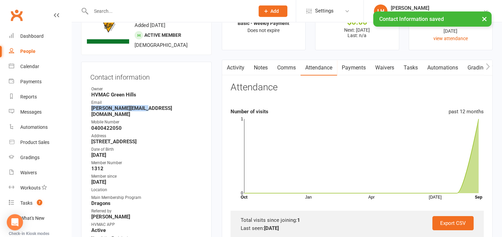
drag, startPoint x: 147, startPoint y: 109, endPoint x: 84, endPoint y: 108, distance: 62.8
click at [84, 108] on div "Contact information Owner [GEOGRAPHIC_DATA] Email [PERSON_NAME][EMAIL_ADDRESS][…" at bounding box center [146, 170] width 130 height 216
copy strong "[PERSON_NAME][EMAIL_ADDRESS][DOMAIN_NAME]"
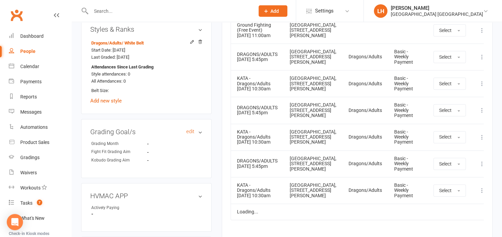
scroll to position [504, 0]
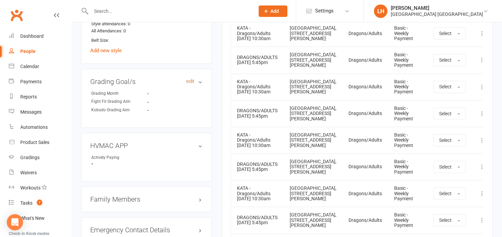
click at [191, 79] on link "edit" at bounding box center [190, 82] width 8 height 6
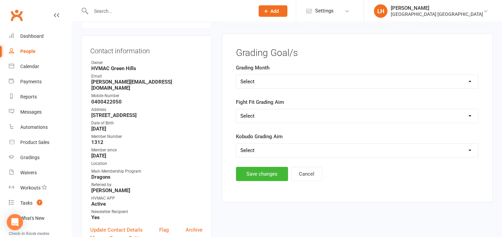
scroll to position [66, 0]
select select "Green (October)"
click option "Green (October)" at bounding box center [0, 0] width 0 height 0
click at [272, 174] on button "Save changes" at bounding box center [262, 175] width 52 height 14
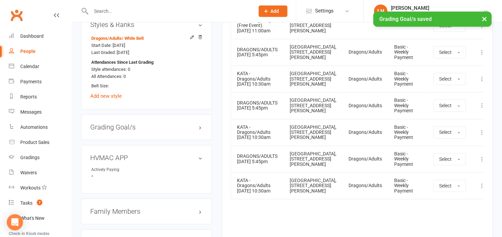
scroll to position [530, 0]
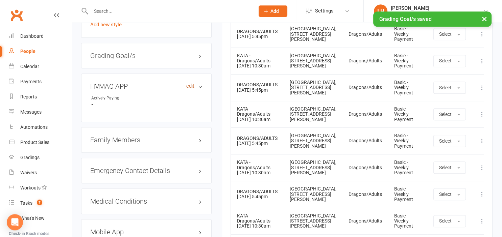
click at [188, 83] on link "edit" at bounding box center [190, 86] width 8 height 6
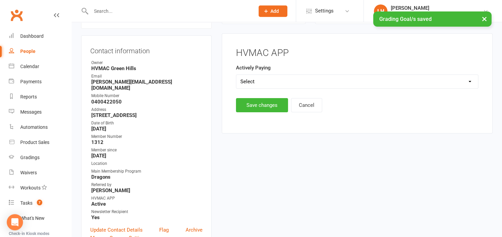
scroll to position [66, 0]
click at [262, 89] on main "HVMAC APP Actively Paying Select Yes No Save changes Cancel" at bounding box center [356, 80] width 253 height 65
click at [236, 75] on select "Select Yes No" at bounding box center [357, 82] width 242 height 14
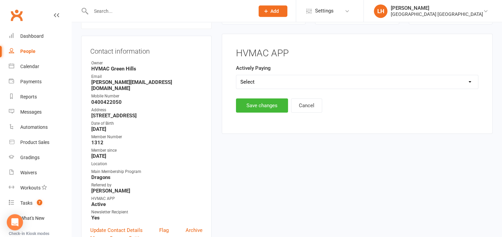
select select "Yes"
click option "Yes" at bounding box center [0, 0] width 0 height 0
click at [251, 107] on button "Save changes" at bounding box center [262, 106] width 52 height 14
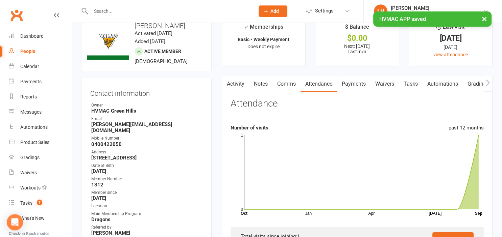
scroll to position [0, 0]
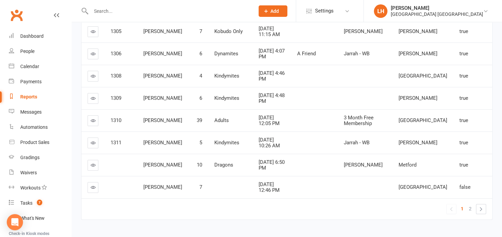
scroll to position [178, 0]
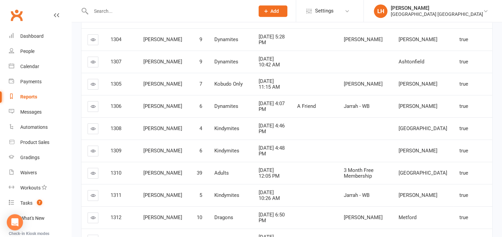
scroll to position [178, 0]
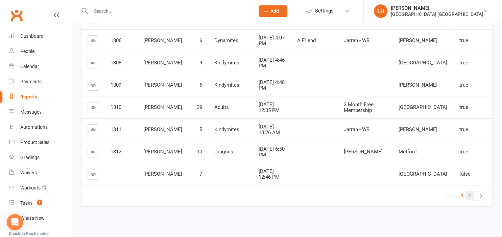
click at [471, 194] on span "2" at bounding box center [470, 195] width 3 height 9
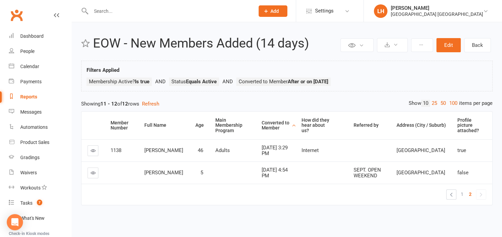
scroll to position [0, 0]
click at [459, 192] on link "1" at bounding box center [462, 195] width 8 height 9
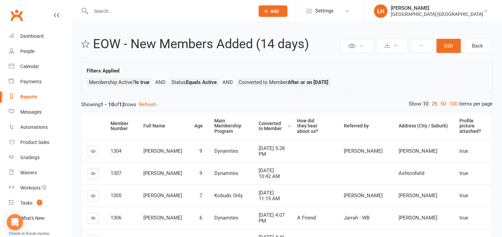
click at [433, 105] on link "25" at bounding box center [434, 104] width 9 height 7
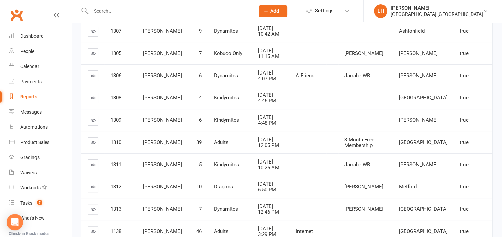
scroll to position [212, 0]
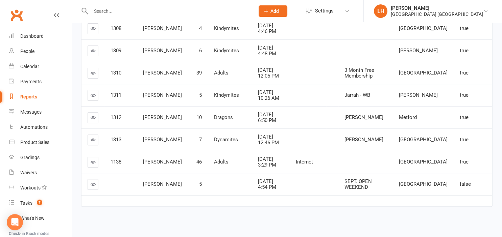
click at [93, 183] on icon at bounding box center [93, 184] width 5 height 5
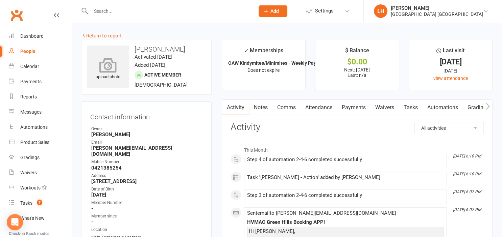
click at [91, 57] on div "upload photo" at bounding box center [108, 67] width 42 height 42
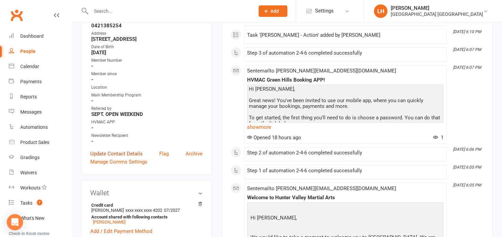
click at [133, 150] on link "Update Contact Details" at bounding box center [116, 154] width 52 height 8
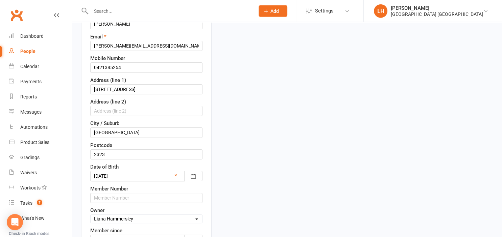
scroll to position [183, 0]
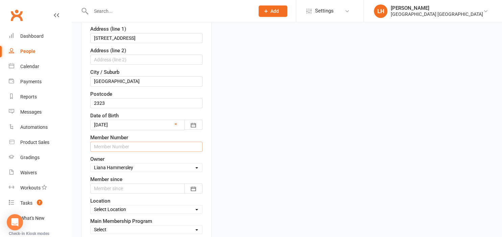
click at [159, 147] on input "text" at bounding box center [146, 147] width 112 height 10
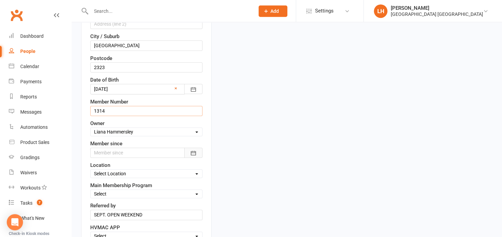
type input "1314"
click at [193, 151] on icon "button" at bounding box center [193, 153] width 5 height 4
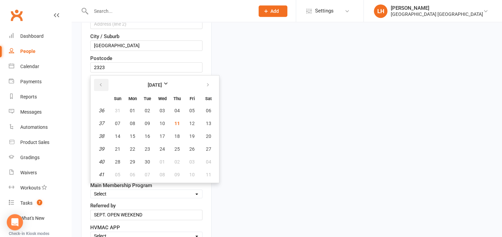
click at [102, 82] on icon "button" at bounding box center [100, 84] width 5 height 5
click at [163, 147] on span "20" at bounding box center [161, 149] width 5 height 5
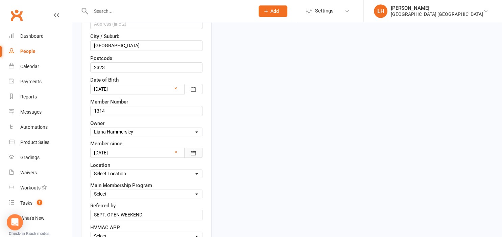
click at [192, 153] on icon "button" at bounding box center [193, 153] width 7 height 7
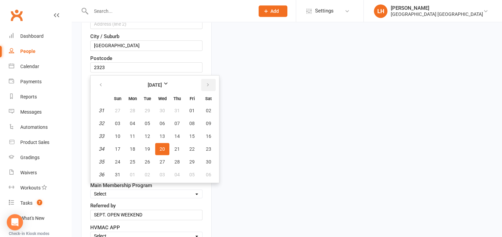
click at [207, 82] on icon "button" at bounding box center [207, 84] width 5 height 5
click at [164, 124] on span "10" at bounding box center [161, 123] width 5 height 5
type input "[DATE]"
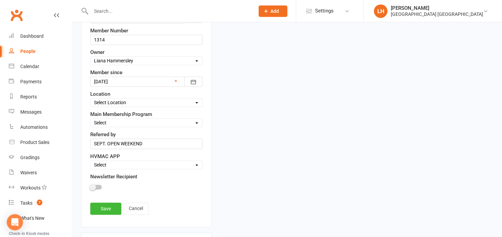
scroll to position [326, 0]
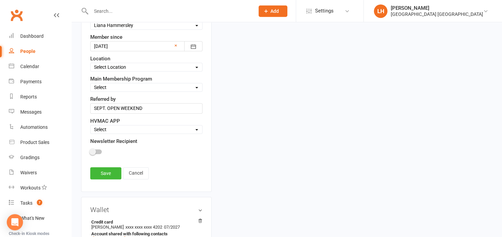
click at [91, 84] on select "Select Minimites Kindymites Dynamites Dragons Adults Kobudo Only Guest Fight Fi…" at bounding box center [146, 87] width 111 height 7
select select "Kindymites"
click option "Kindymites" at bounding box center [0, 0] width 0 height 0
click at [91, 64] on select "Select Location [GEOGRAPHIC_DATA], [STREET_ADDRESS][PERSON_NAME]" at bounding box center [146, 67] width 111 height 7
select select "0"
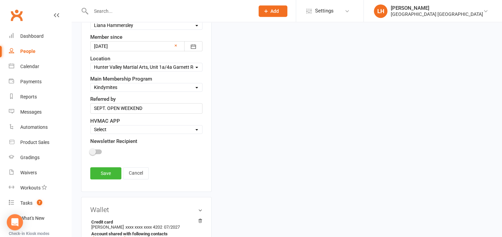
click option "[GEOGRAPHIC_DATA], [STREET_ADDRESS][PERSON_NAME]" at bounding box center [0, 0] width 0 height 0
click at [91, 126] on select "Select Active Family Suspended Opt Out" at bounding box center [146, 129] width 111 height 7
select select "Active"
click option "Active" at bounding box center [0, 0] width 0 height 0
click at [95, 149] on span at bounding box center [92, 152] width 7 height 7
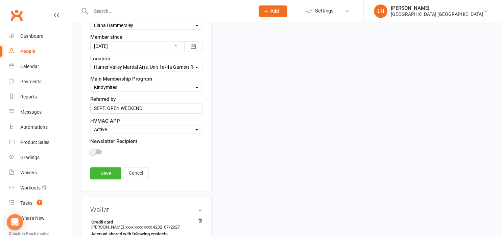
click at [90, 151] on input "checkbox" at bounding box center [90, 151] width 0 height 0
click at [112, 168] on link "Save" at bounding box center [105, 174] width 31 height 12
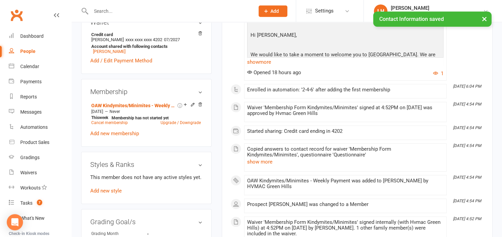
scroll to position [361, 0]
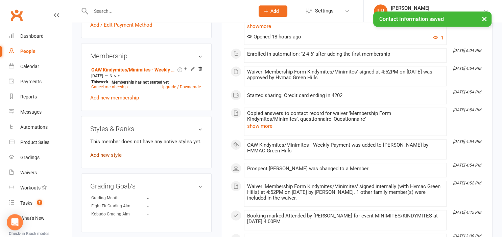
click at [104, 154] on link "Add new style" at bounding box center [105, 155] width 31 height 6
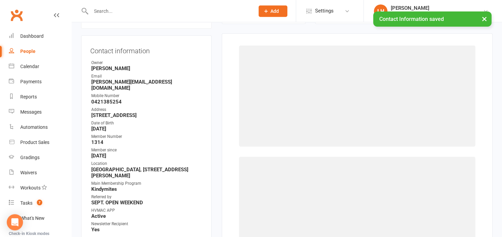
scroll to position [66, 0]
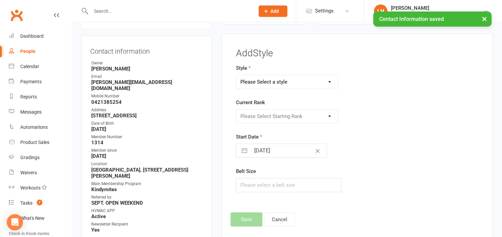
click at [236, 75] on select "Please Select a style Dragons/Adults Dynamites Fight Fit Junior Fight Fit Junio…" at bounding box center [286, 82] width 101 height 14
select select "1774"
click option "Kindymites" at bounding box center [0, 0] width 0 height 0
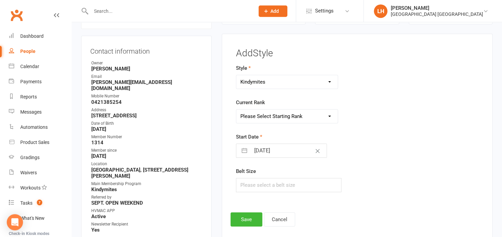
click at [236, 110] on select "Please Select Starting Rank [PERSON_NAME] Belt MM Yellow Belt MM Red Belt [PERS…" at bounding box center [286, 117] width 101 height 14
select select "17747"
click option "[PERSON_NAME] Belt" at bounding box center [0, 0] width 0 height 0
click at [273, 149] on input "[DATE]" at bounding box center [288, 151] width 76 height 14
select select "7"
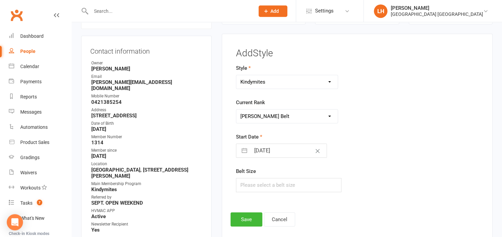
select select "2025"
select select "8"
select select "2025"
select select "9"
select select "2025"
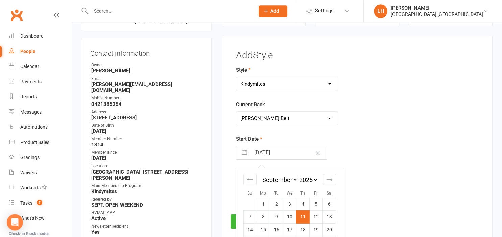
scroll to position [101, 0]
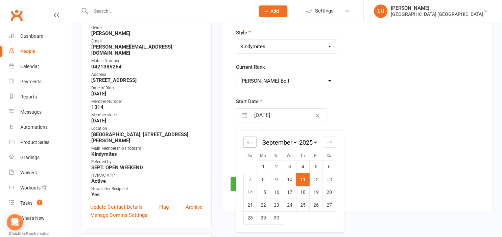
click at [251, 140] on icon "Move backward to switch to the previous month." at bounding box center [250, 142] width 6 height 6
select select "6"
select select "2025"
click at [290, 207] on td "20" at bounding box center [289, 205] width 13 height 13
type input "[DATE]"
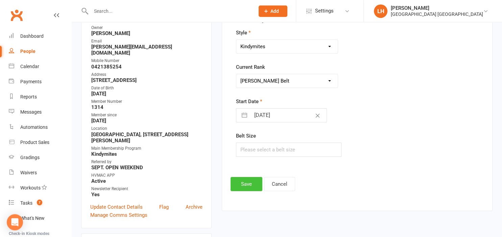
click at [255, 184] on button "Save" at bounding box center [246, 184] width 32 height 14
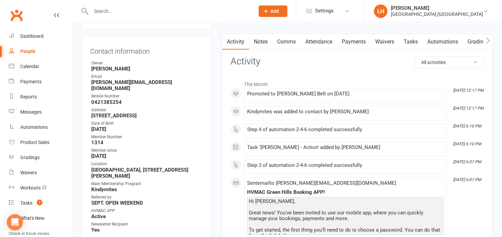
scroll to position [0, 0]
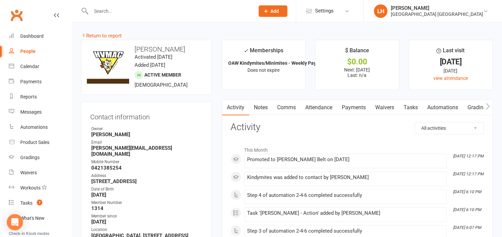
click at [322, 106] on link "Attendance" at bounding box center [318, 108] width 36 height 16
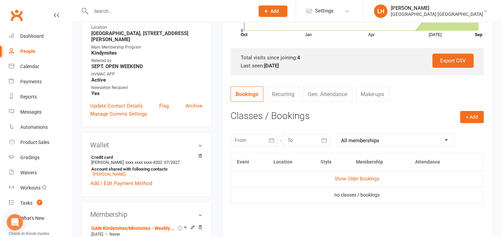
scroll to position [250, 0]
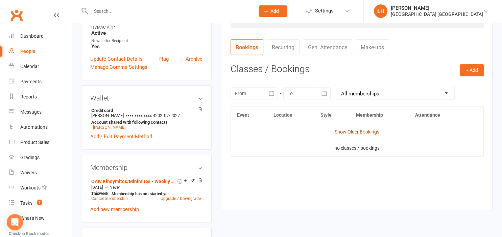
click at [357, 129] on link "Show Older Bookings" at bounding box center [356, 131] width 45 height 5
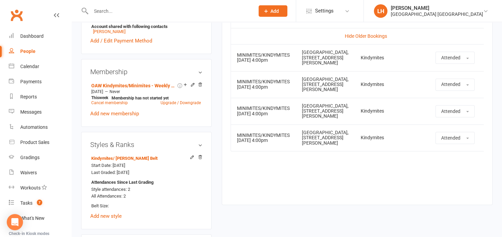
scroll to position [357, 0]
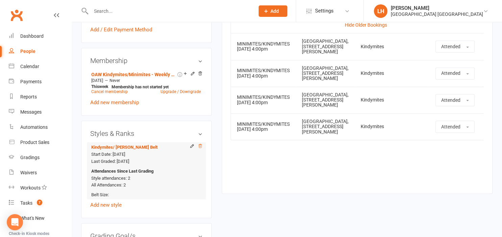
click at [202, 144] on icon at bounding box center [200, 146] width 5 height 5
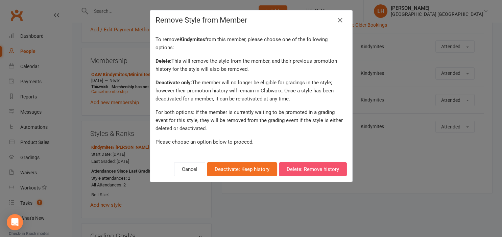
click at [319, 171] on button "Delete: Remove history" at bounding box center [313, 169] width 68 height 14
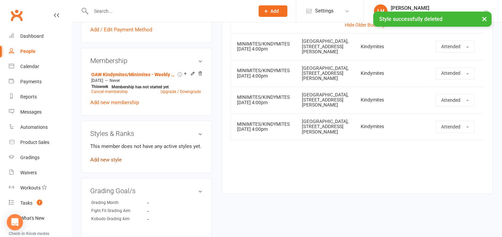
click at [106, 157] on link "Add new style" at bounding box center [105, 160] width 31 height 6
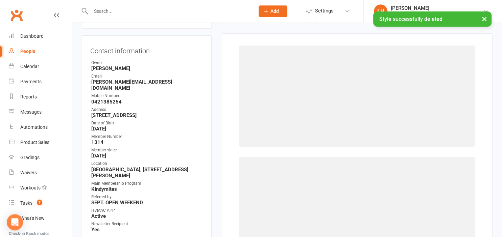
scroll to position [66, 0]
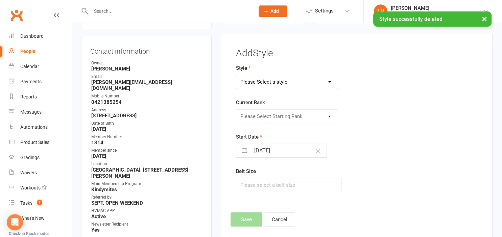
click at [236, 75] on select "Please Select a style Dragons/Adults Dynamites Fight Fit Junior Fight Fit Junio…" at bounding box center [286, 82] width 101 height 14
select select "1774"
click option "Kindymites" at bounding box center [0, 0] width 0 height 0
click at [236, 110] on select "Please Select Starting Rank [PERSON_NAME] Belt MM Yellow Belt MM Red Belt [PERS…" at bounding box center [286, 117] width 101 height 14
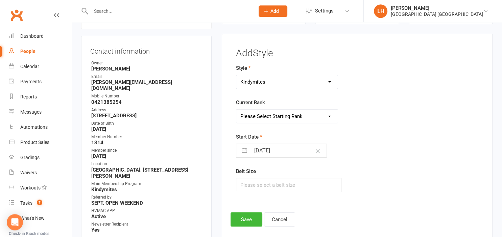
select select "17747"
click option "[PERSON_NAME] Belt" at bounding box center [0, 0] width 0 height 0
select select "7"
select select "2025"
select select "8"
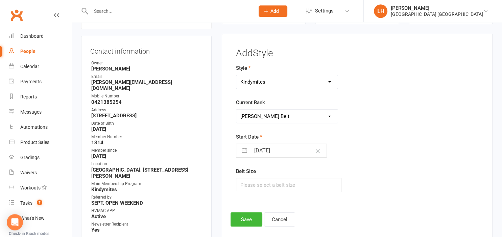
select select "2025"
select select "9"
select select "2025"
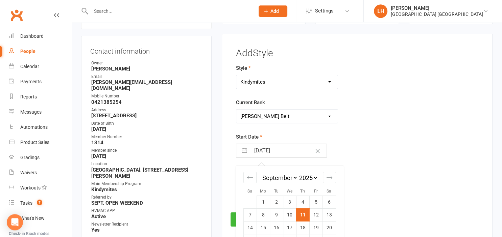
click at [260, 150] on input "[DATE]" at bounding box center [288, 151] width 76 height 14
click at [249, 175] on icon "Move backward to switch to the previous month." at bounding box center [250, 178] width 6 height 6
select select "6"
select select "2025"
click at [249, 175] on icon "Move backward to switch to the previous month." at bounding box center [250, 178] width 6 height 6
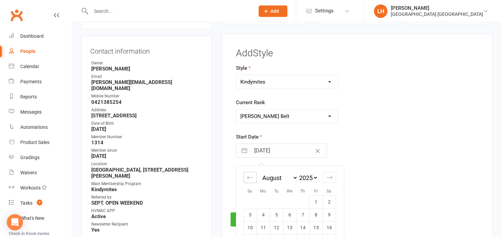
select select "5"
select select "2025"
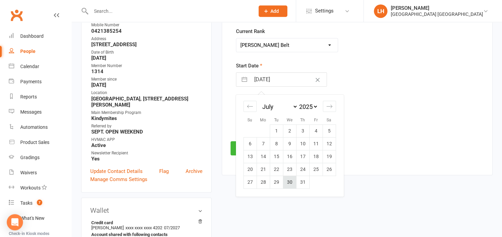
click at [289, 181] on td "30" at bounding box center [289, 182] width 13 height 13
type input "[DATE]"
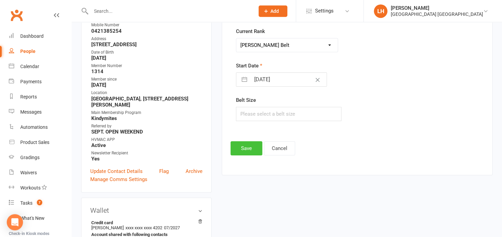
click at [251, 148] on button "Save" at bounding box center [246, 149] width 32 height 14
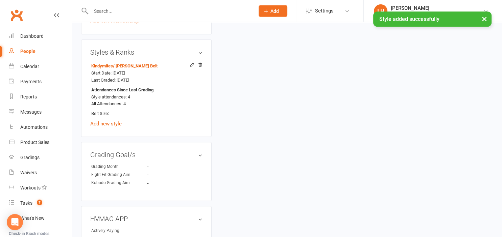
scroll to position [458, 0]
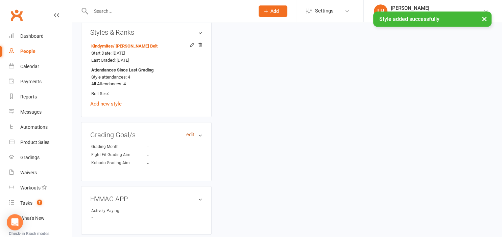
click at [190, 132] on link "edit" at bounding box center [190, 135] width 8 height 6
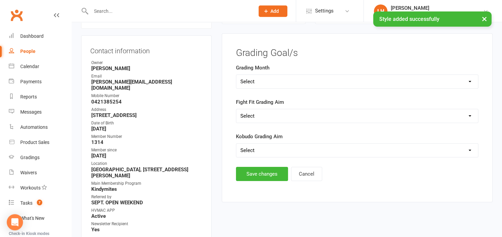
scroll to position [66, 0]
click at [236, 75] on select "Select Silver (February) Yellow (April) White (June) Blue (August) Green (Octob…" at bounding box center [357, 82] width 242 height 14
select select "Brown (December)"
click option "Brown (December)" at bounding box center [0, 0] width 0 height 0
click at [257, 176] on button "Save changes" at bounding box center [262, 175] width 52 height 14
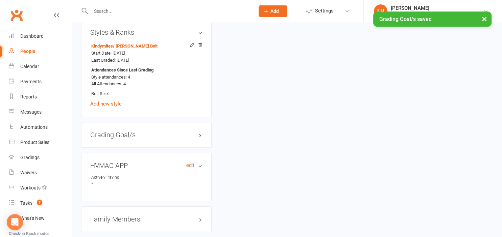
click at [190, 163] on link "edit" at bounding box center [190, 166] width 8 height 6
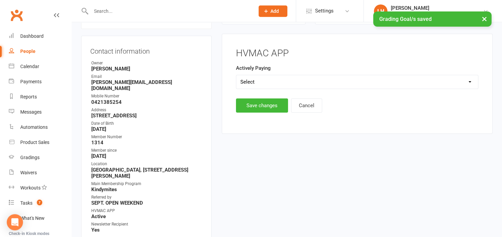
click at [236, 75] on select "Select Yes No" at bounding box center [357, 82] width 242 height 14
select select "Yes"
click option "Yes" at bounding box center [0, 0] width 0 height 0
click at [253, 106] on button "Save changes" at bounding box center [262, 106] width 52 height 14
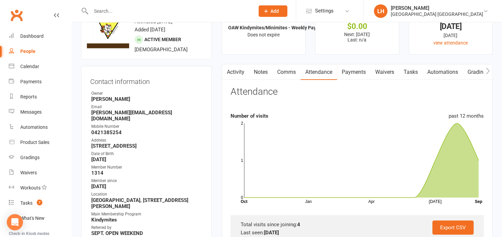
scroll to position [71, 0]
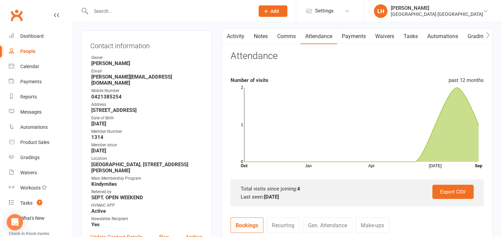
click at [110, 77] on strong "[PERSON_NAME][EMAIL_ADDRESS][DOMAIN_NAME]" at bounding box center [146, 80] width 111 height 12
click at [125, 78] on strong "[PERSON_NAME][EMAIL_ADDRESS][DOMAIN_NAME]" at bounding box center [146, 80] width 111 height 12
drag, startPoint x: 124, startPoint y: 78, endPoint x: 90, endPoint y: 77, distance: 33.8
click at [90, 77] on div "Contact information Owner [PERSON_NAME] Email [EMAIL_ADDRESS][DOMAIN_NAME] Mobi…" at bounding box center [146, 144] width 130 height 228
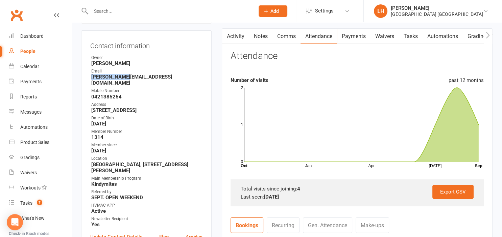
copy strong "[PERSON_NAME][EMAIL_ADDRESS][DOMAIN_NAME]"
click at [238, 34] on link "Activity" at bounding box center [235, 37] width 27 height 16
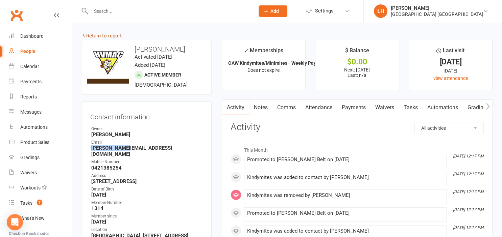
click at [108, 35] on link "Return to report" at bounding box center [101, 36] width 41 height 6
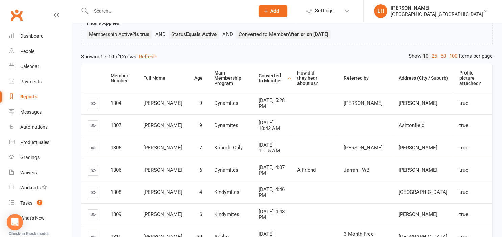
scroll to position [35, 0]
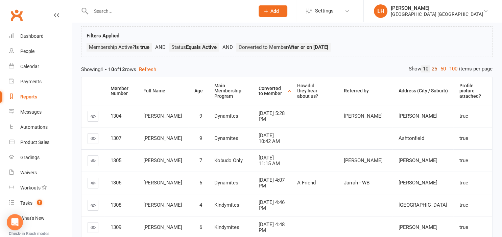
click at [430, 68] on link "25" at bounding box center [434, 69] width 9 height 7
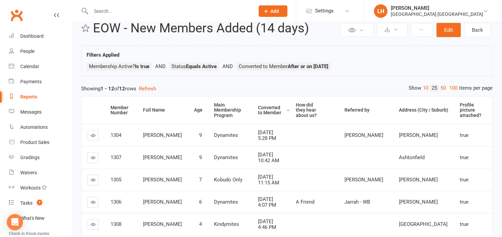
scroll to position [0, 0]
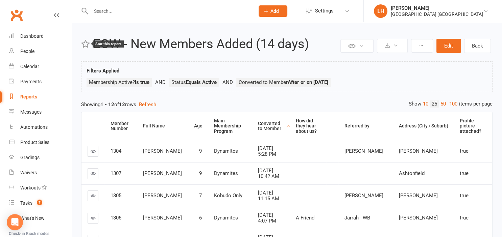
click at [86, 44] on icon at bounding box center [85, 44] width 9 height 9
click at [28, 97] on div "Reports" at bounding box center [28, 96] width 17 height 5
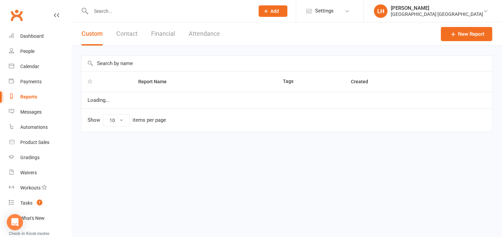
select select "25"
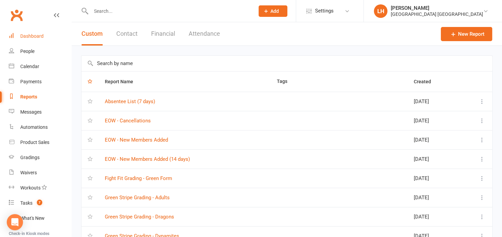
click at [30, 40] on link "Dashboard" at bounding box center [40, 36] width 62 height 15
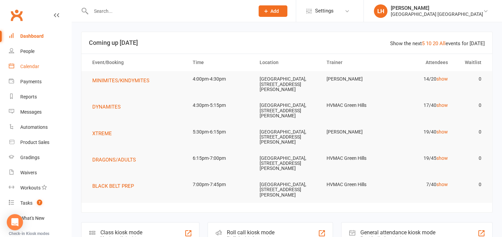
click at [27, 67] on div "Calendar" at bounding box center [29, 66] width 19 height 5
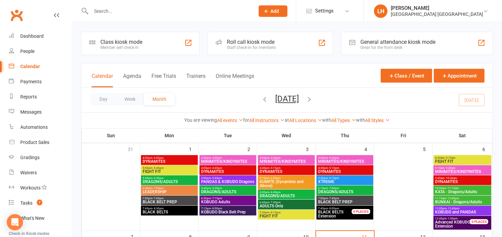
scroll to position [107, 0]
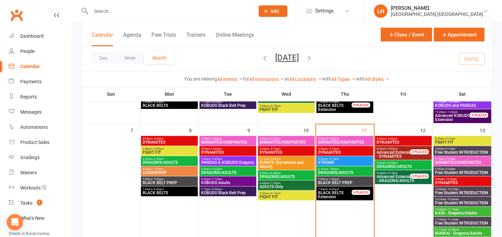
click at [216, 142] on span "MINIMITES/KINDYMITES" at bounding box center [228, 143] width 54 height 4
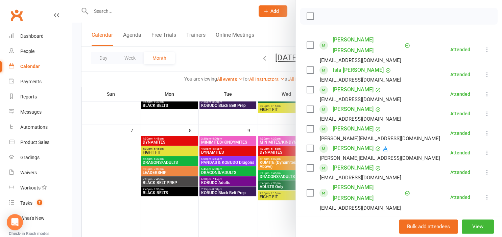
scroll to position [112, 0]
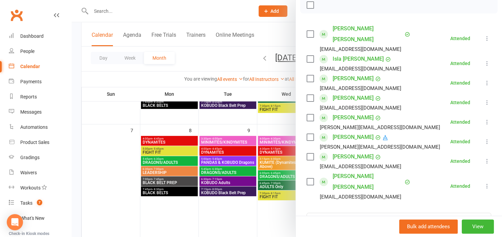
click at [216, 148] on div at bounding box center [287, 118] width 430 height 237
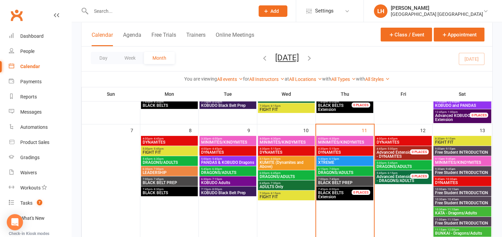
click at [216, 153] on span "DYNAMITES" at bounding box center [228, 153] width 54 height 4
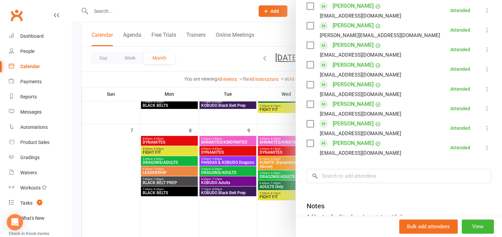
scroll to position [410, 0]
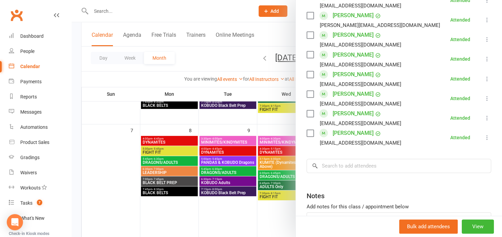
click at [212, 128] on div at bounding box center [287, 118] width 430 height 237
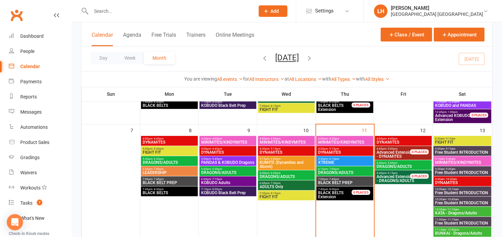
click at [220, 152] on span "DYNAMITES" at bounding box center [228, 153] width 54 height 4
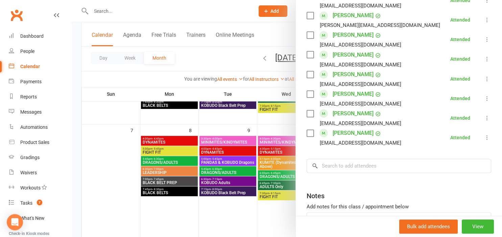
click at [219, 194] on div at bounding box center [287, 118] width 430 height 237
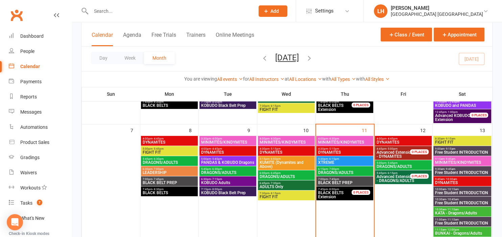
click at [221, 172] on span "DRAGONS/ADULTS" at bounding box center [228, 173] width 54 height 4
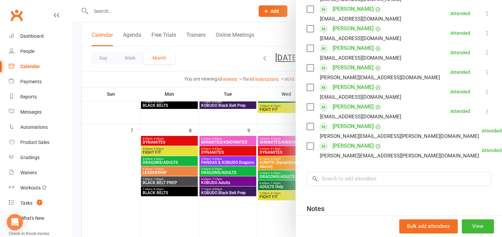
scroll to position [783, 0]
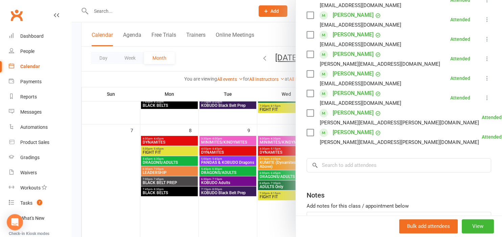
click at [169, 216] on div at bounding box center [287, 118] width 430 height 237
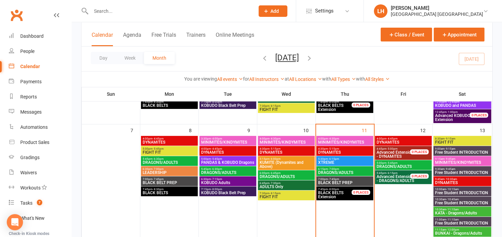
click at [287, 142] on span "MINIMITES/KINDYMITES" at bounding box center [286, 143] width 54 height 4
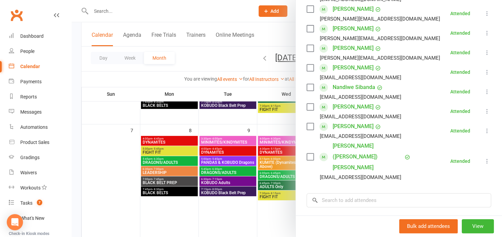
scroll to position [298, 0]
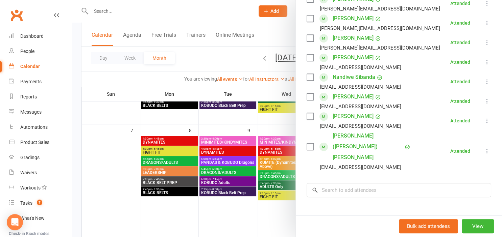
click at [209, 187] on div at bounding box center [287, 118] width 430 height 237
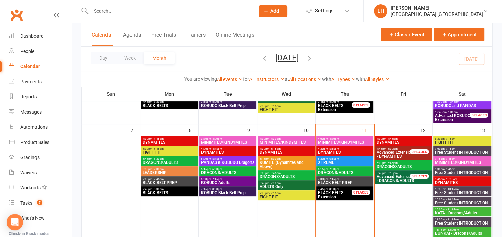
click at [288, 151] on span "DYNAMITES" at bounding box center [286, 153] width 54 height 4
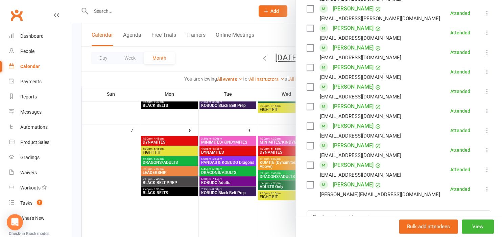
scroll to position [522, 0]
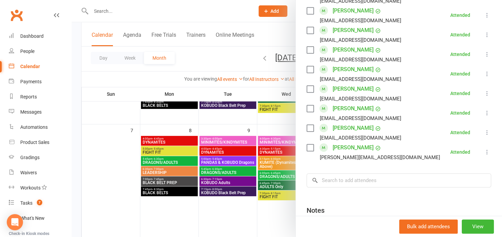
click at [262, 212] on div at bounding box center [287, 118] width 430 height 237
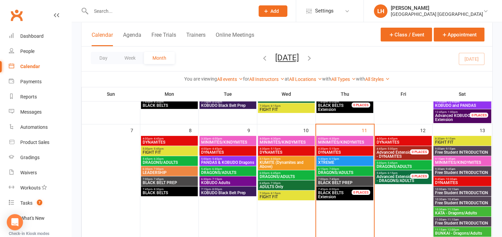
click at [292, 175] on span "DRAGONS/ADULTS" at bounding box center [286, 177] width 54 height 4
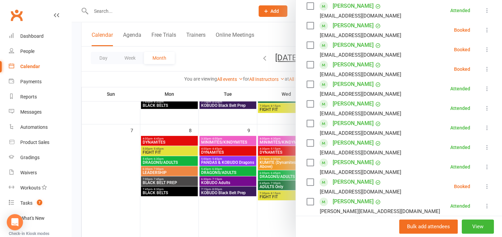
scroll to position [186, 0]
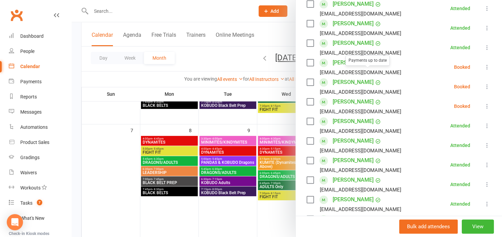
drag, startPoint x: 311, startPoint y: 51, endPoint x: 311, endPoint y: 59, distance: 8.1
click at [311, 59] on label at bounding box center [309, 62] width 7 height 7
click at [308, 79] on label at bounding box center [309, 82] width 7 height 7
click at [312, 99] on label at bounding box center [309, 102] width 7 height 7
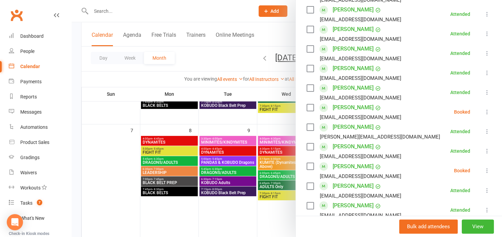
click at [312, 104] on label at bounding box center [309, 107] width 7 height 7
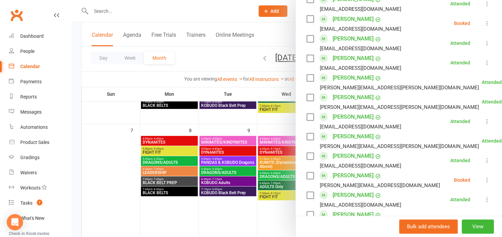
scroll to position [447, 0]
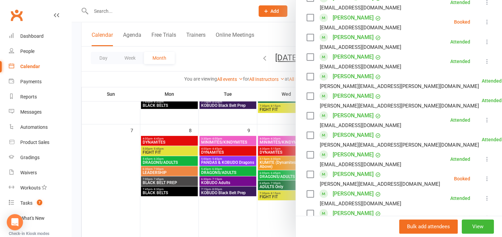
click at [311, 171] on label at bounding box center [309, 174] width 7 height 7
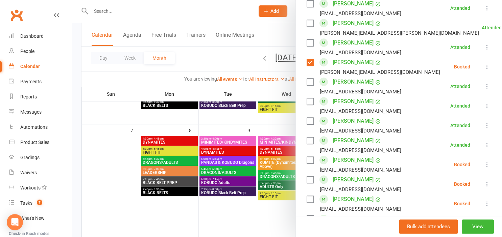
scroll to position [634, 0]
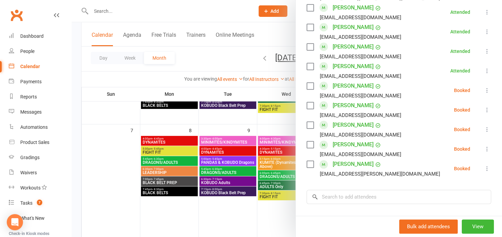
click at [310, 102] on label at bounding box center [309, 105] width 7 height 7
click at [309, 122] on label at bounding box center [309, 125] width 7 height 7
click at [309, 142] on label at bounding box center [309, 145] width 7 height 7
click at [310, 161] on label at bounding box center [309, 164] width 7 height 7
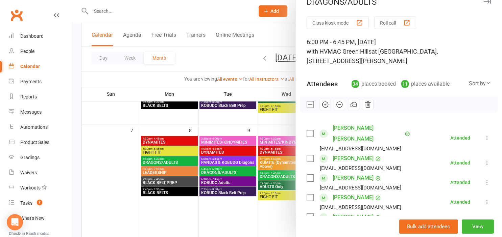
scroll to position [0, 0]
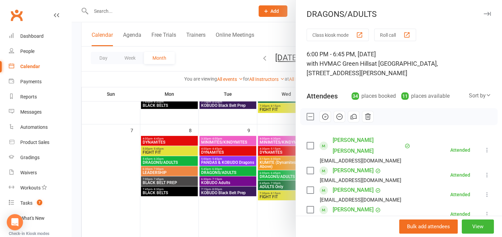
click at [325, 119] on icon "button" at bounding box center [324, 116] width 7 height 7
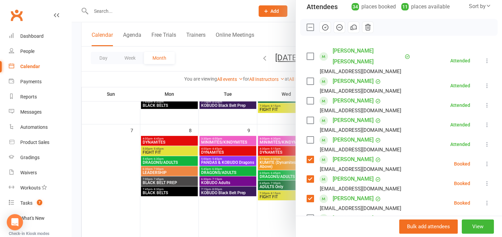
scroll to position [149, 0]
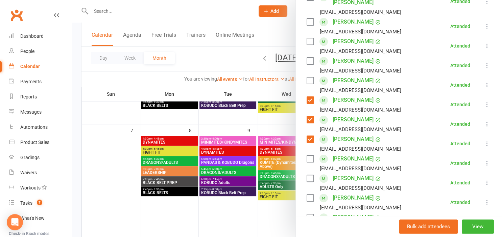
click at [411, 120] on li "Nyree Brown Matthew_brown1976@icloud.com Attended More info Remove Mark absent …" at bounding box center [398, 125] width 184 height 20
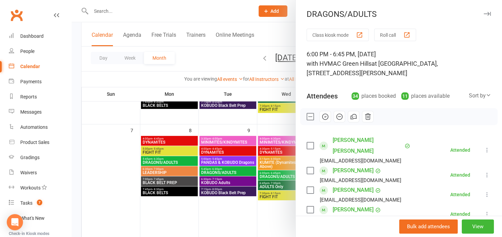
click at [309, 115] on label at bounding box center [309, 117] width 7 height 7
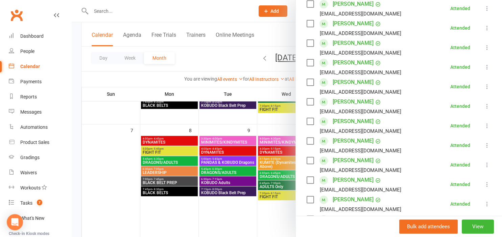
scroll to position [335, 0]
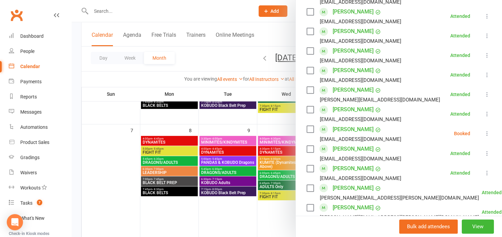
click at [484, 130] on icon at bounding box center [486, 133] width 7 height 7
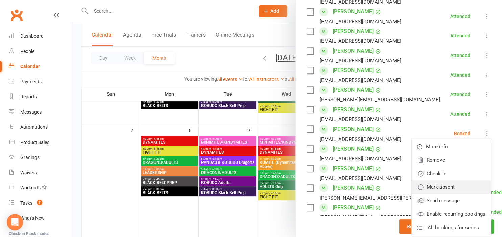
click at [451, 181] on link "Mark absent" at bounding box center [450, 188] width 79 height 14
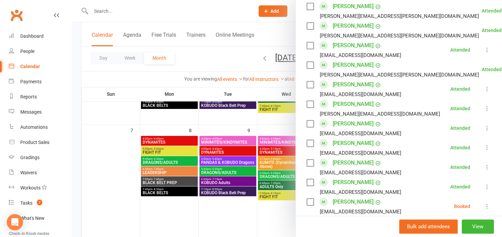
scroll to position [559, 0]
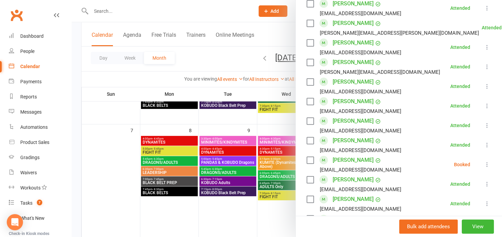
click at [488, 161] on icon at bounding box center [486, 164] width 7 height 7
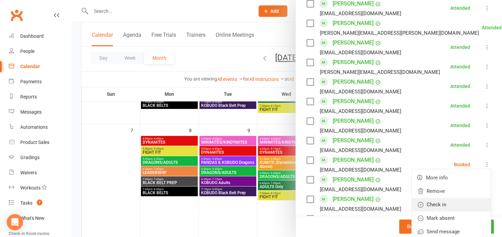
click at [446, 198] on link "Check in" at bounding box center [450, 205] width 79 height 14
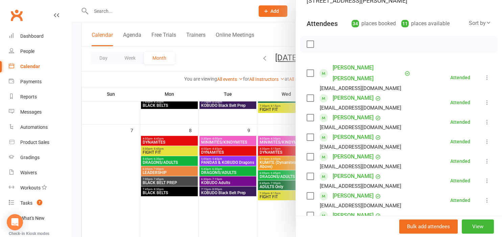
scroll to position [0, 0]
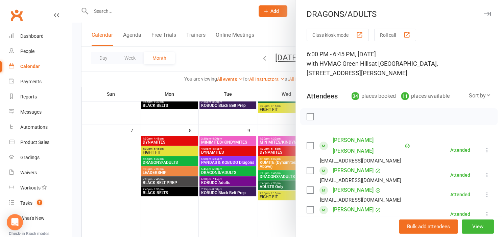
click at [203, 60] on div at bounding box center [287, 118] width 430 height 237
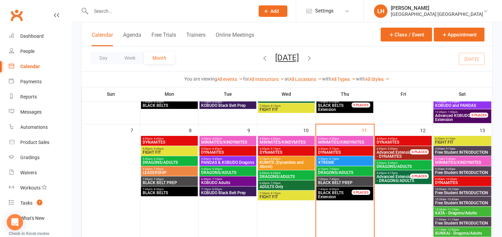
click at [280, 194] on span "7:30pm - 8:15pm" at bounding box center [286, 193] width 54 height 3
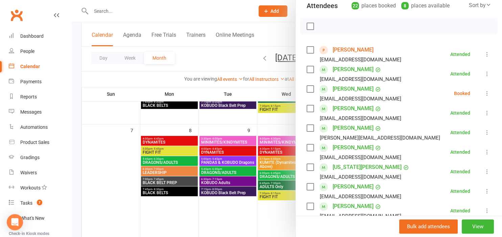
scroll to position [74, 0]
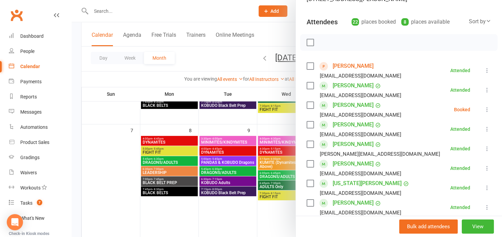
click at [486, 108] on icon at bounding box center [486, 109] width 7 height 7
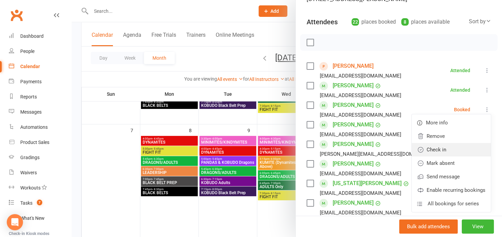
click at [461, 147] on link "Check in" at bounding box center [450, 150] width 79 height 14
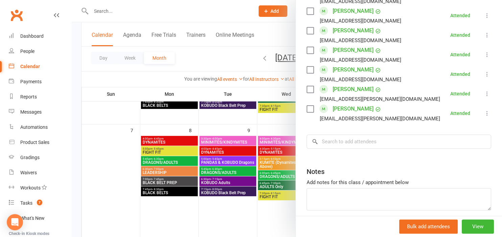
scroll to position [471, 0]
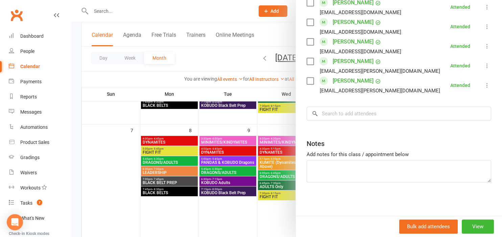
click at [205, 62] on div at bounding box center [287, 118] width 430 height 237
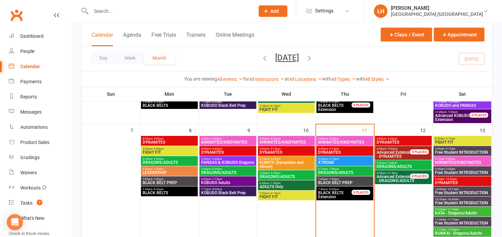
click at [339, 142] on span "MINIMITES/KINDYMITES" at bounding box center [345, 143] width 54 height 4
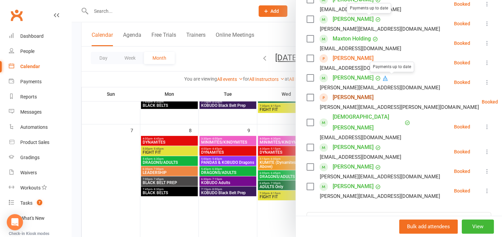
scroll to position [298, 0]
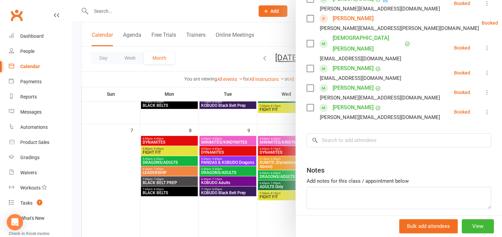
click at [209, 64] on div at bounding box center [287, 118] width 430 height 237
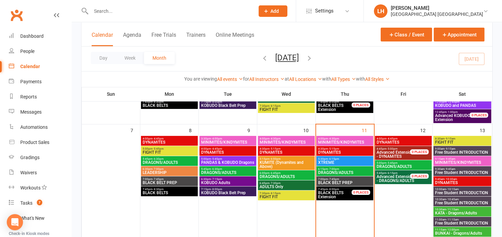
click at [338, 153] on span "DYNAMITES" at bounding box center [345, 153] width 54 height 4
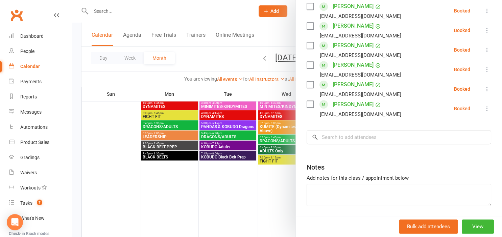
scroll to position [335, 0]
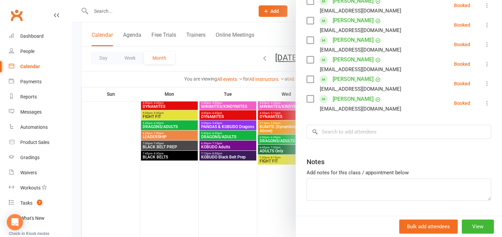
click at [284, 193] on div at bounding box center [287, 118] width 430 height 237
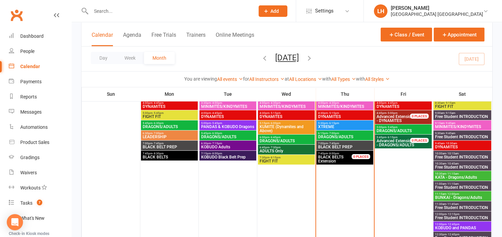
click at [332, 138] on span "DRAGONS/ADULTS" at bounding box center [345, 137] width 54 height 4
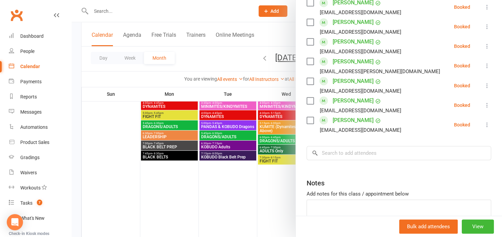
scroll to position [412, 0]
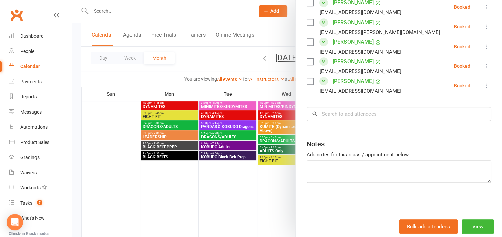
click at [257, 198] on div at bounding box center [287, 118] width 430 height 237
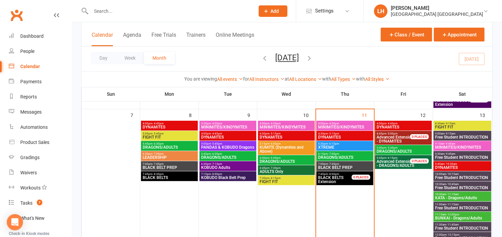
scroll to position [107, 0]
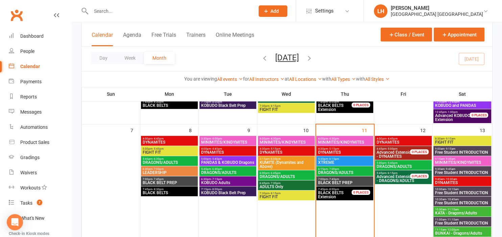
click at [412, 136] on div "4:00pm - 4:45pm DYNAMITES" at bounding box center [403, 141] width 57 height 10
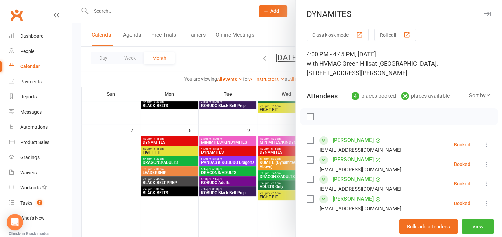
scroll to position [74, 0]
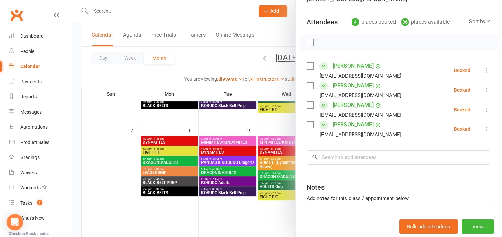
click at [261, 206] on div at bounding box center [287, 118] width 430 height 237
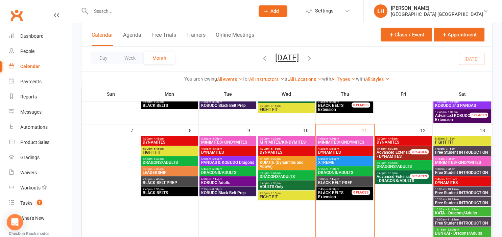
click at [387, 168] on span "DRAGONS/ADULTS" at bounding box center [403, 167] width 54 height 4
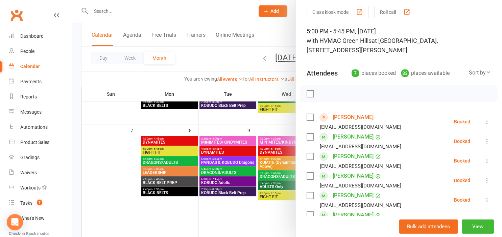
scroll to position [37, 0]
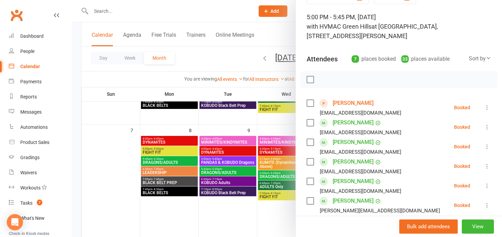
click at [351, 105] on link "Clara Buteaux" at bounding box center [352, 103] width 41 height 11
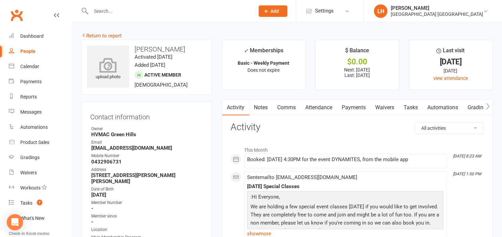
click at [109, 79] on div "upload photo" at bounding box center [108, 69] width 42 height 22
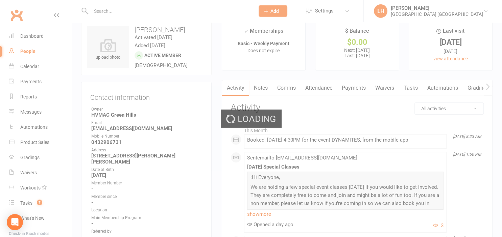
scroll to position [35, 0]
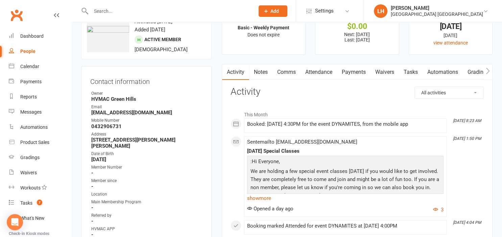
click at [325, 71] on link "Attendance" at bounding box center [318, 73] width 36 height 16
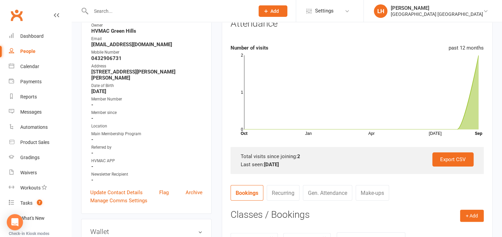
scroll to position [107, 0]
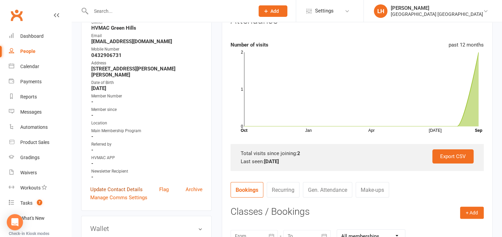
click at [118, 186] on link "Update Contact Details" at bounding box center [116, 190] width 52 height 8
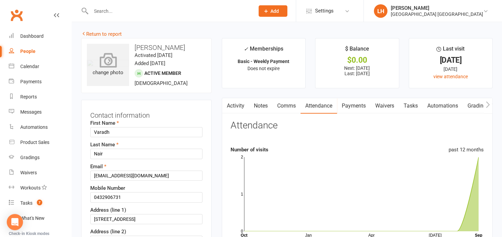
scroll to position [0, 0]
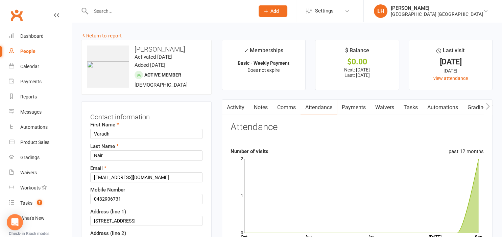
drag, startPoint x: 111, startPoint y: 80, endPoint x: 124, endPoint y: 122, distance: 44.1
click at [120, 88] on div "upload photo change photo" at bounding box center [108, 67] width 42 height 42
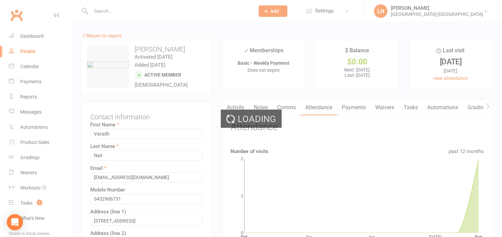
click at [188, 99] on div "Loading" at bounding box center [251, 118] width 502 height 237
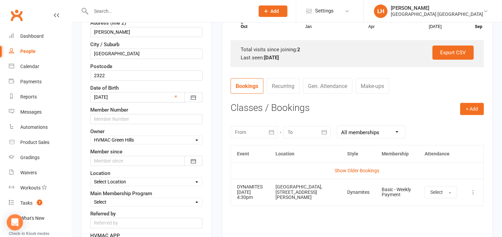
scroll to position [214, 0]
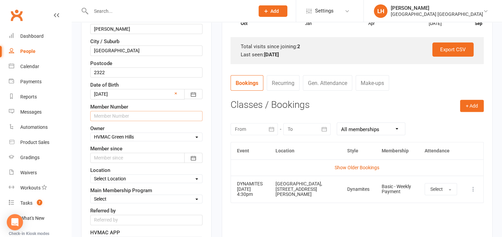
click at [108, 115] on input "text" at bounding box center [146, 116] width 112 height 10
type input "1313"
click at [195, 155] on icon "button" at bounding box center [193, 158] width 7 height 7
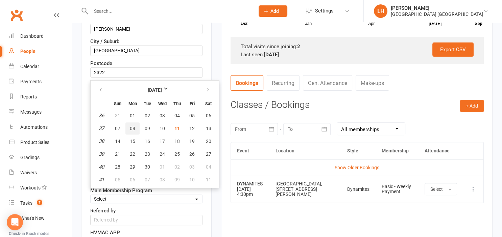
click at [133, 126] on span "08" at bounding box center [132, 128] width 5 height 5
type input "08 Sep 2025"
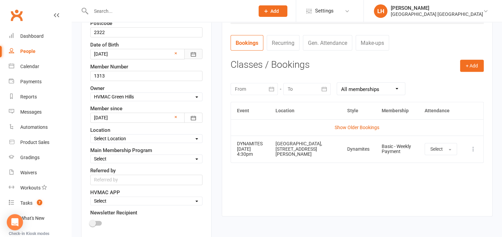
scroll to position [285, 0]
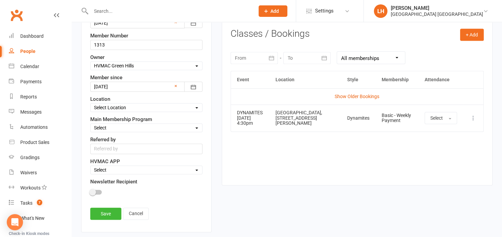
click at [91, 104] on select "Select Location Hunter Valley Martial Arts, Unit 1a/4a Garnett Road, Green Hills" at bounding box center [146, 107] width 111 height 7
select select "0"
click option "Hunter Valley Martial Arts, Unit 1a/4a Garnett Road, Green Hills" at bounding box center [0, 0] width 0 height 0
click at [91, 124] on select "Select Minimites Kindymites Dynamites Dragons Adults Kobudo Only Guest Fight Fi…" at bounding box center [146, 127] width 111 height 7
select select "Dynamites"
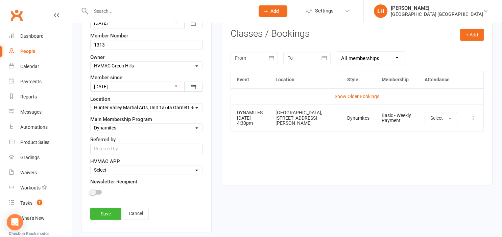
click option "Dynamites" at bounding box center [0, 0] width 0 height 0
click at [110, 147] on input "text" at bounding box center [146, 149] width 112 height 10
type input "Aqueela Mathew"
select select "Active"
click option "Active" at bounding box center [0, 0] width 0 height 0
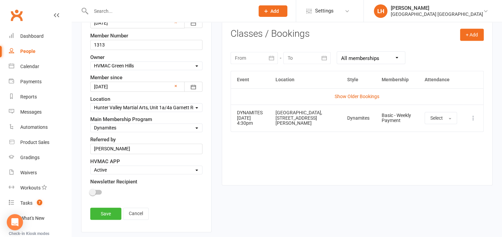
click at [95, 193] on div at bounding box center [146, 193] width 112 height 15
click at [95, 190] on span at bounding box center [92, 192] width 7 height 7
click at [90, 192] on input "checkbox" at bounding box center [90, 192] width 0 height 0
click at [101, 208] on link "Save" at bounding box center [105, 214] width 31 height 12
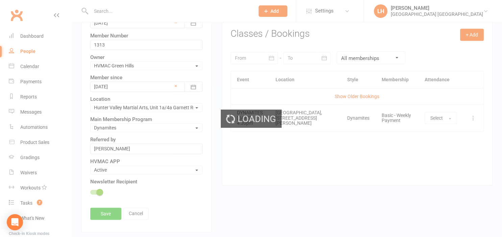
click at [105, 211] on div "Loading" at bounding box center [251, 118] width 502 height 237
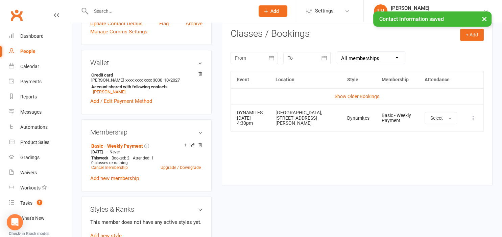
scroll to position [0, 0]
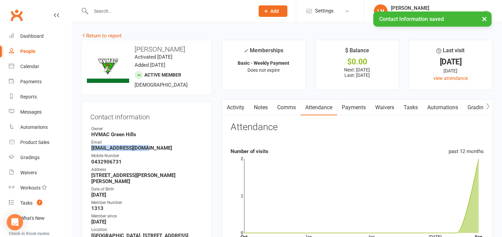
drag, startPoint x: 149, startPoint y: 149, endPoint x: 89, endPoint y: 149, distance: 60.1
click at [89, 149] on div "Contact information Owner HVMAC Green Hills Email Abychandra@gmail.com Mobile N…" at bounding box center [146, 216] width 130 height 228
copy strong "Abychandra@gmail.com"
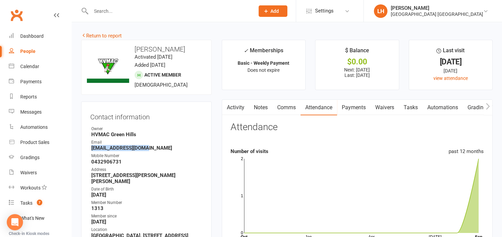
copy strong "Abychandra@gmail.com"
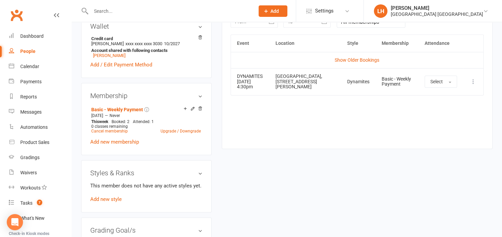
scroll to position [321, 0]
click at [117, 197] on link "Add new style" at bounding box center [105, 200] width 31 height 6
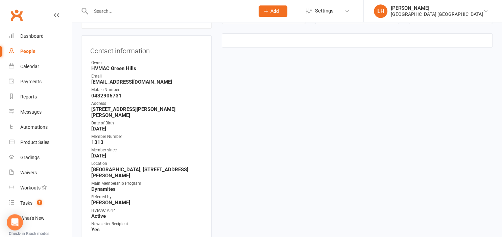
scroll to position [66, 0]
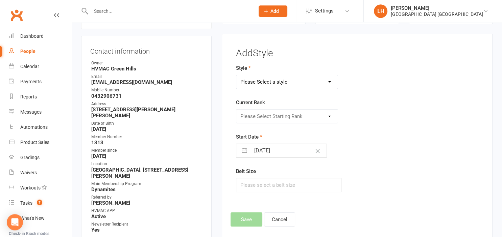
click at [236, 75] on select "Please Select a style Dragons/Adults Dynamites Fight Fit Junior Fight Fit Junio…" at bounding box center [286, 82] width 101 height 14
select select "1772"
click option "Dynamites" at bounding box center [0, 0] width 0 height 0
click at [236, 110] on select "Please Select Starting Rank White Belt 10th Kyu 9th Kyu 8th Kyu 7th Kyu 6th Kyu…" at bounding box center [286, 117] width 101 height 14
select select "17563"
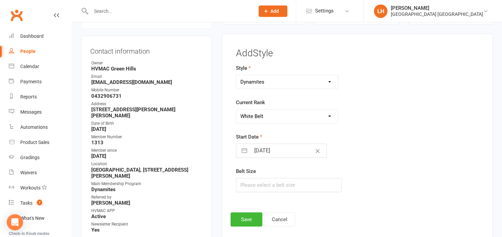
click option "White Belt" at bounding box center [0, 0] width 0 height 0
click at [267, 153] on input "11 Sep 2025" at bounding box center [288, 151] width 76 height 14
select select "7"
select select "2025"
select select "8"
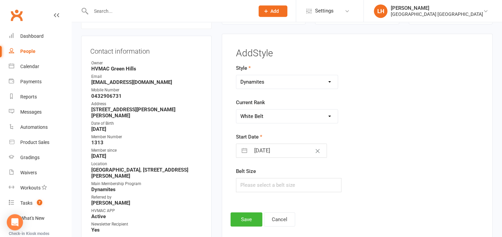
select select "2025"
select select "9"
select select "2025"
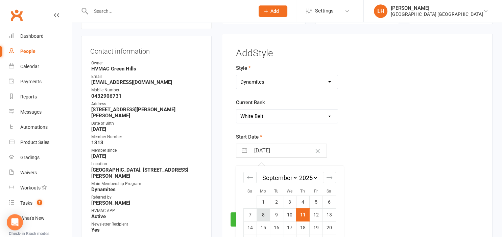
click at [262, 217] on td "8" at bounding box center [262, 215] width 13 height 13
type input "08 Sep 2025"
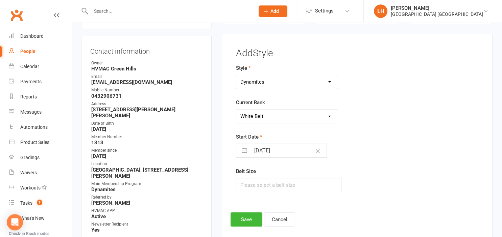
scroll to position [101, 0]
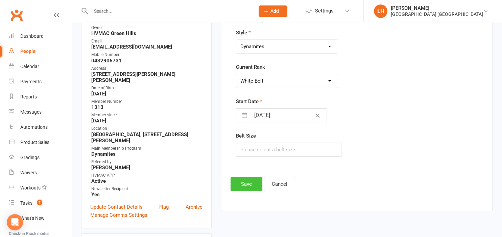
click at [243, 183] on button "Save" at bounding box center [246, 184] width 32 height 14
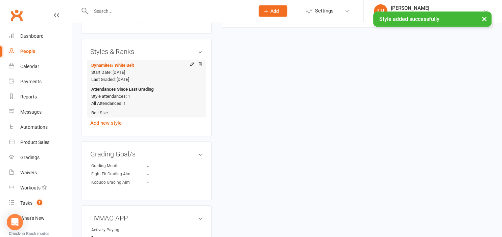
scroll to position [458, 0]
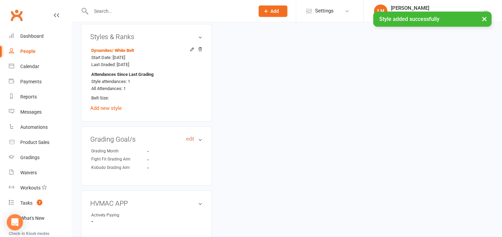
click at [188, 136] on link "edit" at bounding box center [190, 139] width 8 height 6
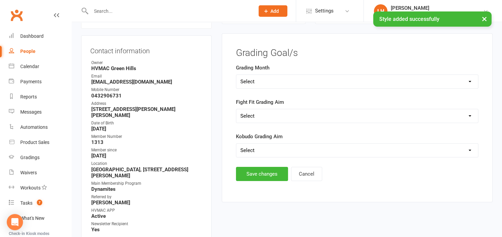
scroll to position [66, 0]
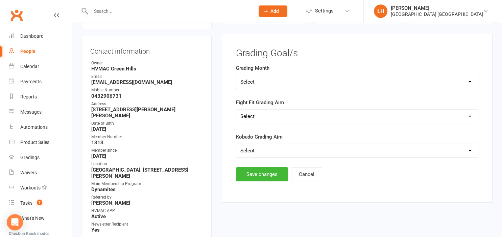
select select "Green (October)"
click option "Green (October)" at bounding box center [0, 0] width 0 height 0
click at [265, 172] on button "Save changes" at bounding box center [262, 175] width 52 height 14
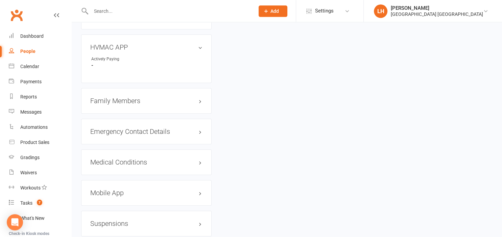
scroll to position [567, 0]
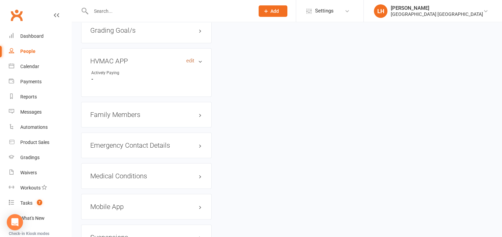
click at [190, 58] on link "edit" at bounding box center [190, 61] width 8 height 6
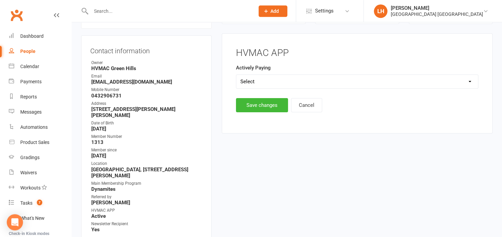
scroll to position [66, 0]
click at [236, 75] on select "Select Yes No" at bounding box center [357, 82] width 242 height 14
select select "Yes"
click option "Yes" at bounding box center [0, 0] width 0 height 0
click at [252, 106] on button "Save changes" at bounding box center [262, 106] width 52 height 14
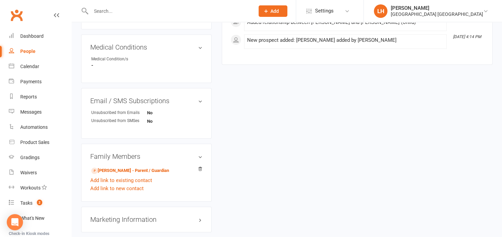
scroll to position [392, 0]
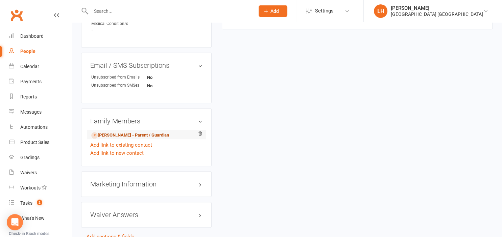
click at [157, 137] on link "[PERSON_NAME] - Parent / Guardian" at bounding box center [130, 135] width 78 height 7
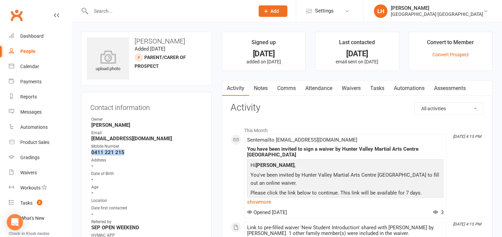
drag, startPoint x: 123, startPoint y: 152, endPoint x: 90, endPoint y: 152, distance: 32.8
click at [90, 152] on li "Mobile Number 0411 221 215" at bounding box center [146, 150] width 112 height 12
copy strong "0411 221 215"
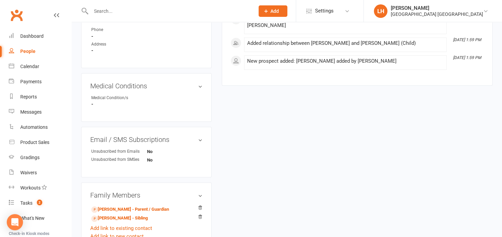
scroll to position [357, 0]
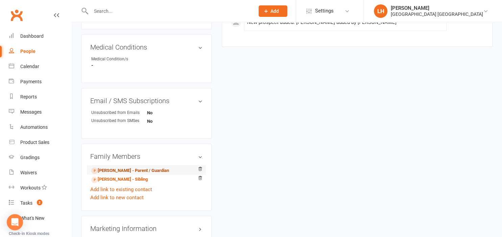
click at [140, 172] on link "[PERSON_NAME] - Parent / Guardian" at bounding box center [130, 171] width 78 height 7
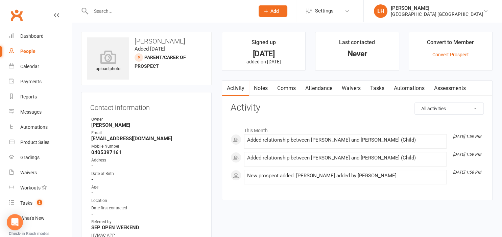
click at [352, 87] on link "Waivers" at bounding box center [351, 89] width 28 height 16
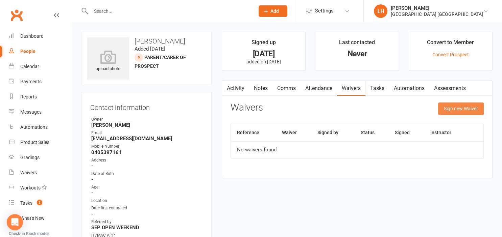
click at [477, 107] on button "Sign new Waiver" at bounding box center [461, 109] width 46 height 12
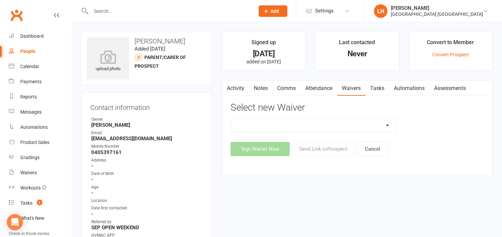
click at [231, 119] on select "8 Week Fitness Challenge Basic Membership Form Cancellation Form Dojo Transfer …" at bounding box center [313, 126] width 165 height 14
select select "5629"
click option "New Student Introduction" at bounding box center [0, 0] width 0 height 0
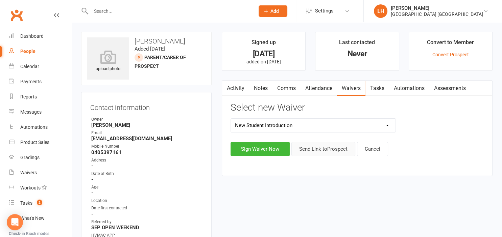
click at [317, 148] on button "Send Link to Prospect" at bounding box center [323, 149] width 64 height 14
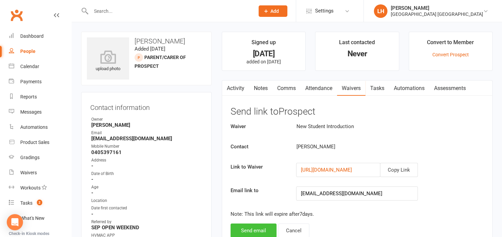
click at [254, 230] on button "Send email" at bounding box center [253, 231] width 46 height 14
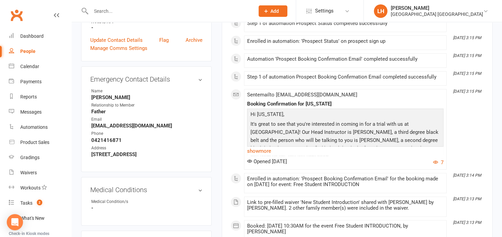
scroll to position [357, 0]
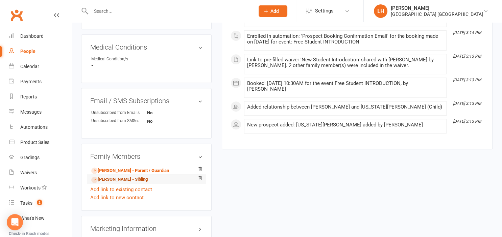
click at [132, 183] on link "[PERSON_NAME] - Sibling" at bounding box center [119, 179] width 56 height 7
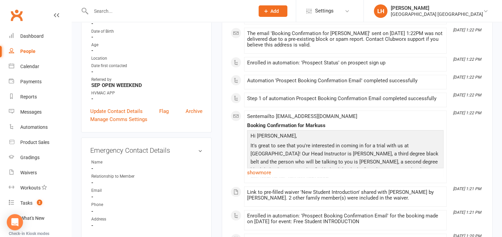
scroll to position [357, 0]
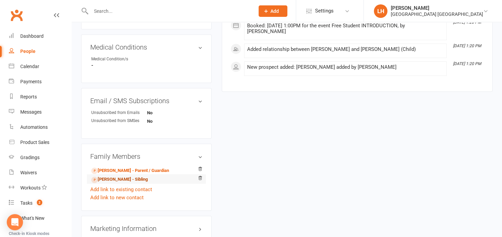
click at [111, 183] on link "Mattheau Pena - Sibling" at bounding box center [119, 179] width 56 height 7
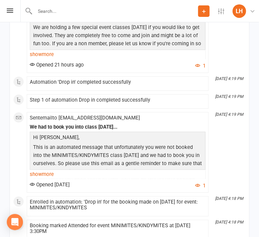
scroll to position [1034, 0]
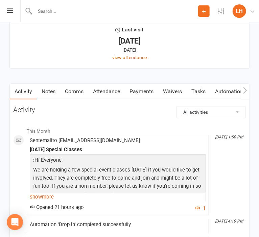
click at [142, 93] on link "Payments" at bounding box center [141, 92] width 33 height 16
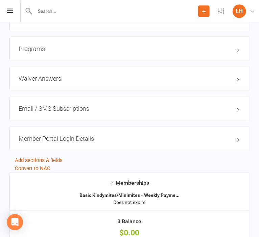
scroll to position [785, 0]
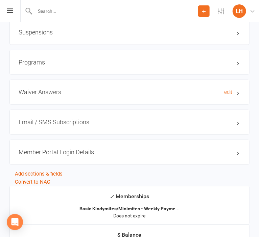
click at [42, 94] on h3 "Waiver Answers edit" at bounding box center [130, 92] width 222 height 7
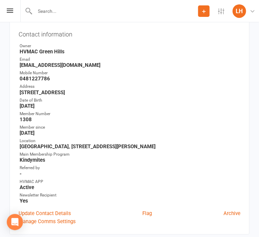
scroll to position [0, 0]
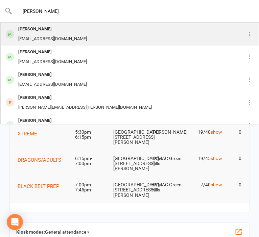
type input "[PERSON_NAME]"
click at [62, 33] on div "Nick Ellercamp" at bounding box center [52, 29] width 73 height 10
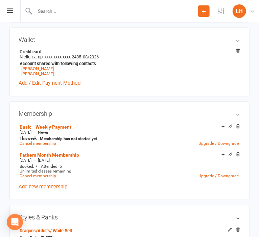
scroll to position [107, 0]
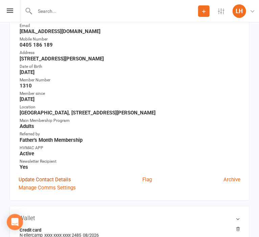
click at [57, 184] on link "Update Contact Details" at bounding box center [45, 180] width 52 height 8
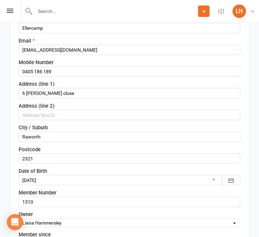
scroll to position [139, 0]
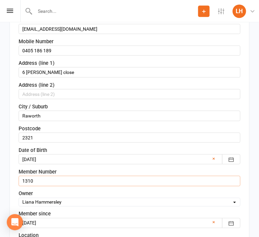
click at [37, 178] on input "1310" at bounding box center [130, 181] width 222 height 10
click at [34, 179] on input "130078" at bounding box center [130, 181] width 222 height 10
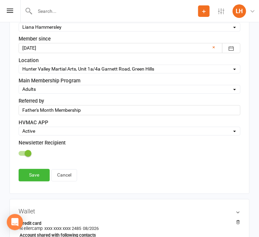
scroll to position [317, 0]
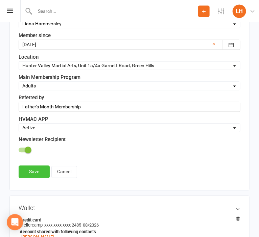
type input "13008"
click at [36, 172] on link "Save" at bounding box center [34, 172] width 31 height 12
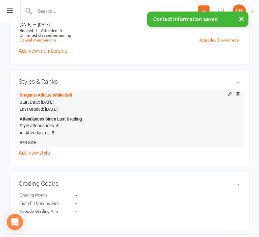
scroll to position [460, 0]
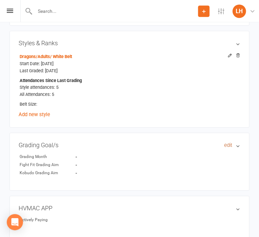
click at [229, 146] on link "edit" at bounding box center [228, 146] width 8 height 6
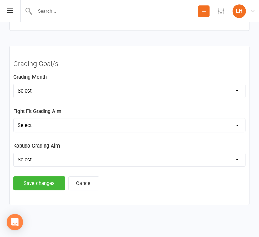
scroll to position [1072, 0]
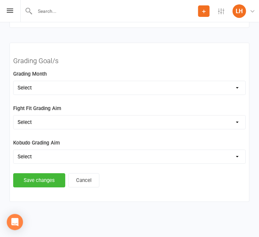
click at [14, 81] on select "Select Silver (February) Yellow (April) White (June) Blue (August) Green (Octob…" at bounding box center [130, 88] width 232 height 14
select select "Green (October)"
click option "Green (October)" at bounding box center [0, 0] width 0 height 0
click at [41, 183] on button "Save changes" at bounding box center [39, 180] width 52 height 14
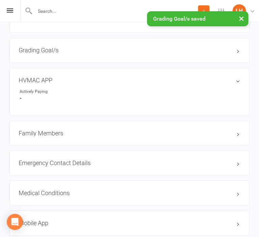
scroll to position [507, 0]
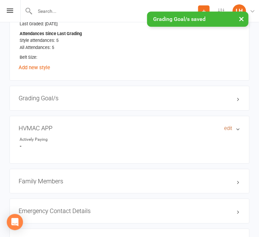
click at [228, 130] on link "edit" at bounding box center [228, 129] width 8 height 6
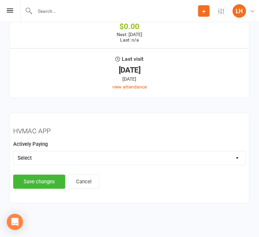
scroll to position [980, 0]
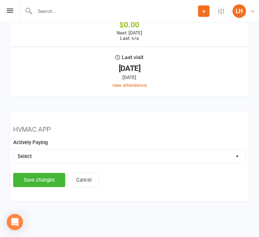
click at [14, 150] on select "Select Yes No" at bounding box center [130, 157] width 232 height 14
select select "Yes"
click option "Yes" at bounding box center [0, 0] width 0 height 0
click at [33, 171] on main "HVMAC APP Actively Paying Select Yes No Save changes Cancel" at bounding box center [129, 156] width 232 height 61
click at [36, 180] on button "Save changes" at bounding box center [39, 180] width 52 height 14
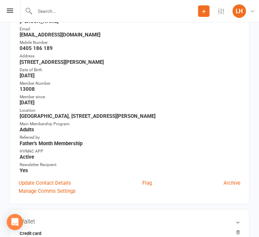
scroll to position [0, 0]
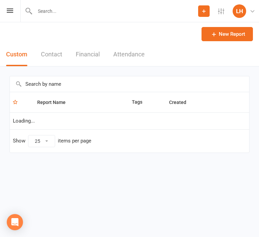
select select "25"
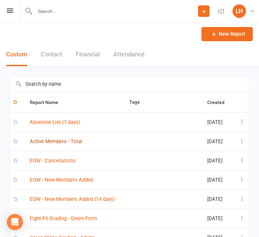
click at [52, 142] on link "Active Members - Total" at bounding box center [56, 141] width 52 height 6
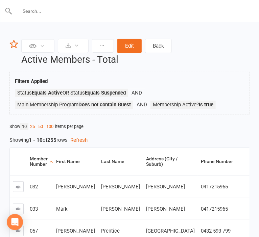
click at [61, 12] on input "text" at bounding box center [129, 10] width 234 height 9
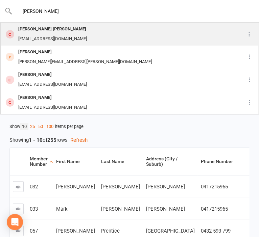
type input "[PERSON_NAME]"
click at [48, 36] on div "[EMAIL_ADDRESS][DOMAIN_NAME]" at bounding box center [52, 39] width 73 height 10
